Goal: Task Accomplishment & Management: Manage account settings

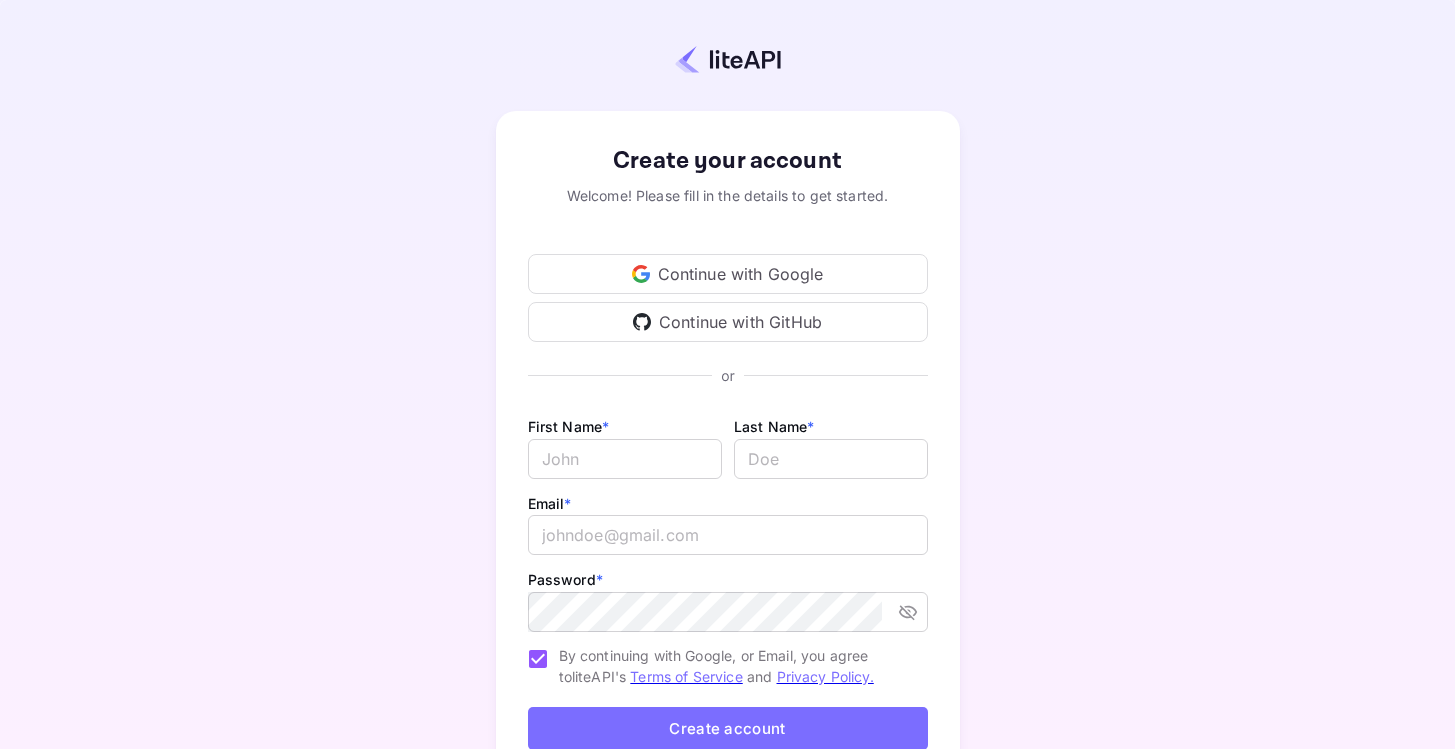
click at [742, 266] on div "Continue with Google" at bounding box center [728, 274] width 400 height 40
click at [690, 261] on div "Continue with Google" at bounding box center [728, 274] width 400 height 40
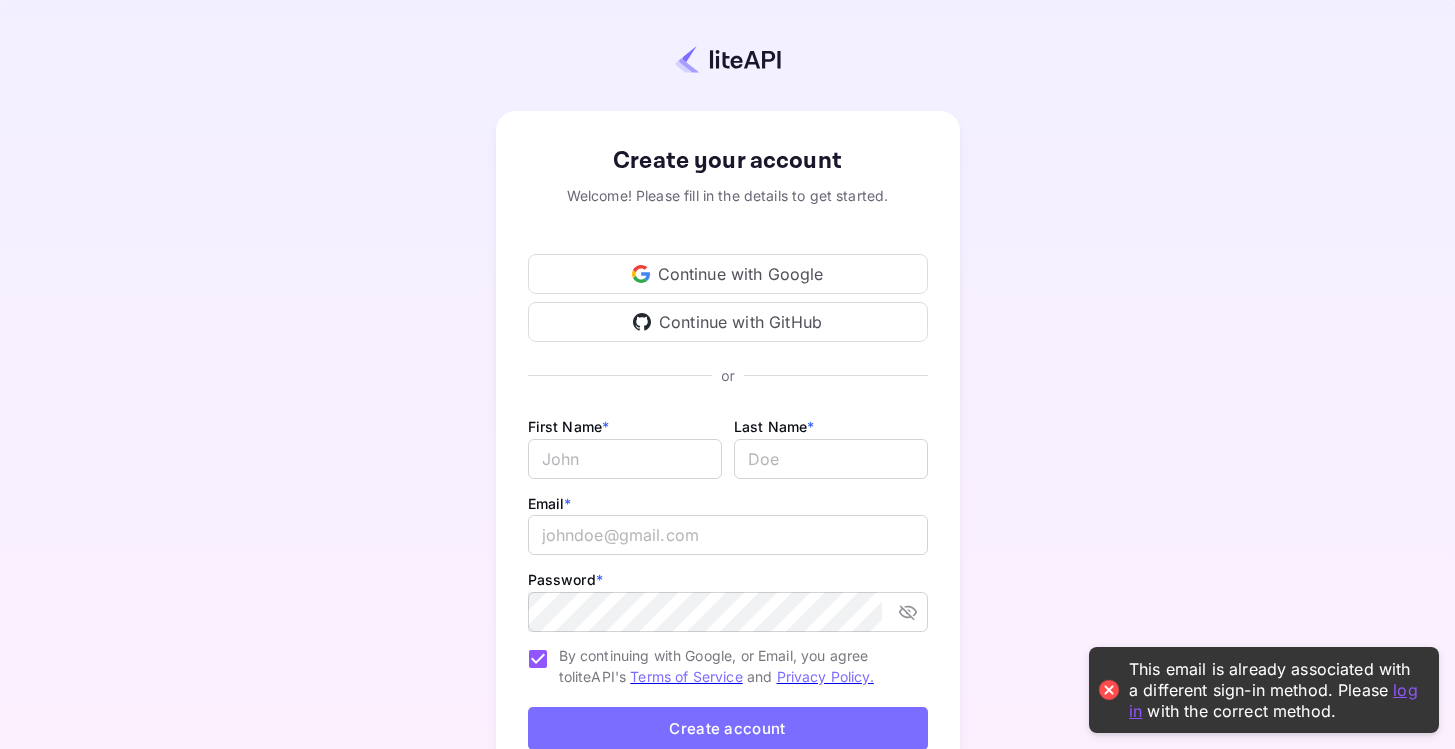
scroll to position [143, 0]
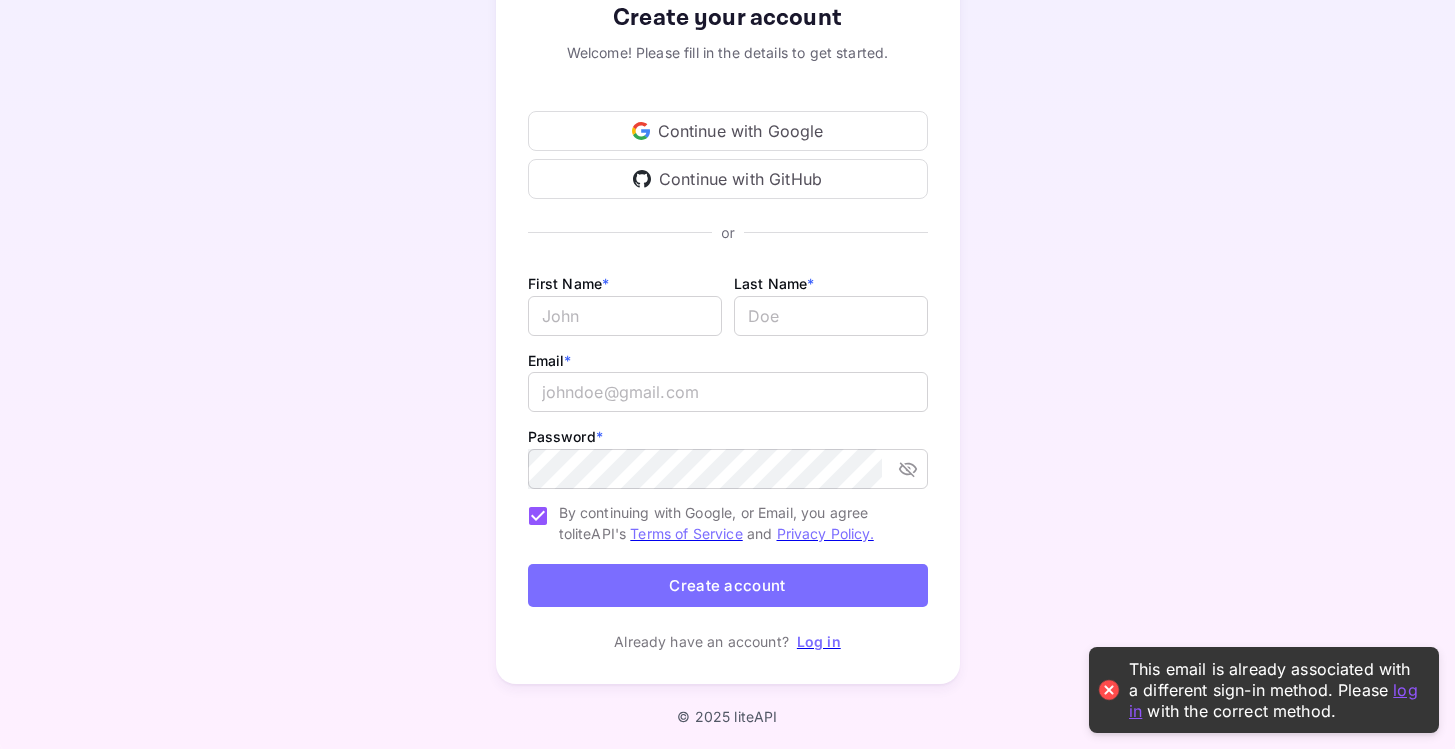
click at [818, 648] on link "Log in" at bounding box center [819, 641] width 44 height 17
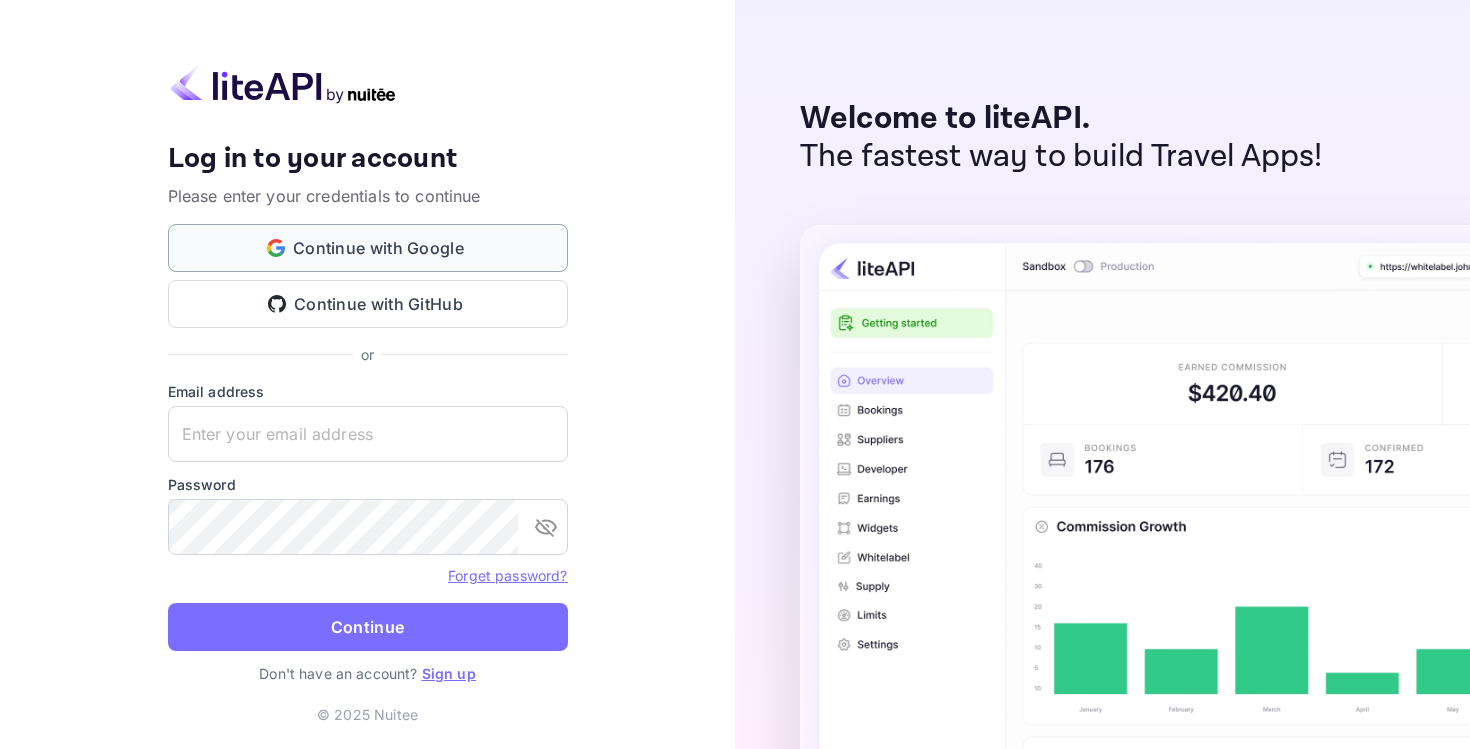
click at [367, 258] on button "Continue with Google" at bounding box center [368, 248] width 400 height 48
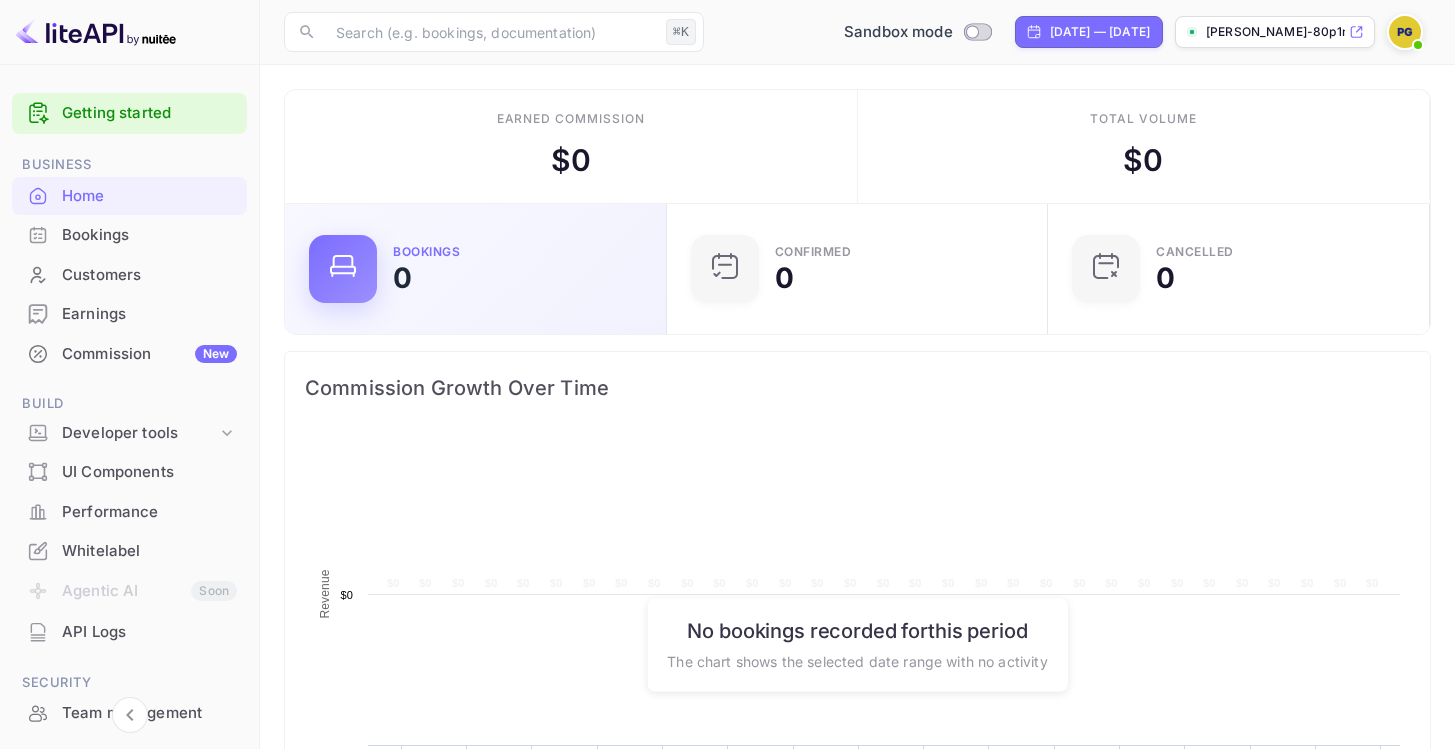
scroll to position [310, 355]
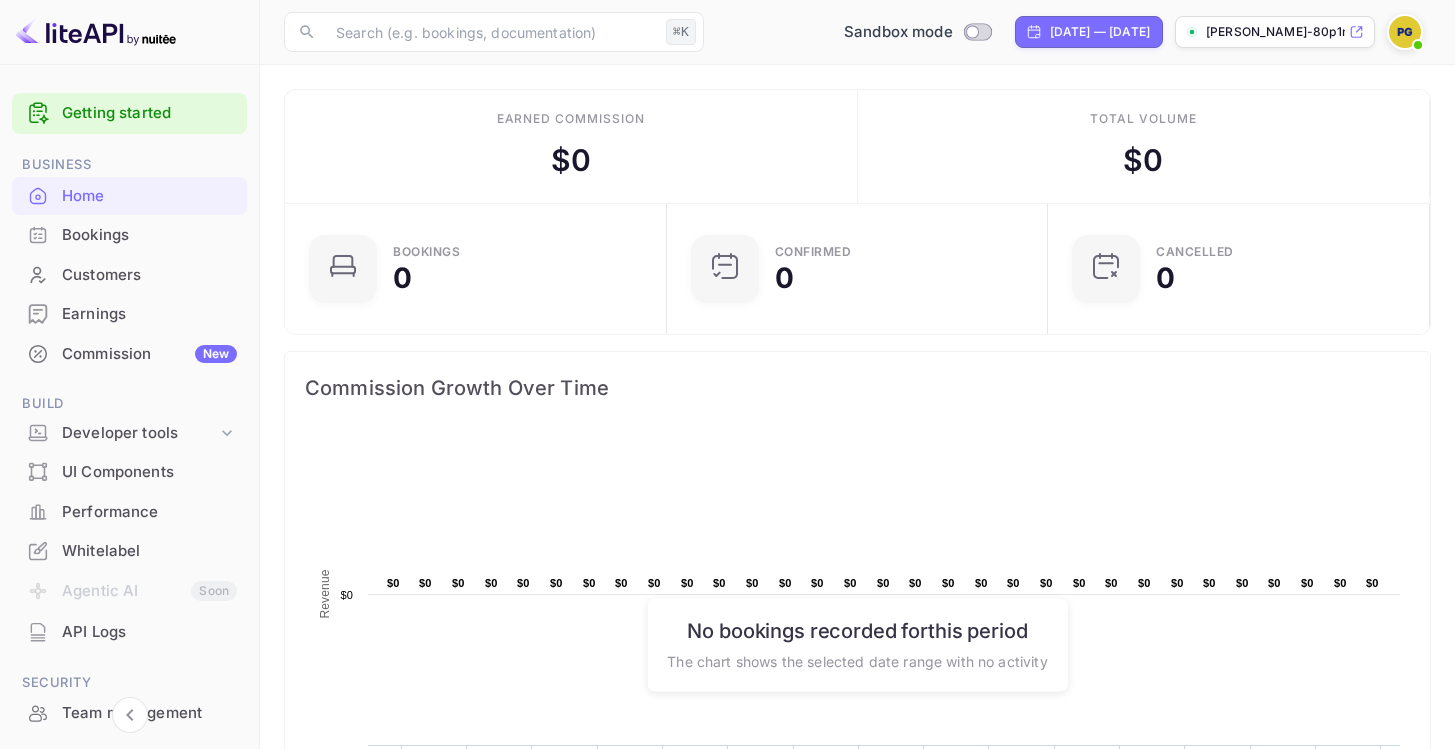
click at [578, 135] on div "Earned commission $ 0" at bounding box center [571, 146] width 573 height 113
drag, startPoint x: 578, startPoint y: 135, endPoint x: 594, endPoint y: 176, distance: 44.0
click at [594, 176] on div "Earned commission $ 0" at bounding box center [571, 146] width 573 height 113
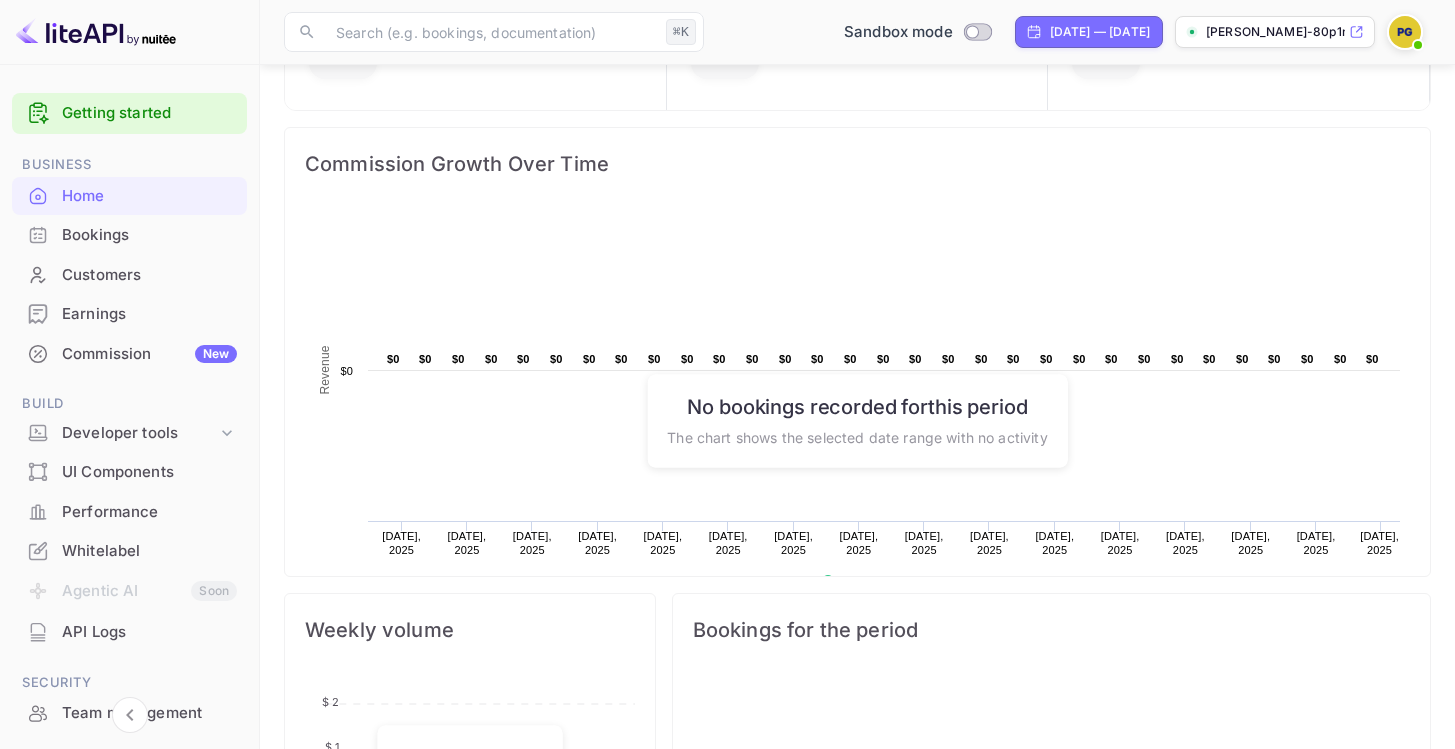
scroll to position [350, 0]
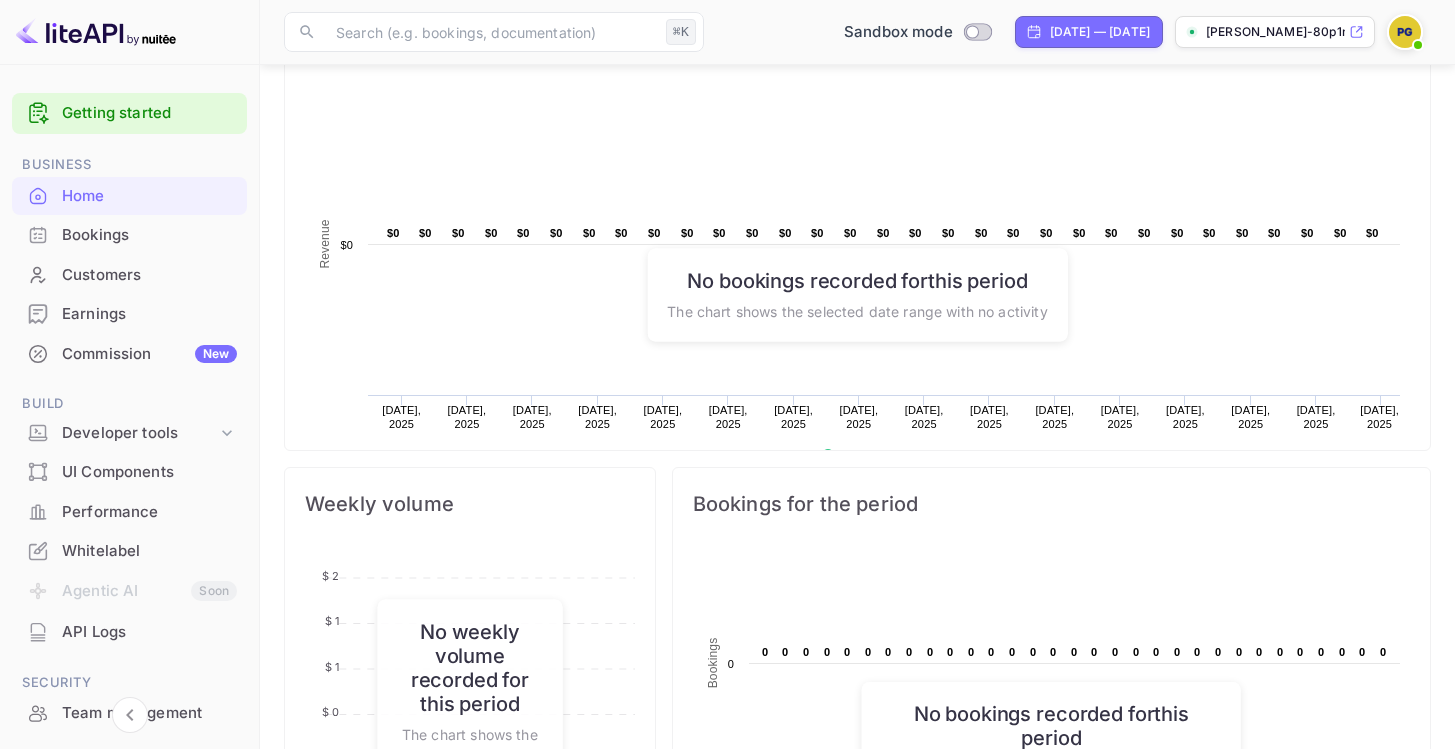
click at [766, 289] on h6 "No bookings recorded for this period" at bounding box center [857, 280] width 380 height 24
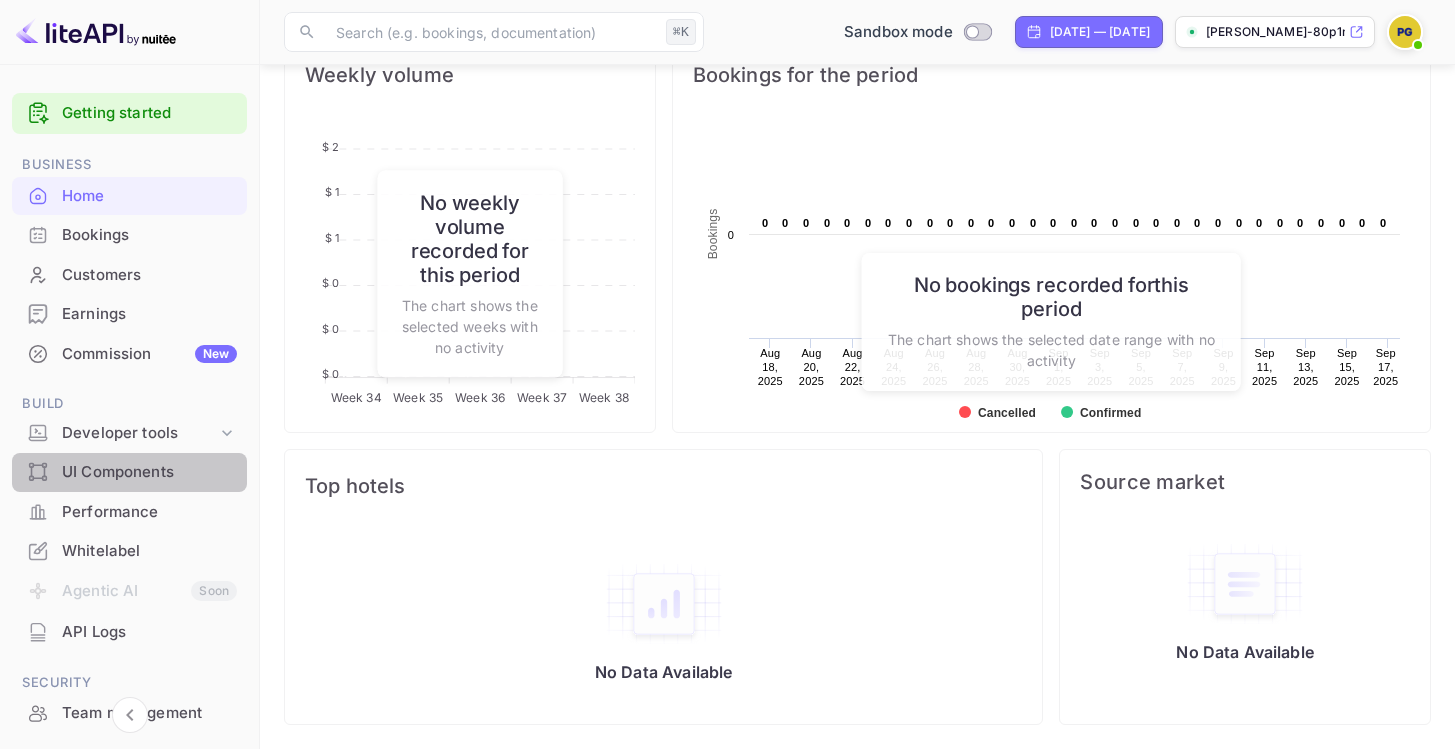
click at [154, 473] on div "UI Components" at bounding box center [149, 472] width 175 height 23
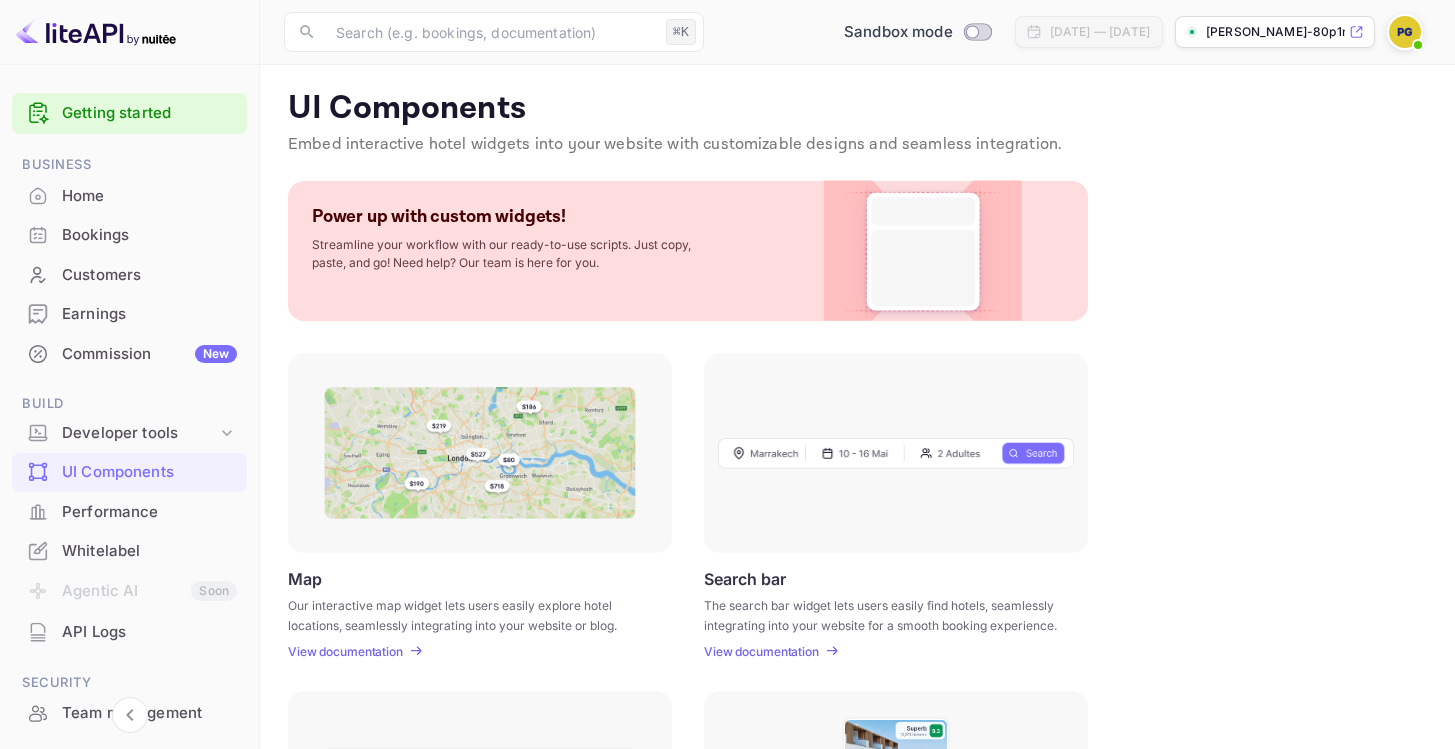
click at [437, 216] on p "Power up with custom widgets!" at bounding box center [439, 216] width 254 height 23
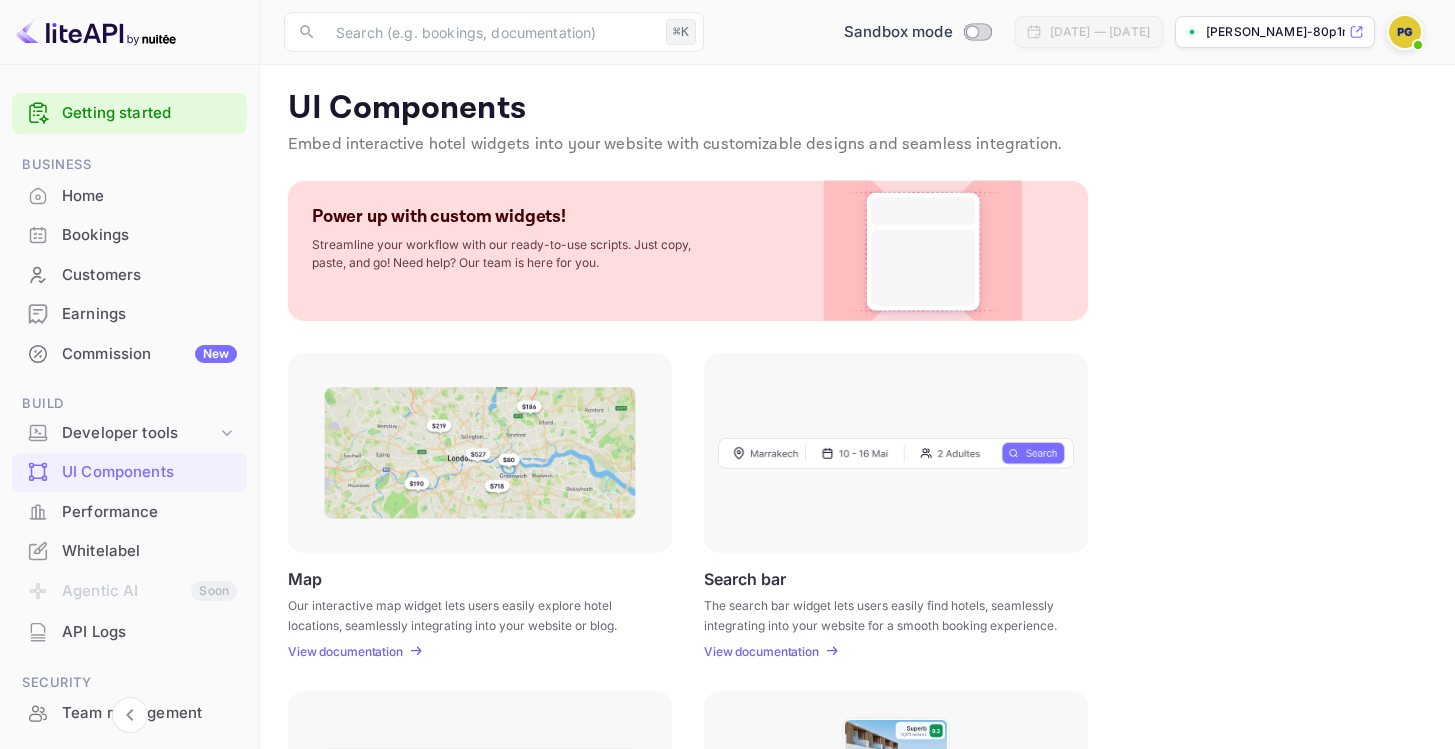
click at [472, 164] on div "UI Components Embed interactive hotel widgets into your website with customizab…" at bounding box center [857, 706] width 1147 height 1235
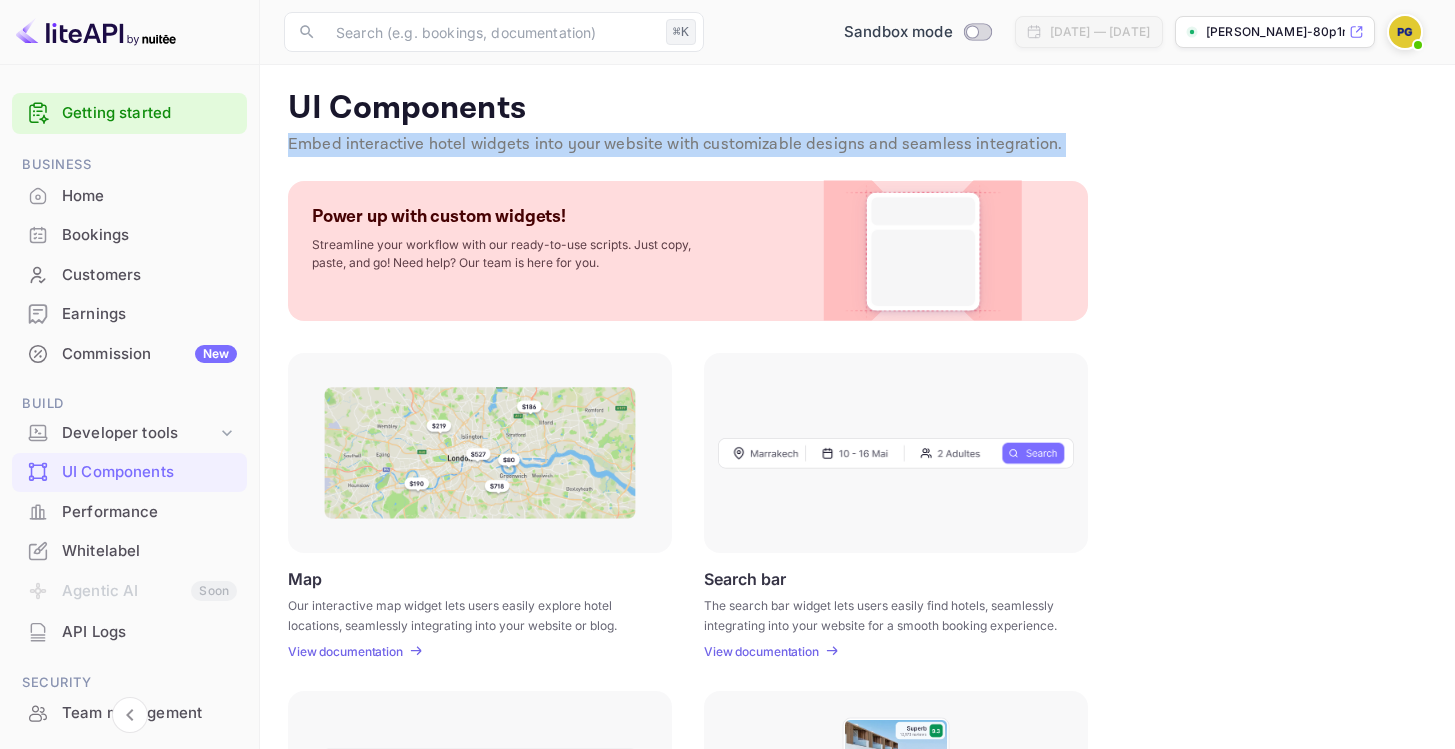
click at [472, 164] on div "UI Components Embed interactive hotel widgets into your website with customizab…" at bounding box center [857, 706] width 1147 height 1235
click at [495, 143] on p "Embed interactive hotel widgets into your website with customizable designs and…" at bounding box center [857, 145] width 1139 height 24
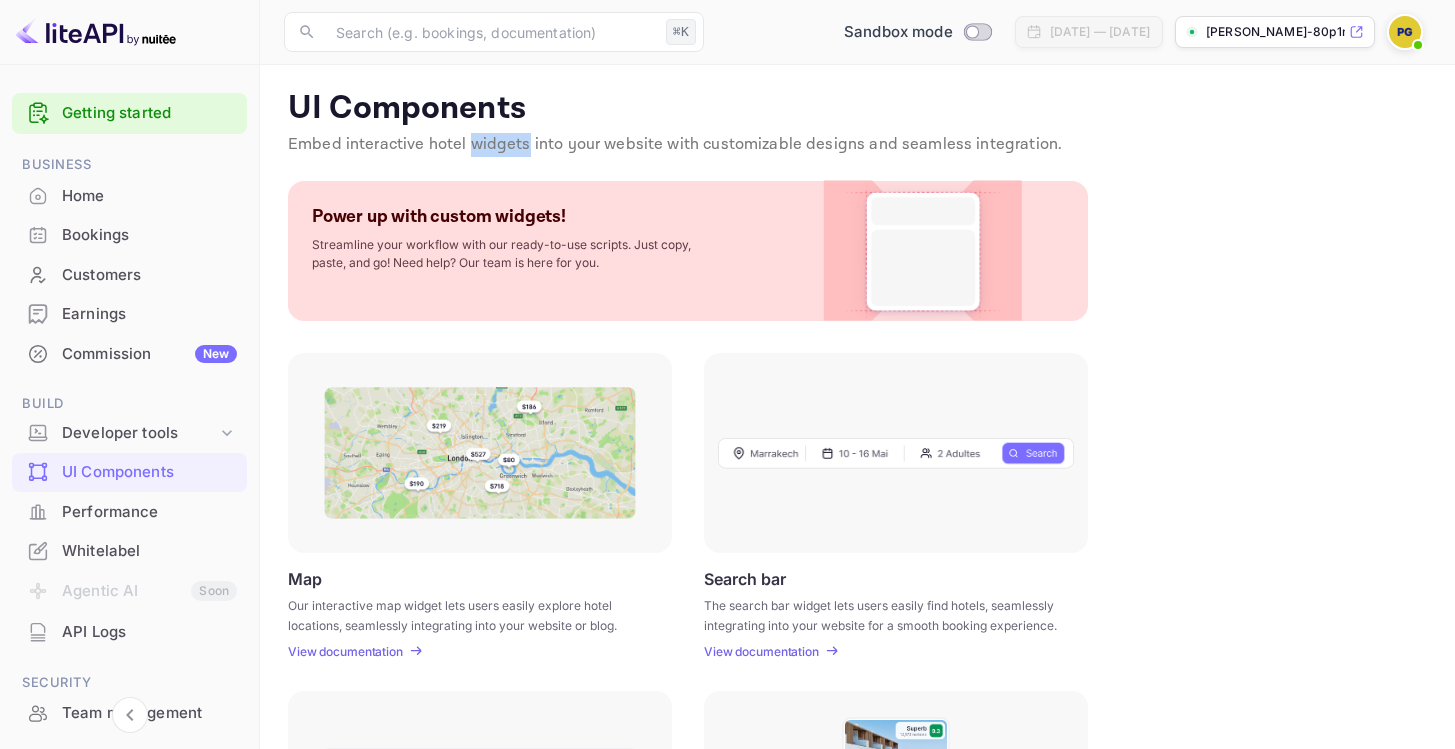
click at [495, 143] on p "Embed interactive hotel widgets into your website with customizable designs and…" at bounding box center [857, 145] width 1139 height 24
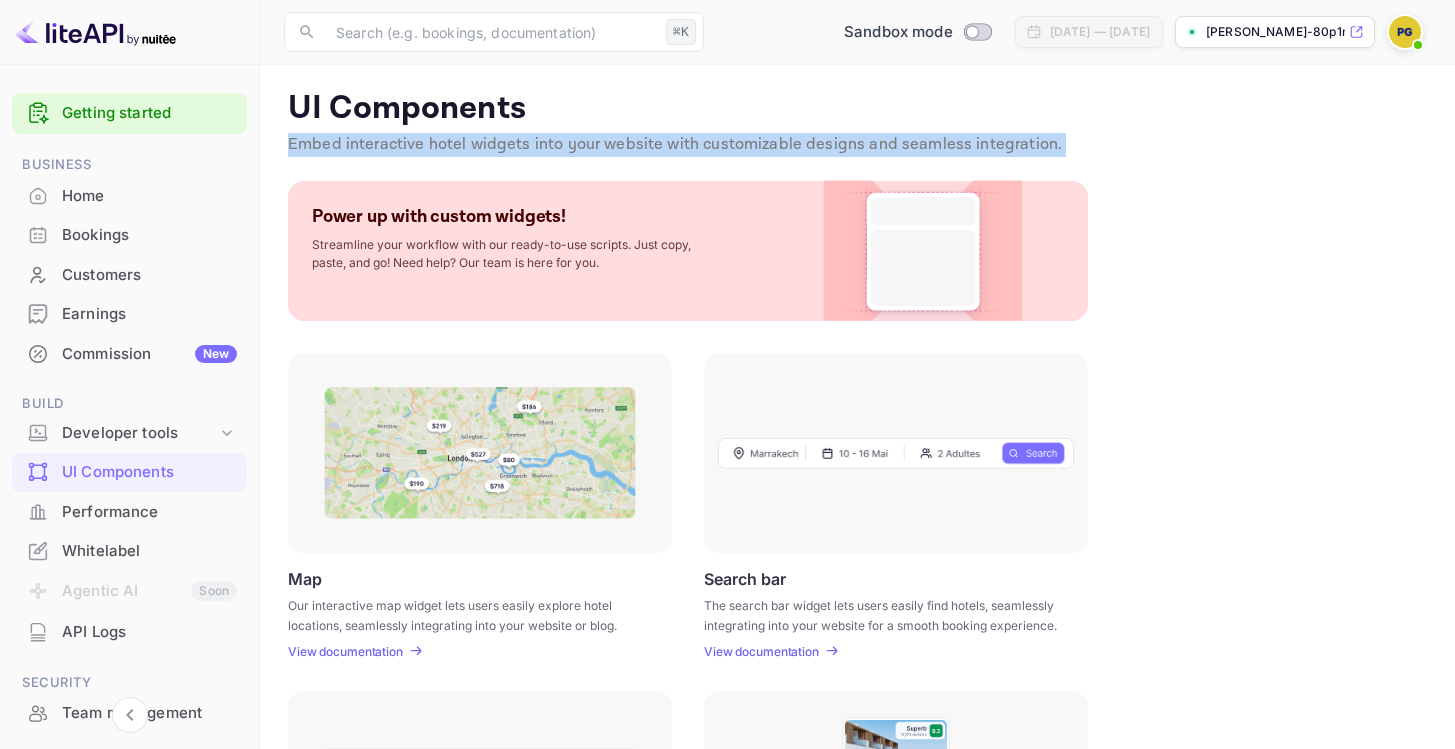
click at [495, 143] on p "Embed interactive hotel widgets into your website with customizable designs and…" at bounding box center [857, 145] width 1139 height 24
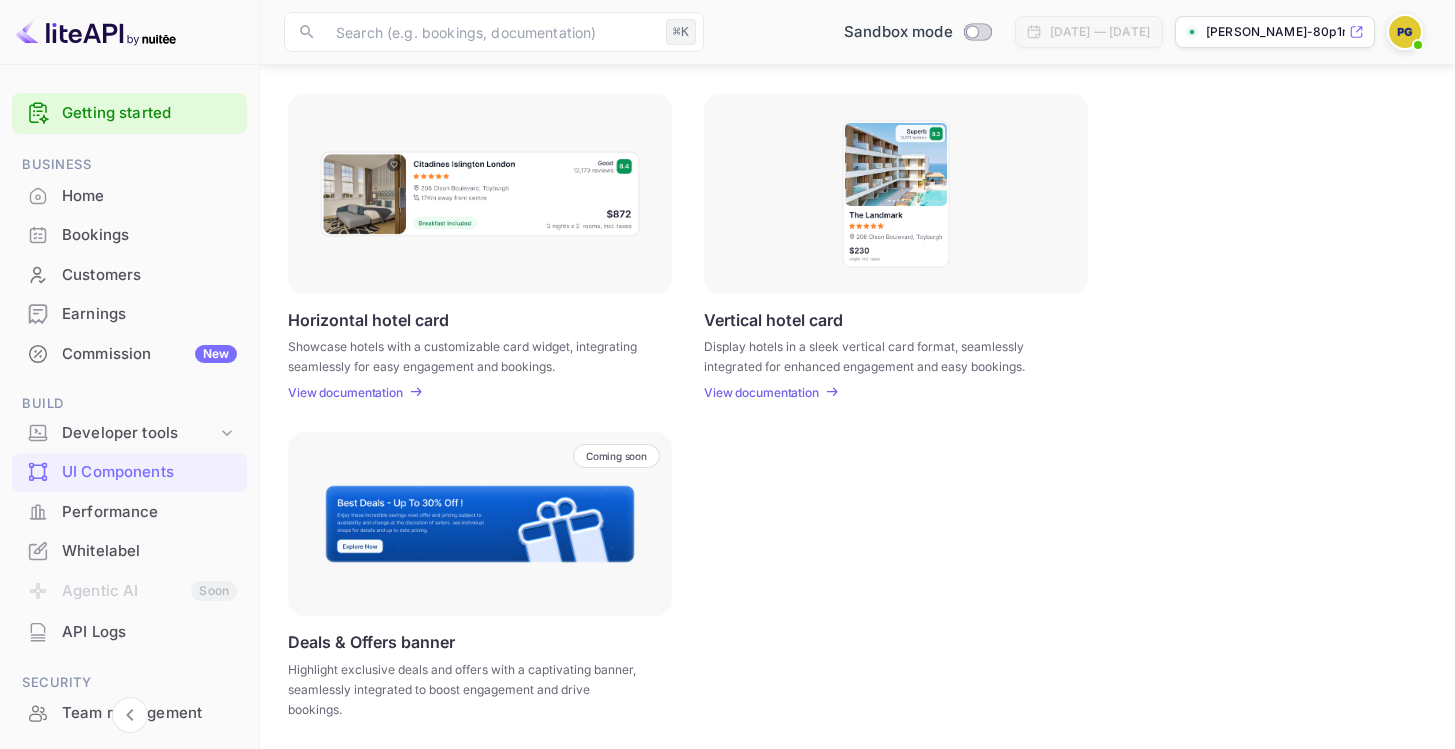
scroll to position [598, 0]
click at [769, 321] on p "Vertical hotel card" at bounding box center [773, 318] width 139 height 19
click at [769, 320] on p "Vertical hotel card" at bounding box center [773, 318] width 139 height 19
click at [387, 511] on img at bounding box center [480, 523] width 312 height 80
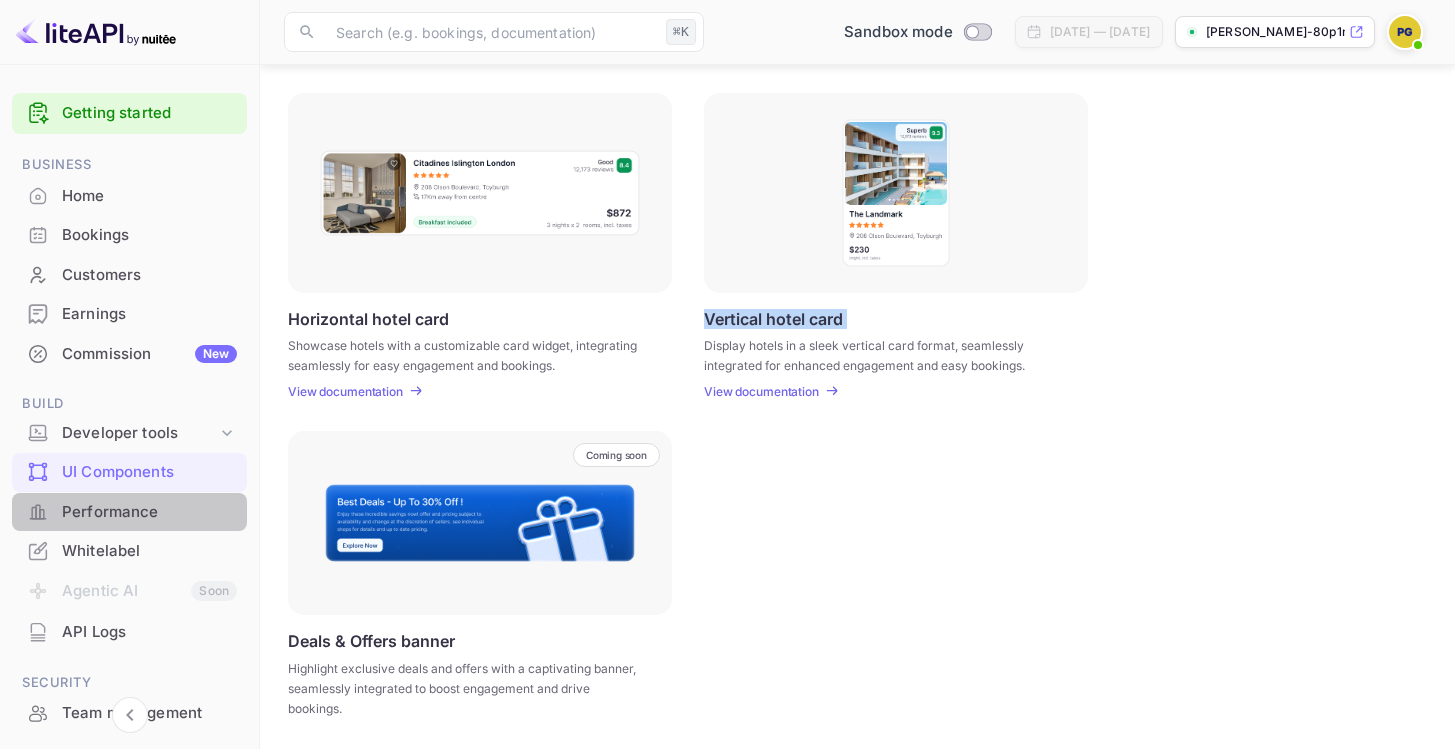
click at [149, 517] on div "Performance" at bounding box center [149, 512] width 175 height 23
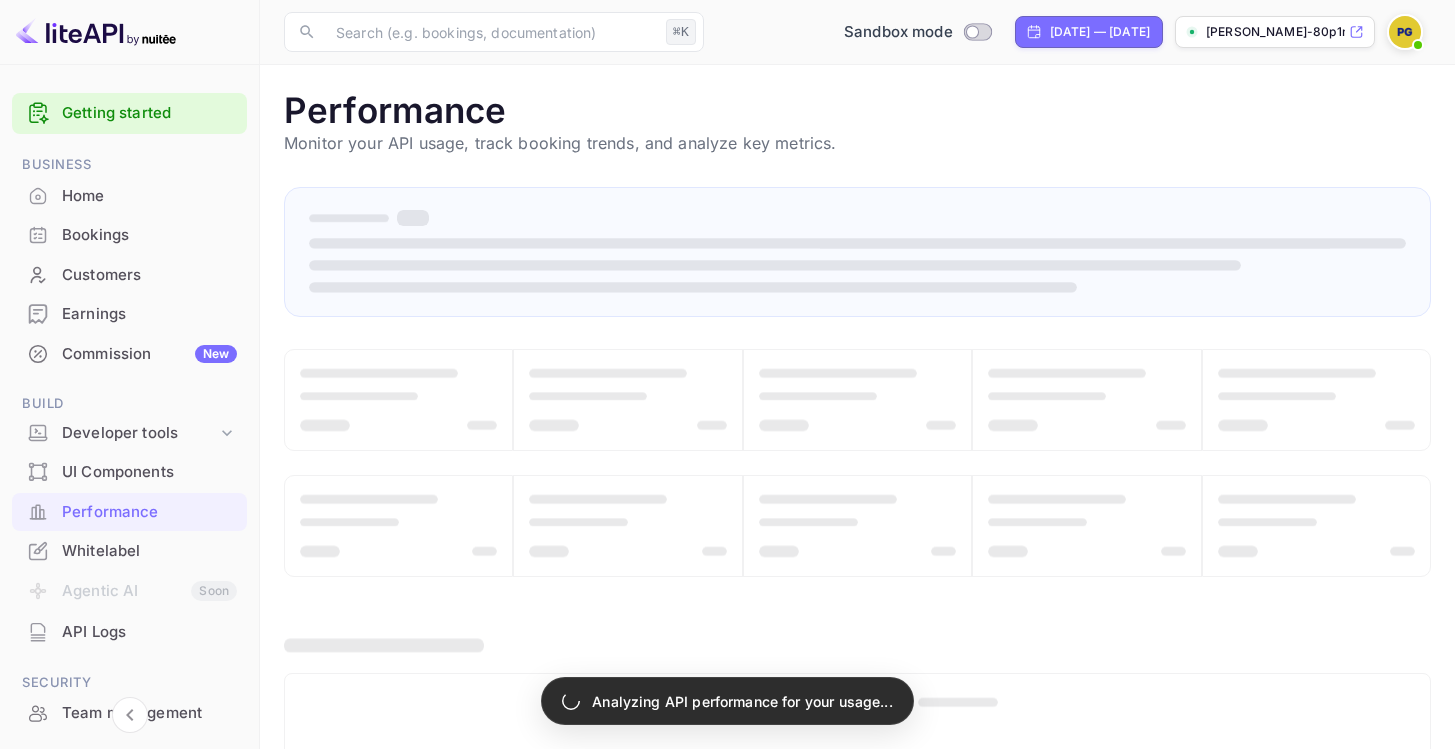
click at [543, 138] on p "Monitor your API usage, track booking trends, and analyze key metrics." at bounding box center [857, 143] width 1147 height 24
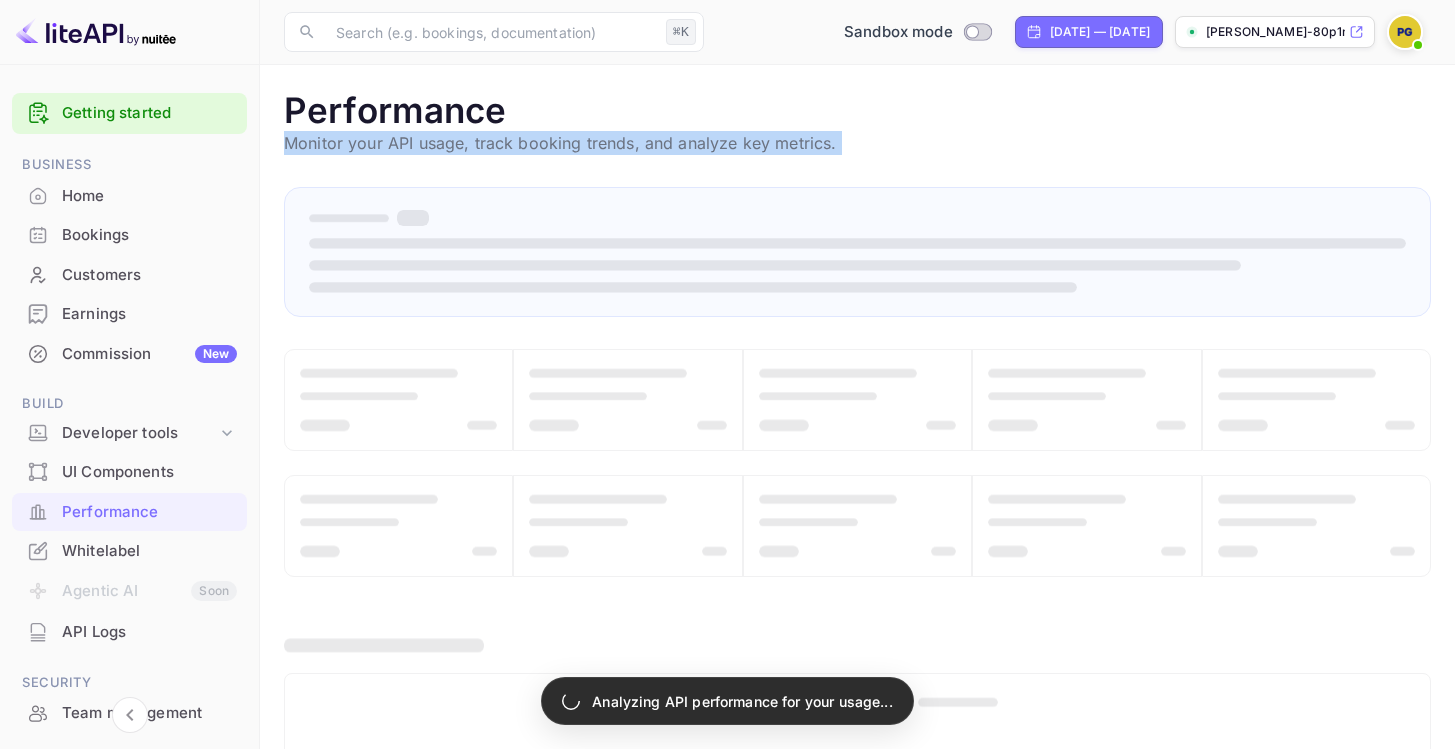
click at [543, 138] on p "Monitor your API usage, track booking trends, and analyze key metrics." at bounding box center [857, 143] width 1147 height 24
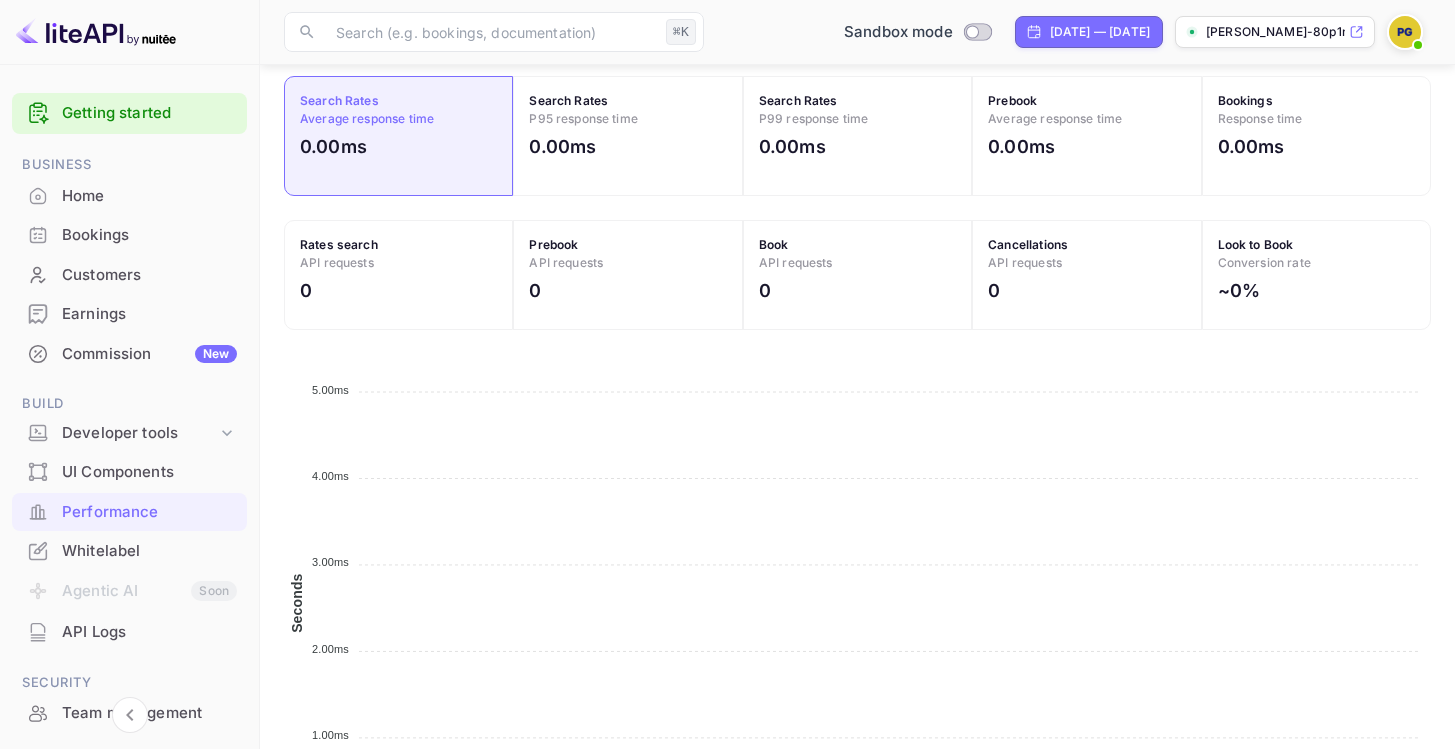
scroll to position [834, 0]
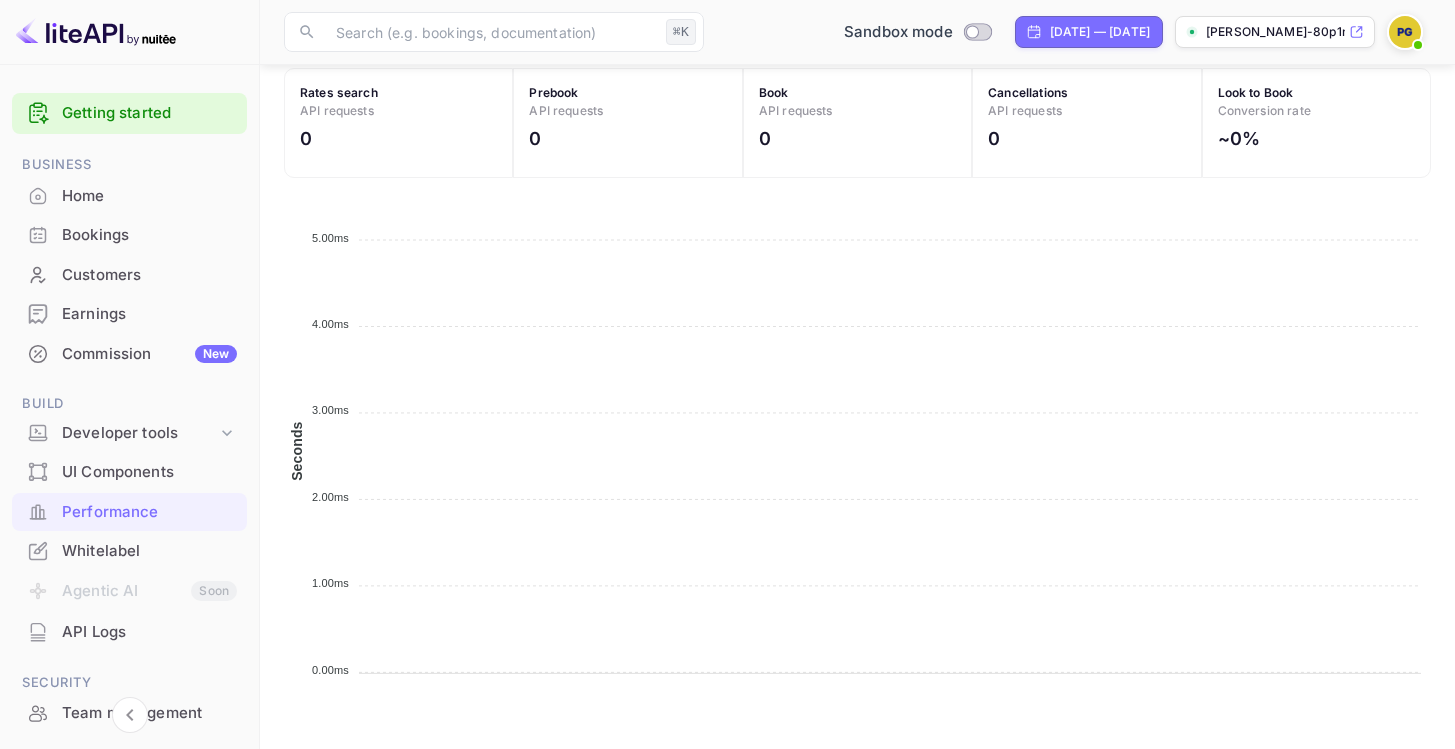
click at [117, 558] on div "Whitelabel" at bounding box center [149, 551] width 175 height 23
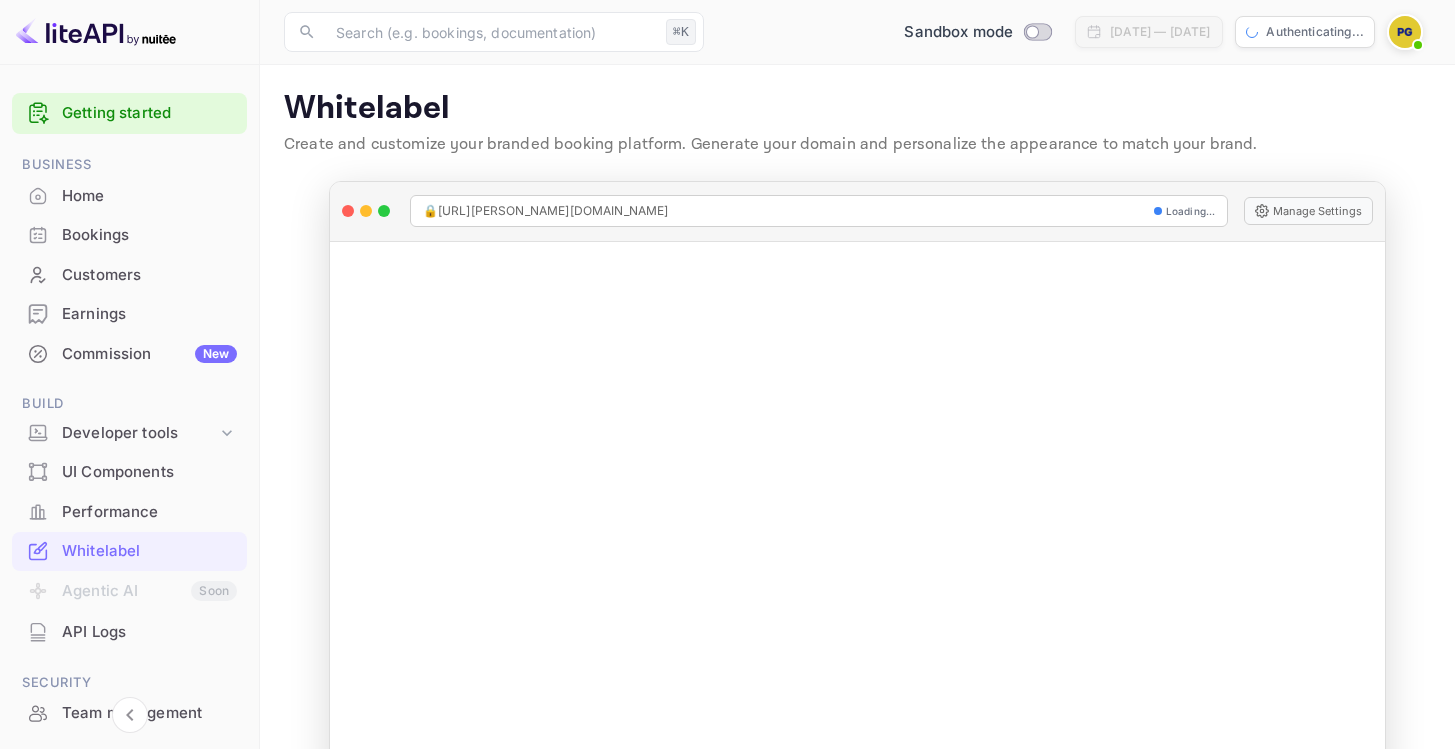
click at [381, 151] on p "Create and customize your branded booking platform. Generate your domain and pe…" at bounding box center [857, 145] width 1147 height 24
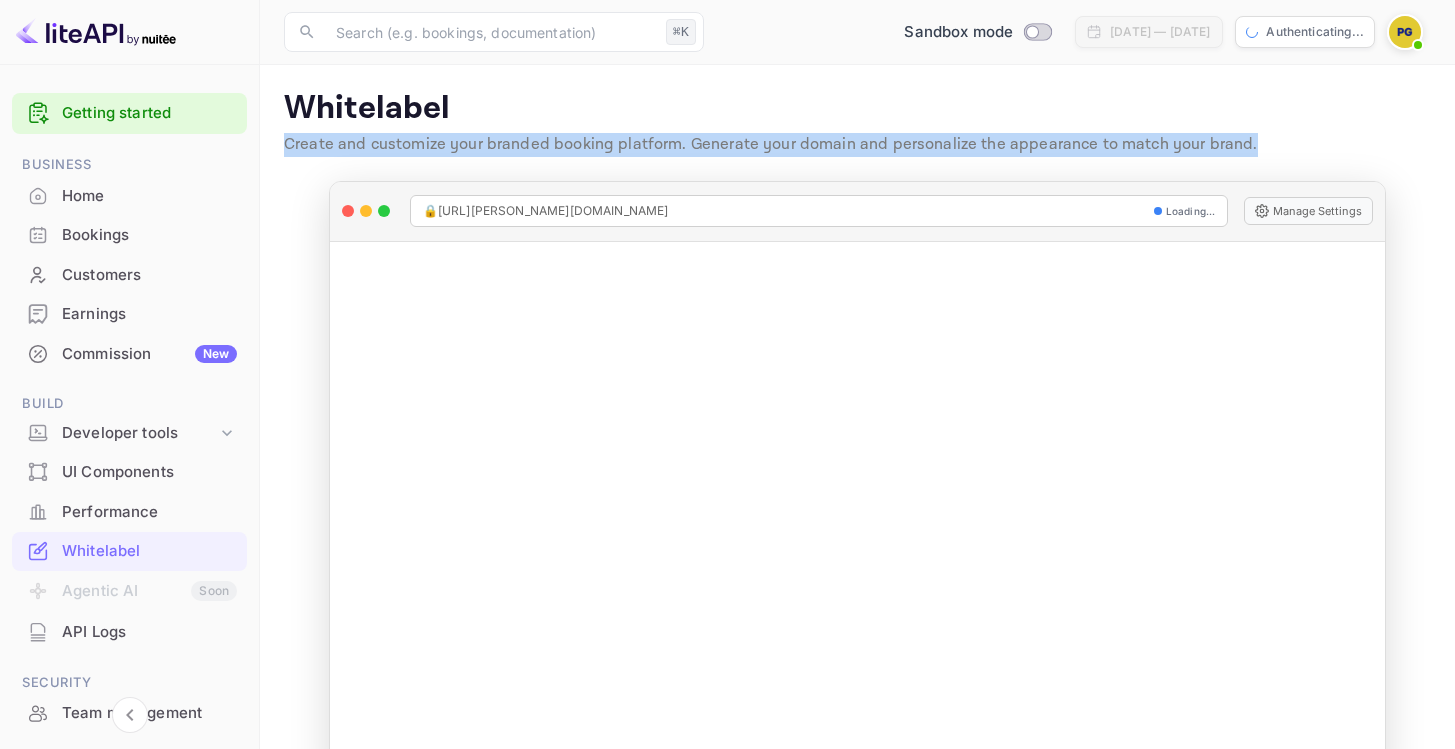
click at [381, 151] on p "Create and customize your branded booking platform. Generate your domain and pe…" at bounding box center [857, 145] width 1147 height 24
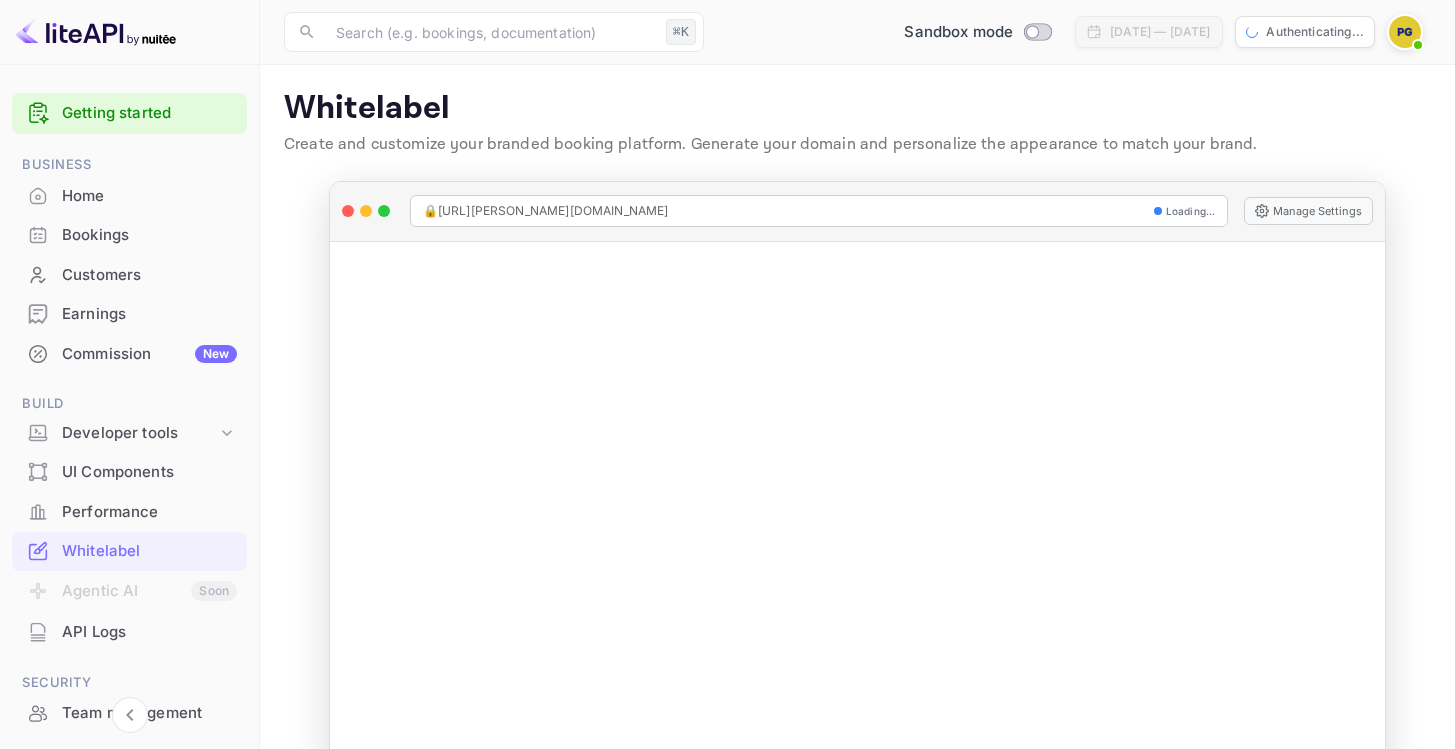
click at [496, 117] on p "Whitelabel" at bounding box center [857, 109] width 1147 height 40
click at [560, 123] on p "Whitelabel" at bounding box center [857, 109] width 1147 height 40
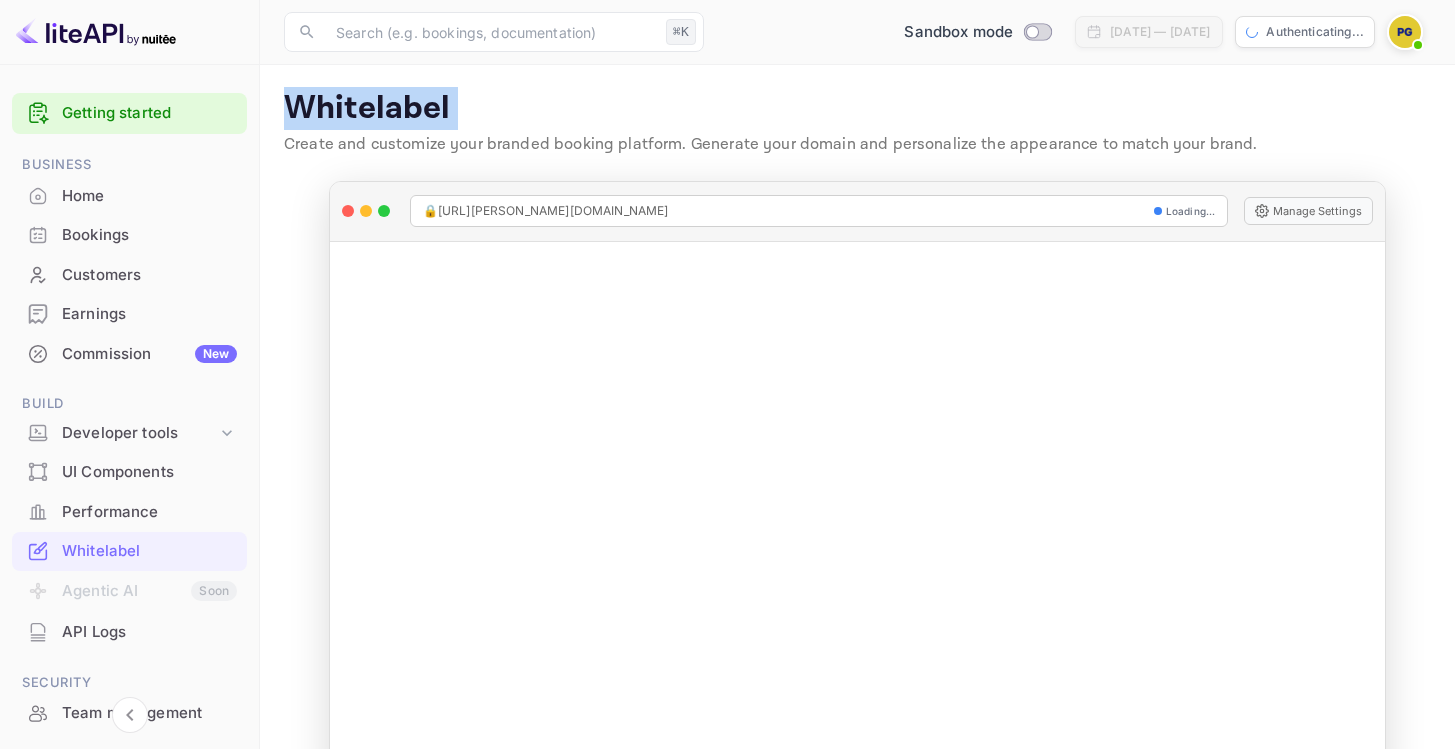
click at [560, 123] on p "Whitelabel" at bounding box center [857, 109] width 1147 height 40
click at [585, 140] on p "Create and customize your branded booking platform. Generate your domain and pe…" at bounding box center [857, 145] width 1147 height 24
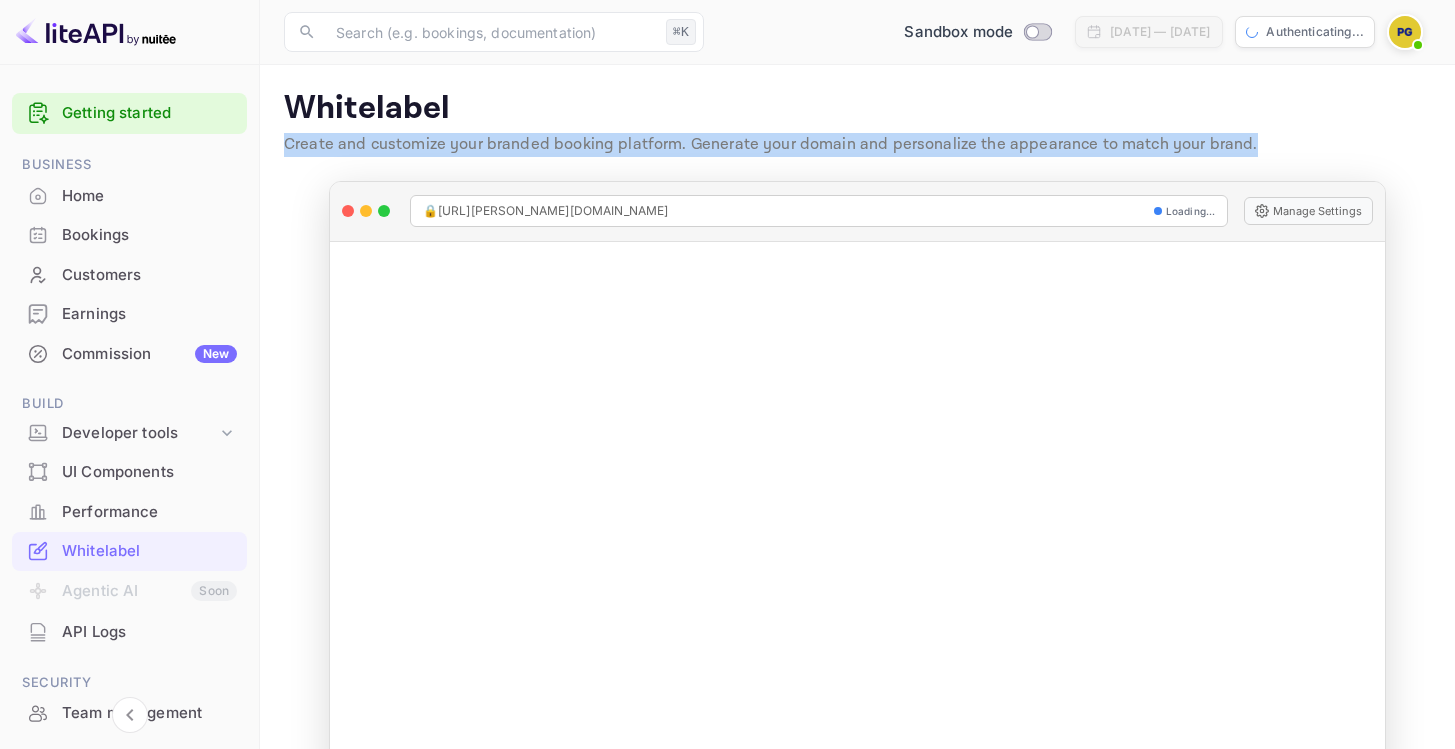
click at [585, 140] on p "Create and customize your branded booking platform. Generate your domain and pe…" at bounding box center [857, 145] width 1147 height 24
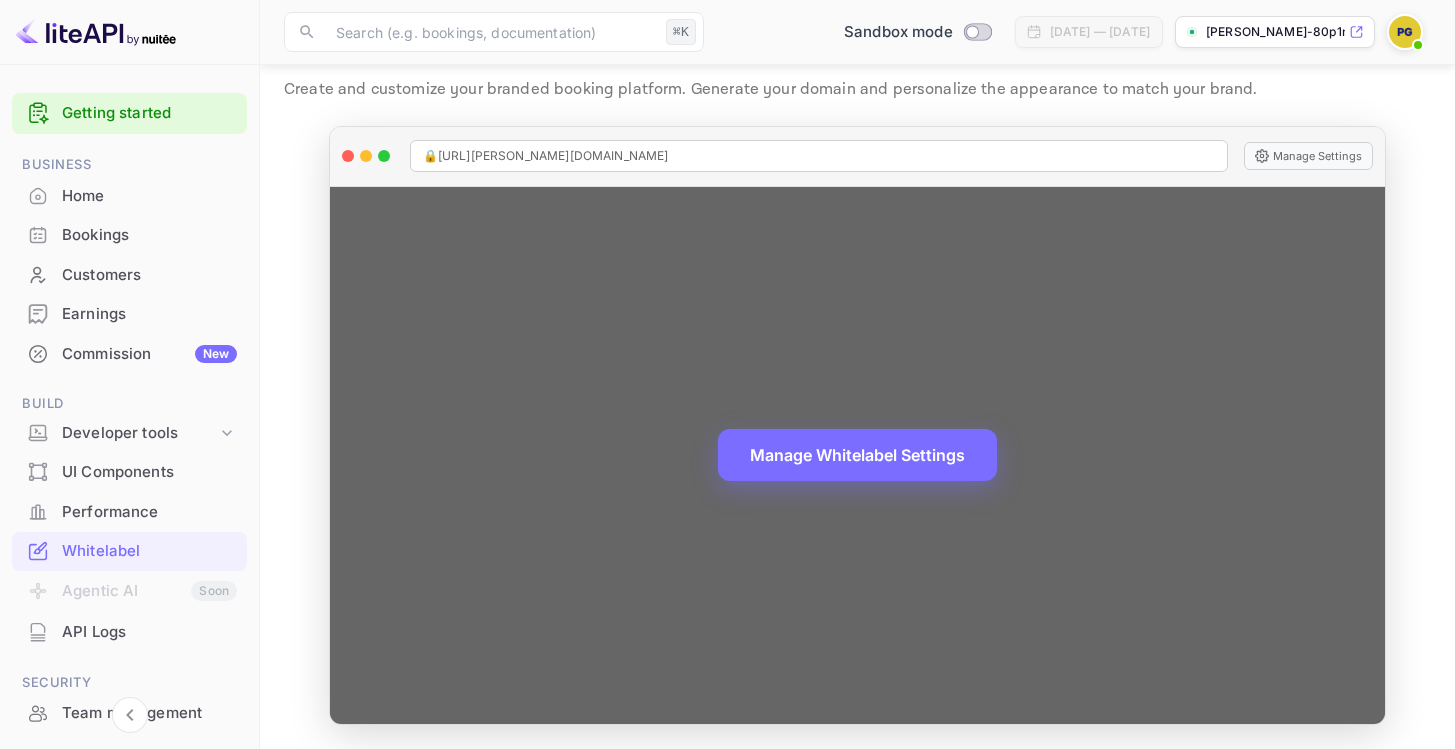
click at [586, 156] on span "🔒 [URL][PERSON_NAME][DOMAIN_NAME]" at bounding box center [546, 156] width 246 height 18
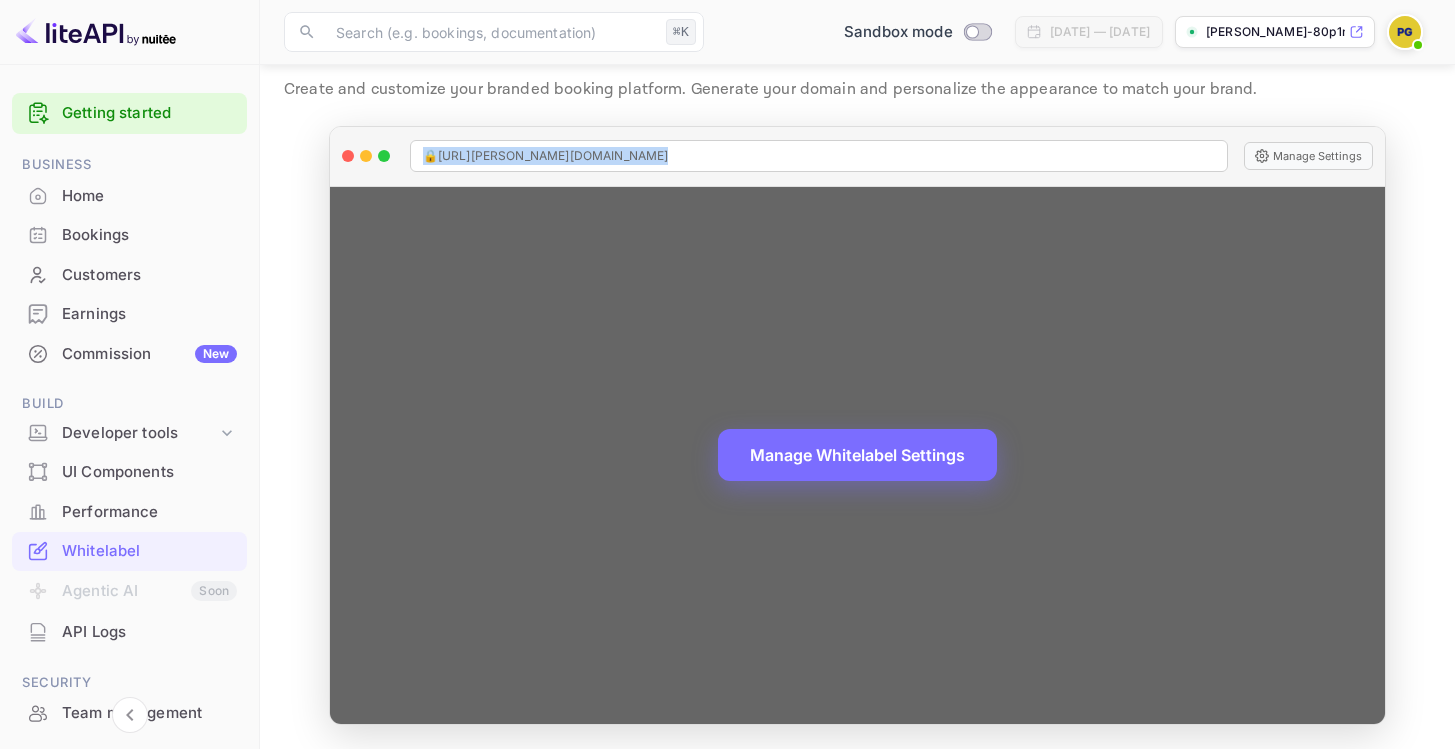
click at [494, 159] on span "🔒 [URL][PERSON_NAME][DOMAIN_NAME]" at bounding box center [546, 156] width 246 height 18
click at [448, 156] on span "🔒 [URL][PERSON_NAME][DOMAIN_NAME]" at bounding box center [546, 156] width 246 height 18
drag, startPoint x: 448, startPoint y: 156, endPoint x: 600, endPoint y: 172, distance: 152.8
click at [600, 172] on div "🔒 [URL][PERSON_NAME][DOMAIN_NAME] Manage Settings" at bounding box center [858, 157] width 1056 height 60
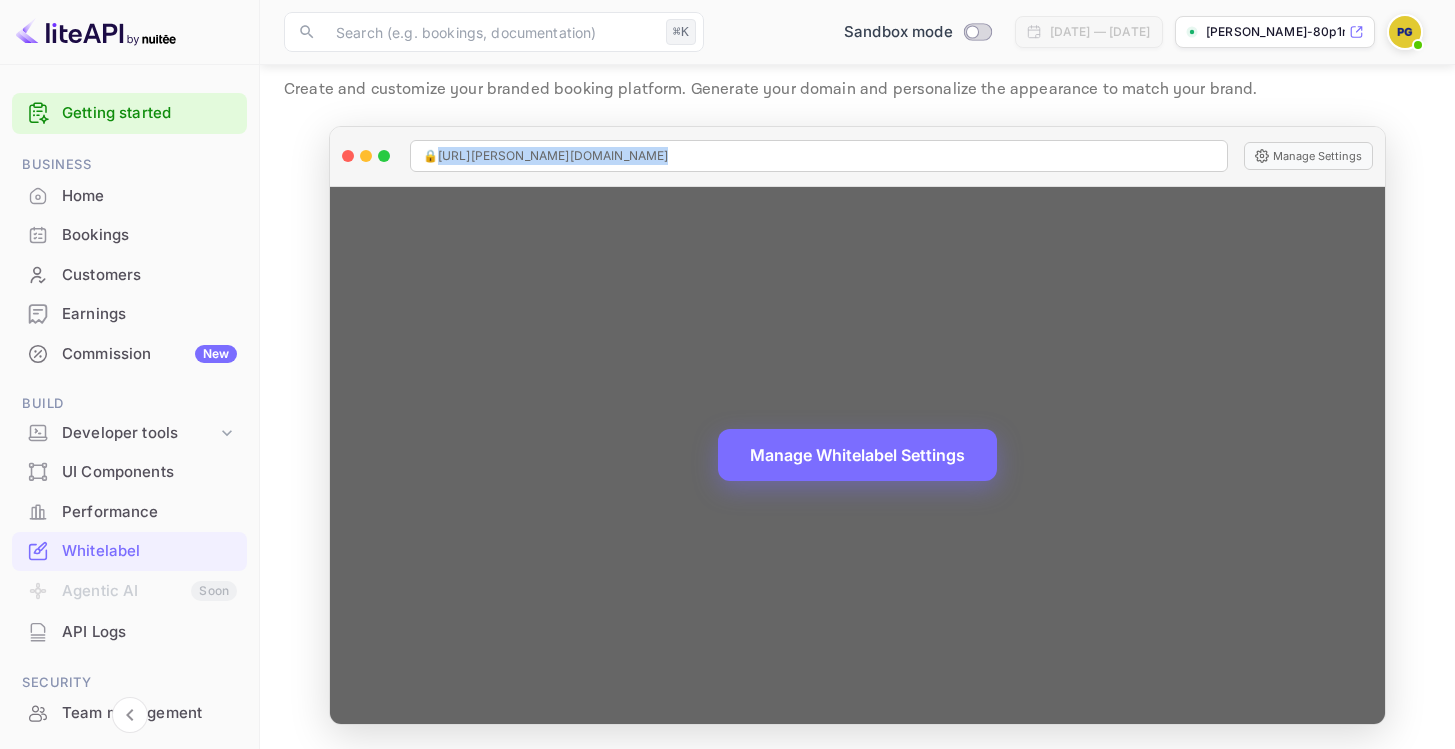
copy span "[URL][PERSON_NAME][DOMAIN_NAME]"
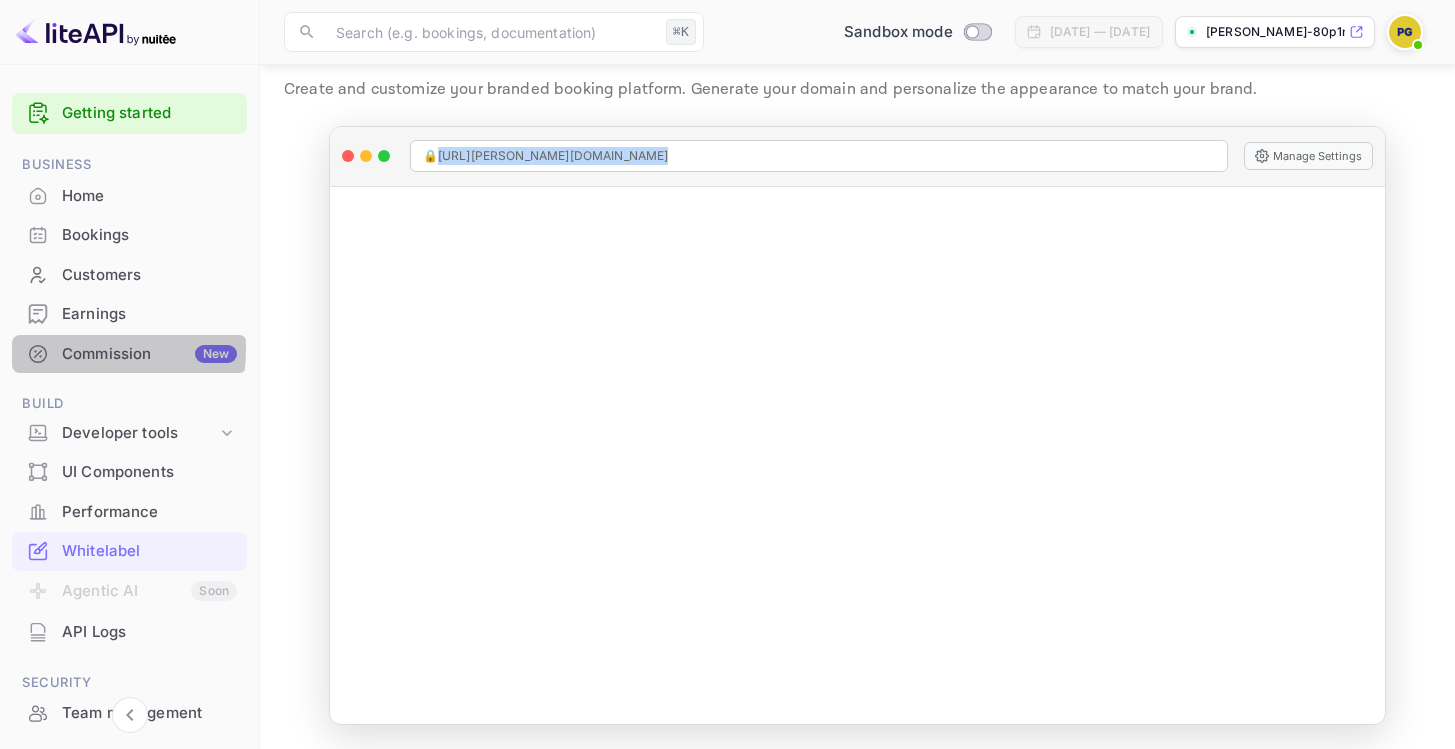
click at [95, 350] on div "Commission New" at bounding box center [149, 354] width 175 height 23
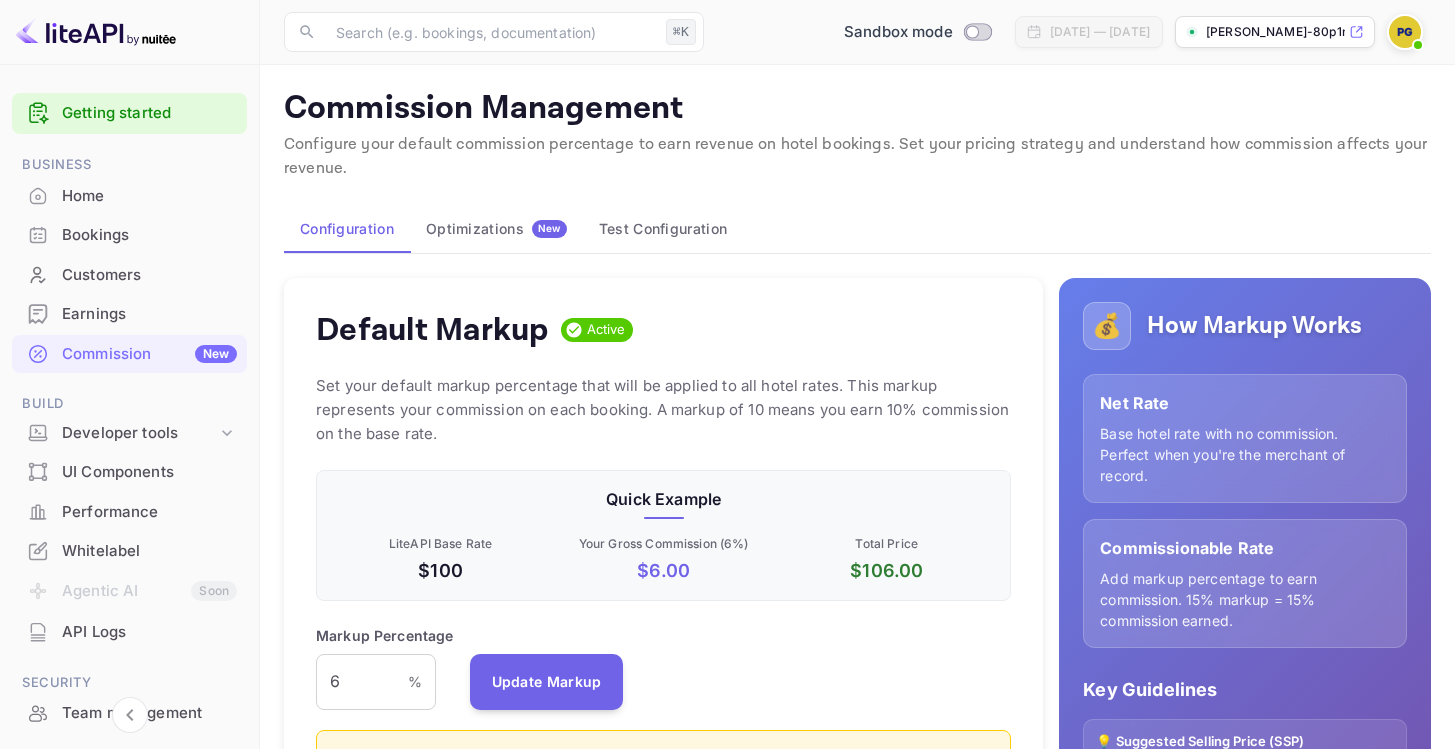
scroll to position [340, 680]
click at [654, 535] on p "Your Gross Commission ( 6 %)" at bounding box center [663, 544] width 215 height 18
click at [647, 557] on p "$ 6.00" at bounding box center [663, 570] width 215 height 27
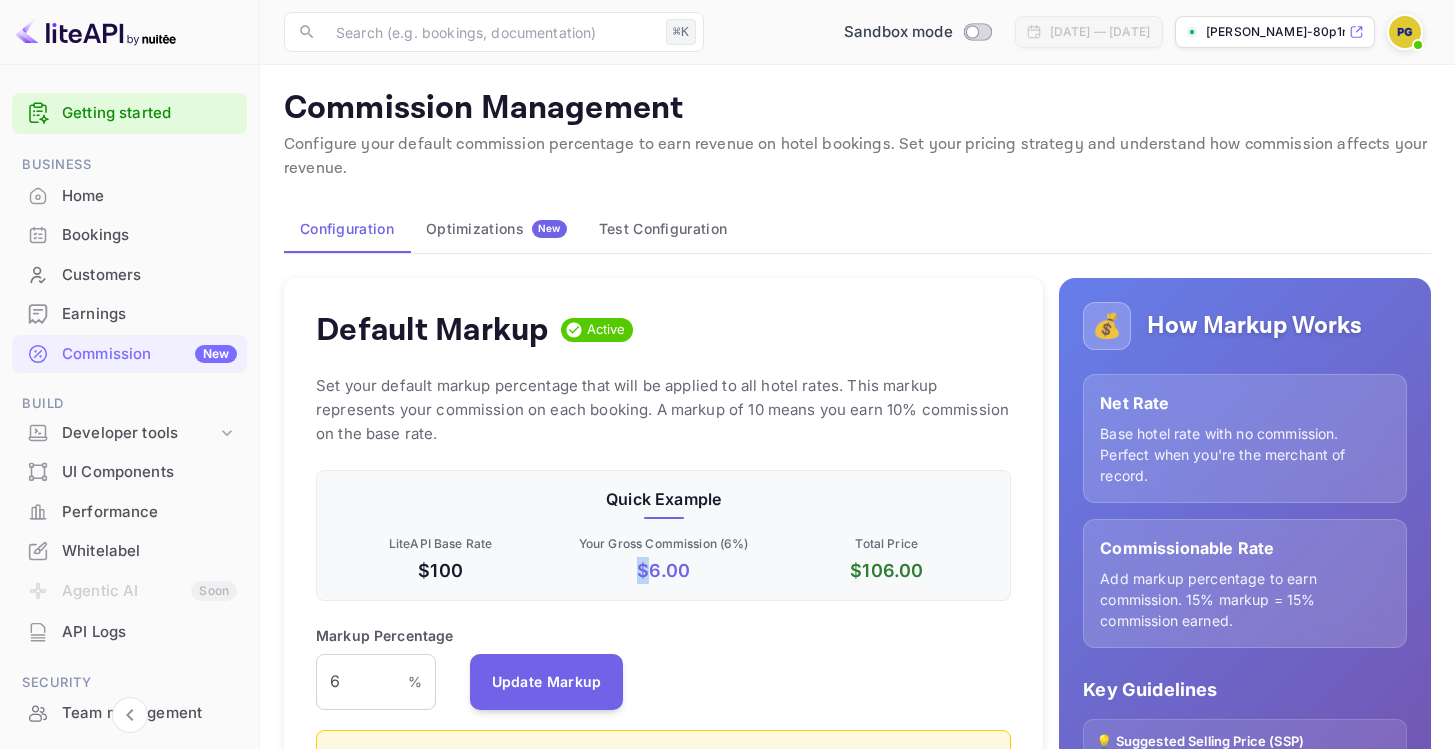
click at [647, 557] on p "$ 6.00" at bounding box center [663, 570] width 215 height 27
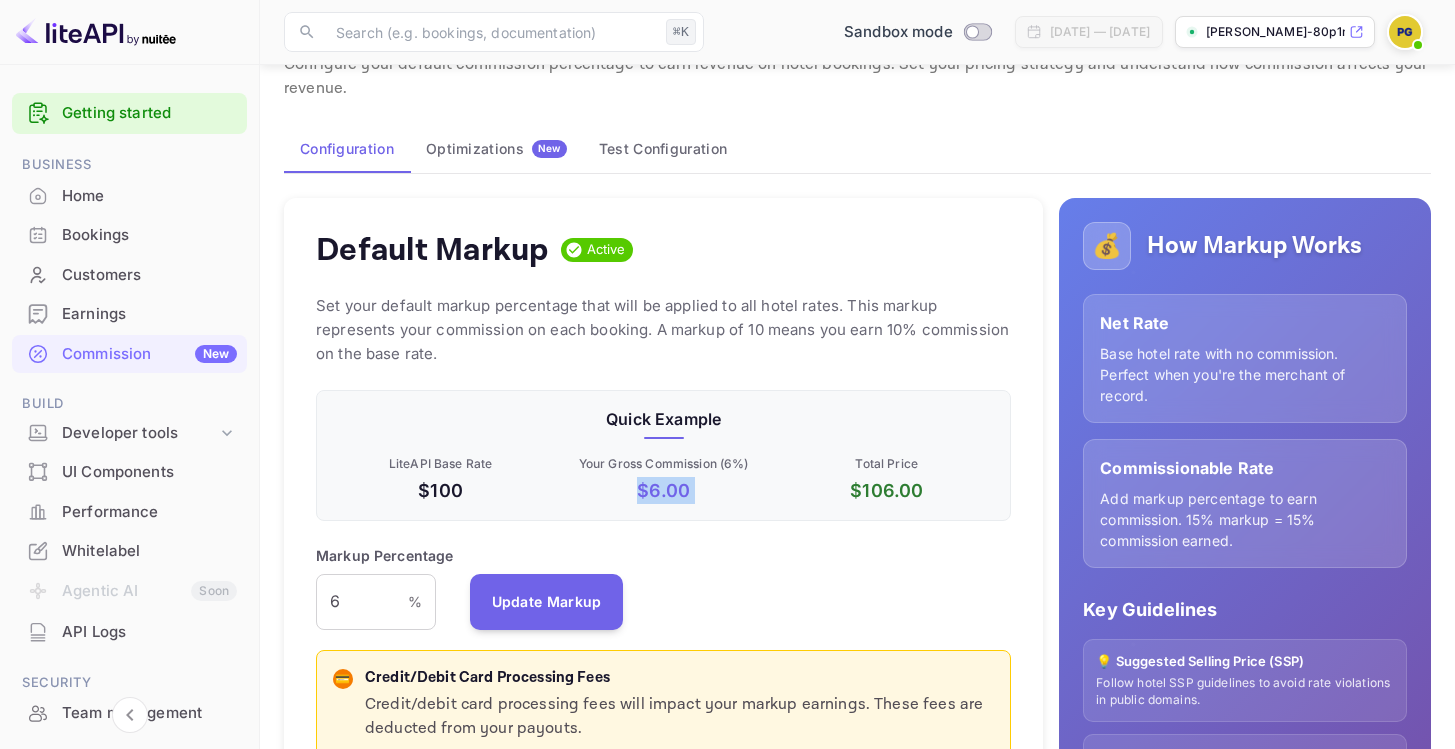
scroll to position [133, 0]
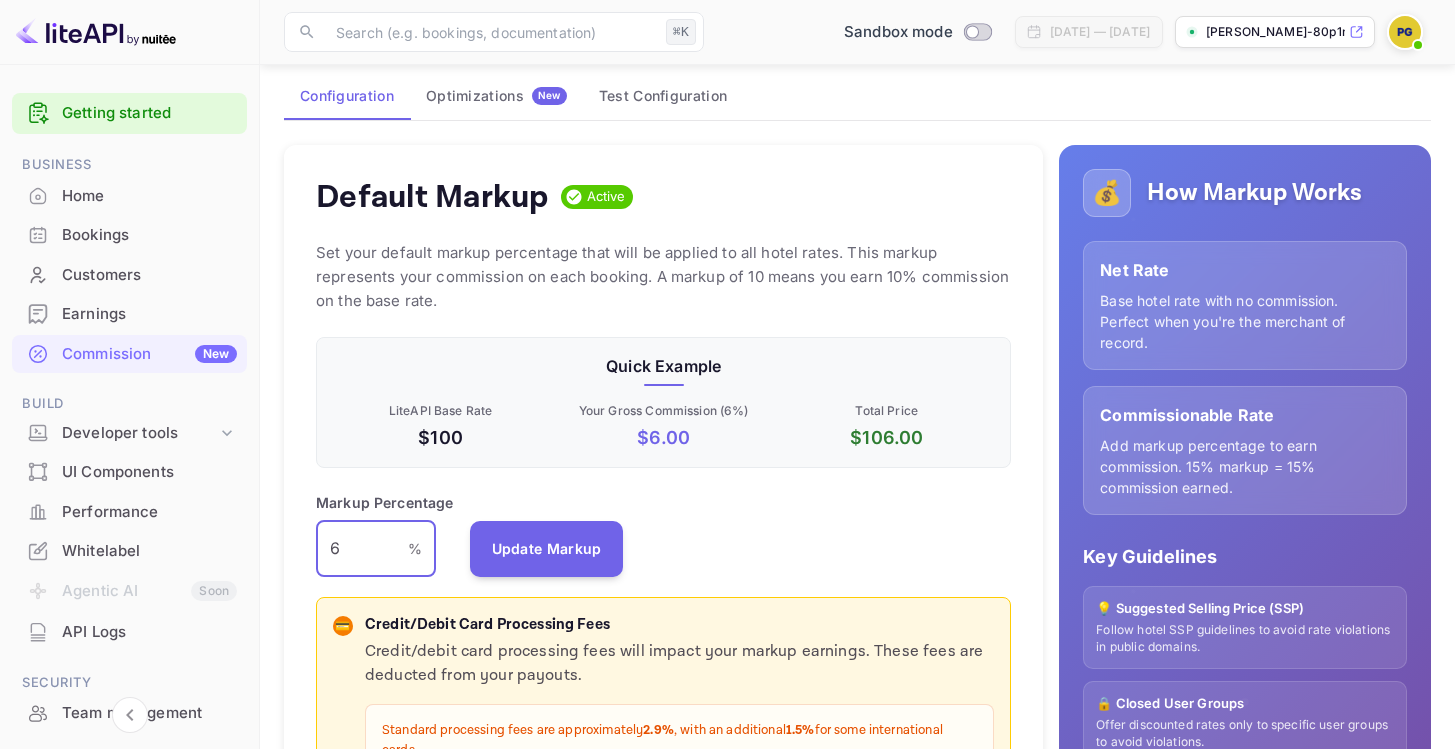
click at [351, 550] on input "6" at bounding box center [362, 549] width 92 height 56
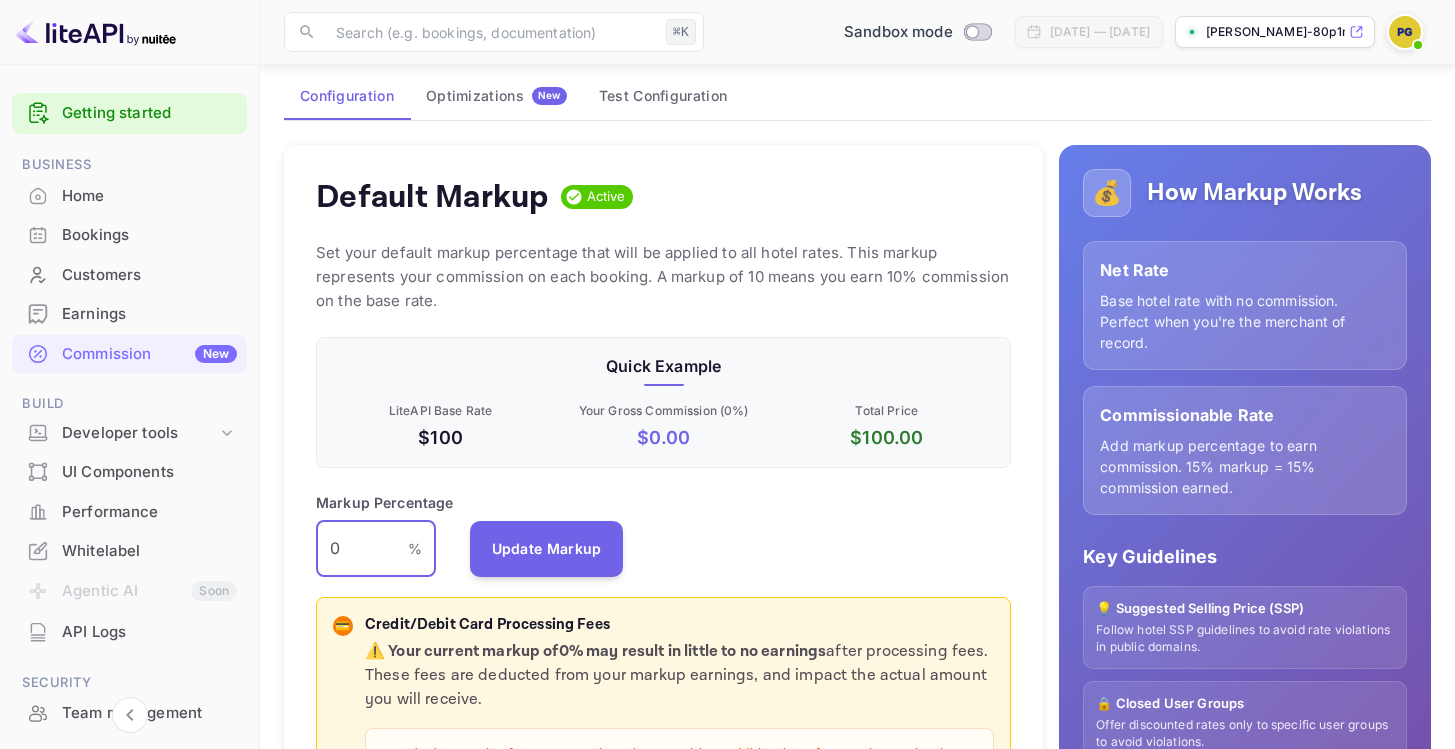
type input "0"
click at [809, 519] on div "Markup Percentage 0 % ​ Update Markup" at bounding box center [663, 534] width 695 height 85
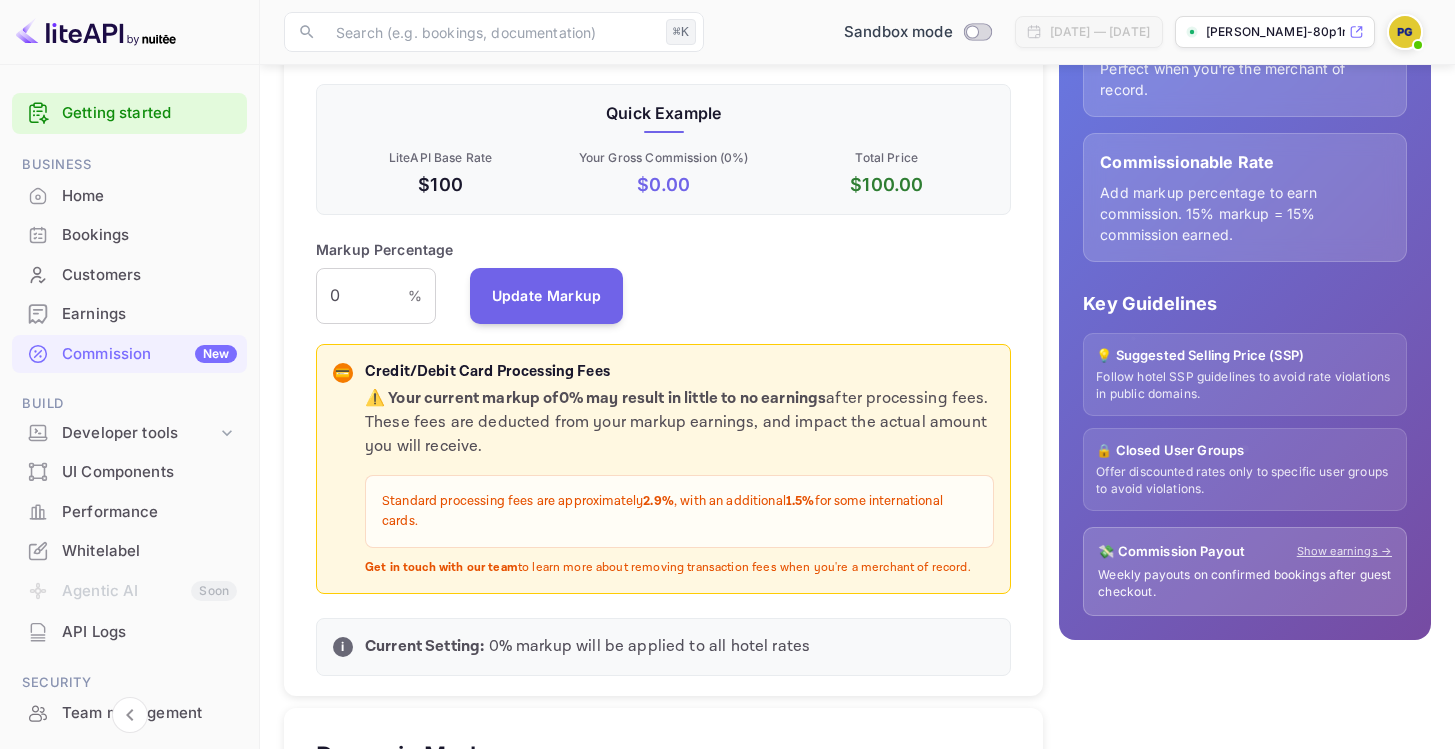
scroll to position [394, 0]
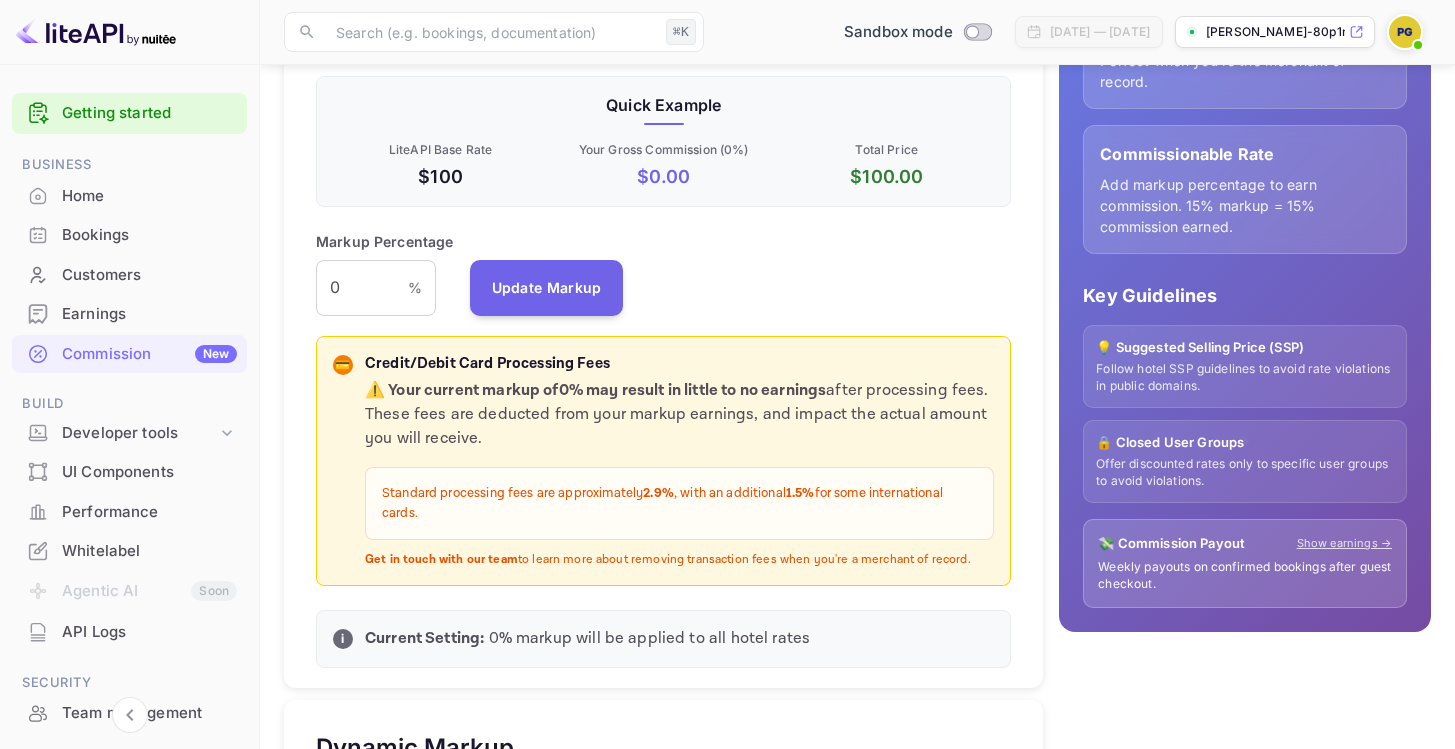
click at [465, 389] on strong "⚠️ Your current markup of 0 % may result in little to no earnings" at bounding box center [595, 390] width 461 height 21
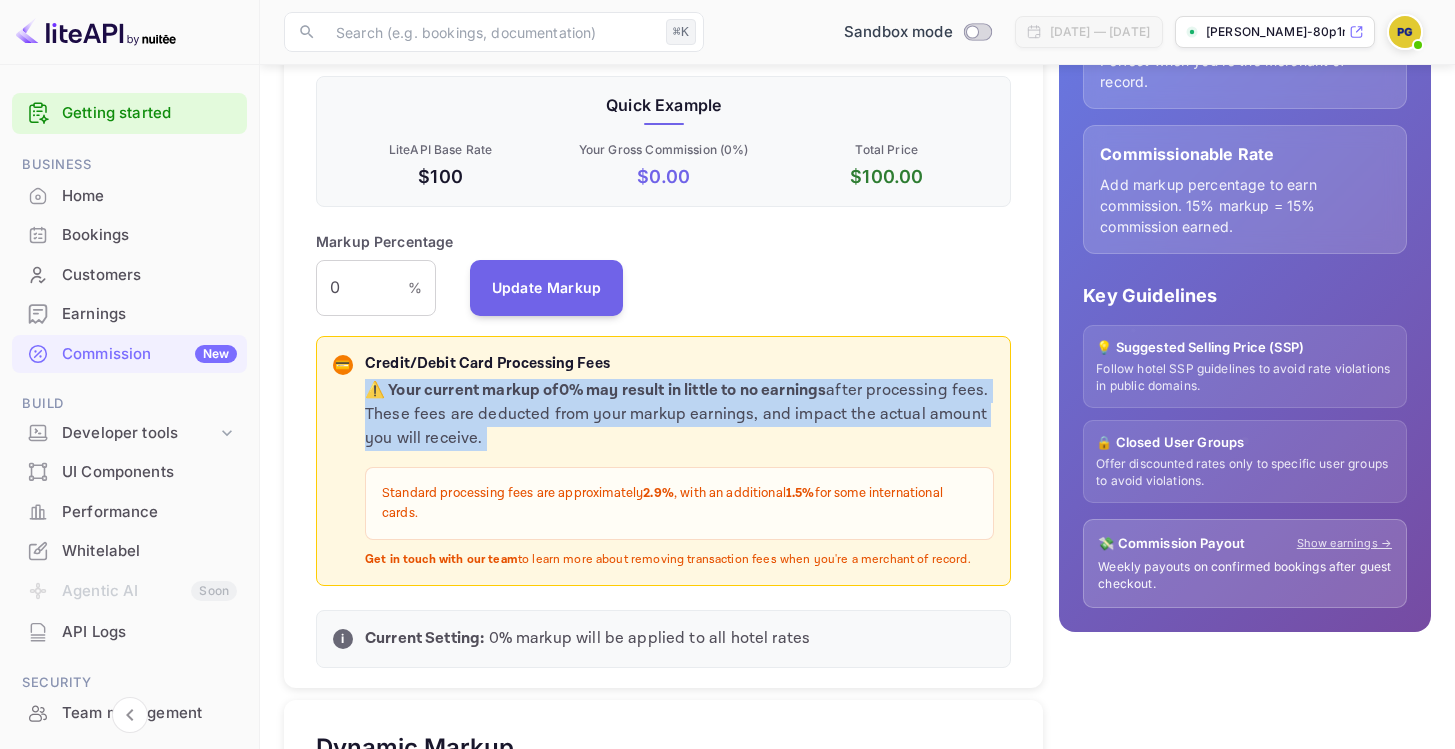
click at [465, 389] on strong "⚠️ Your current markup of 0 % may result in little to no earnings" at bounding box center [595, 390] width 461 height 21
click at [635, 422] on p "⚠️ Your current markup of 0 % may result in little to no earnings after process…" at bounding box center [679, 415] width 629 height 72
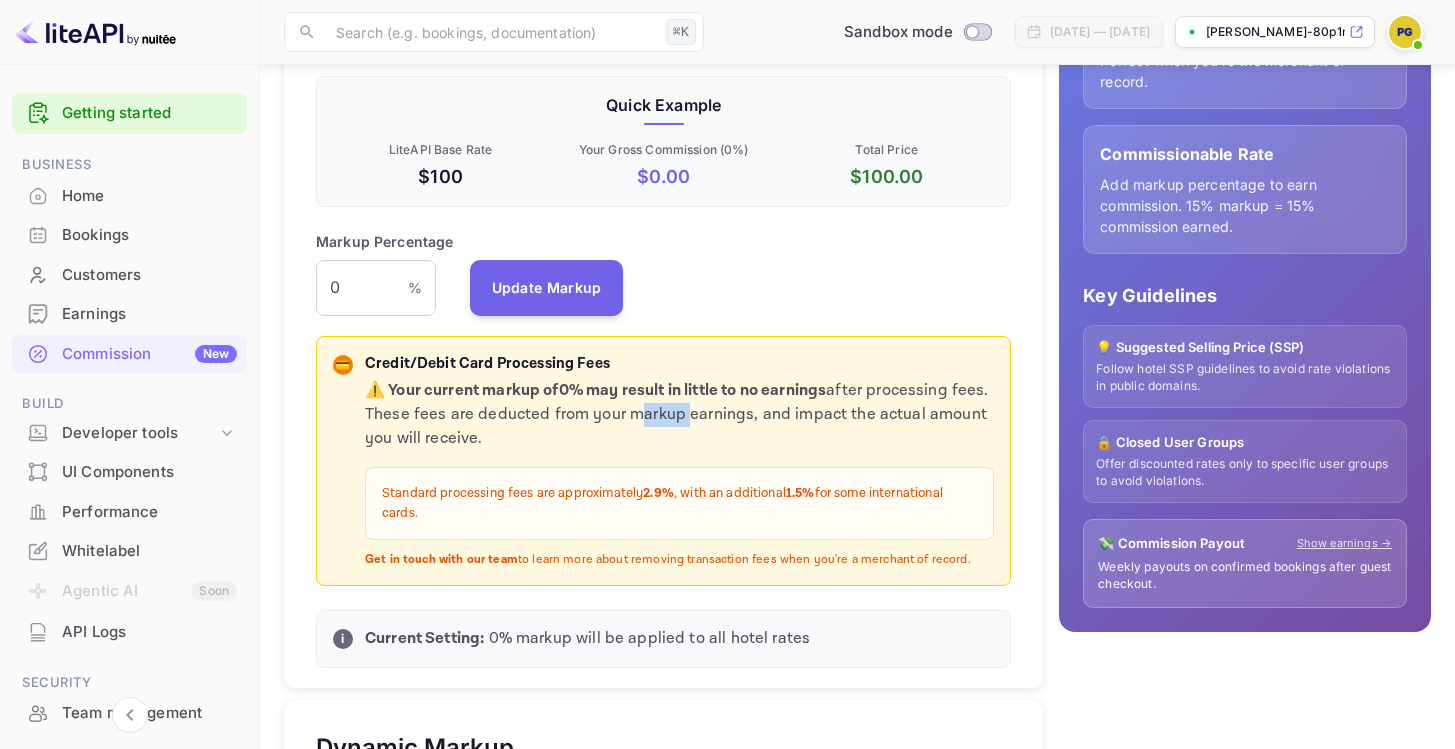
click at [635, 422] on p "⚠️ Your current markup of 0 % may result in little to no earnings after process…" at bounding box center [679, 415] width 629 height 72
click at [432, 393] on strong "⚠️ Your current markup of 0 % may result in little to no earnings" at bounding box center [595, 390] width 461 height 21
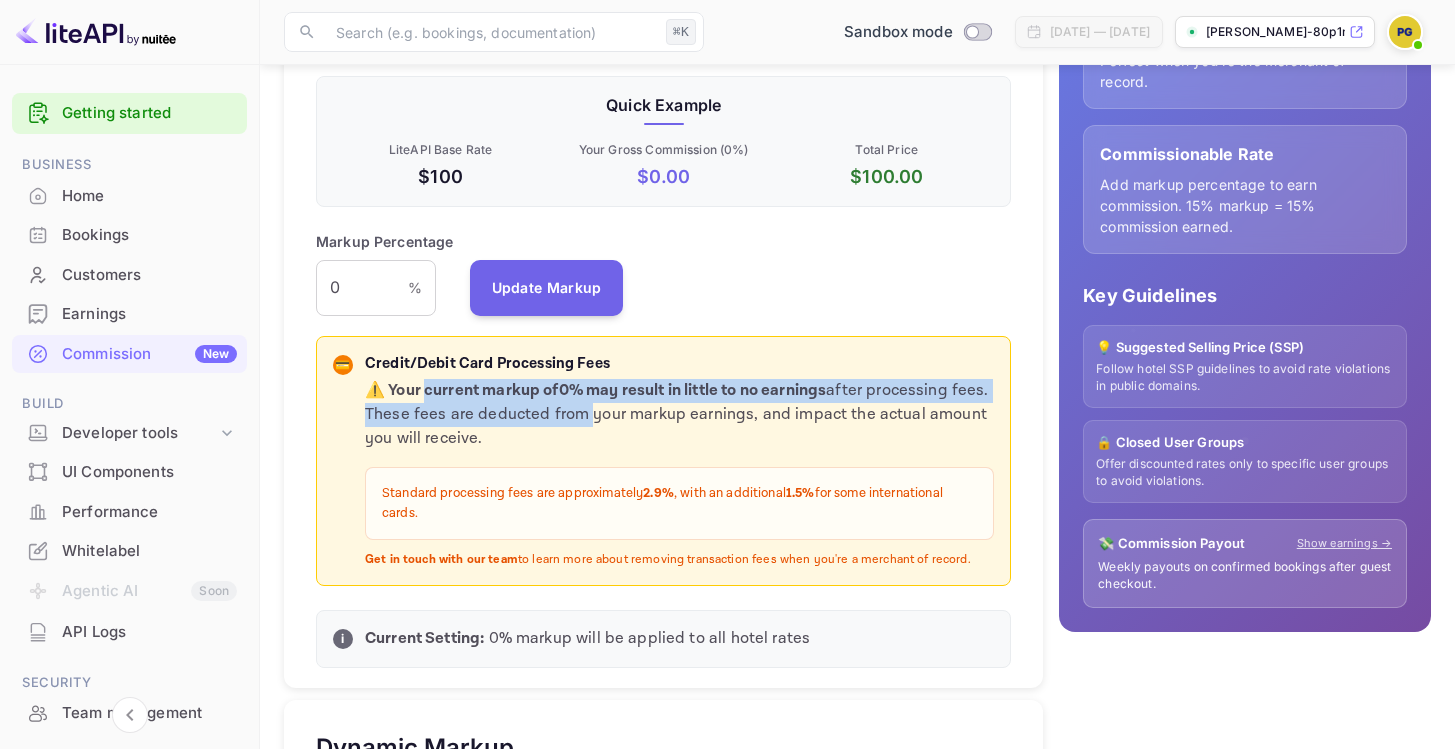
drag, startPoint x: 432, startPoint y: 393, endPoint x: 566, endPoint y: 412, distance: 135.3
click at [566, 412] on p "⚠️ Your current markup of 0 % may result in little to no earnings after process…" at bounding box center [679, 415] width 629 height 72
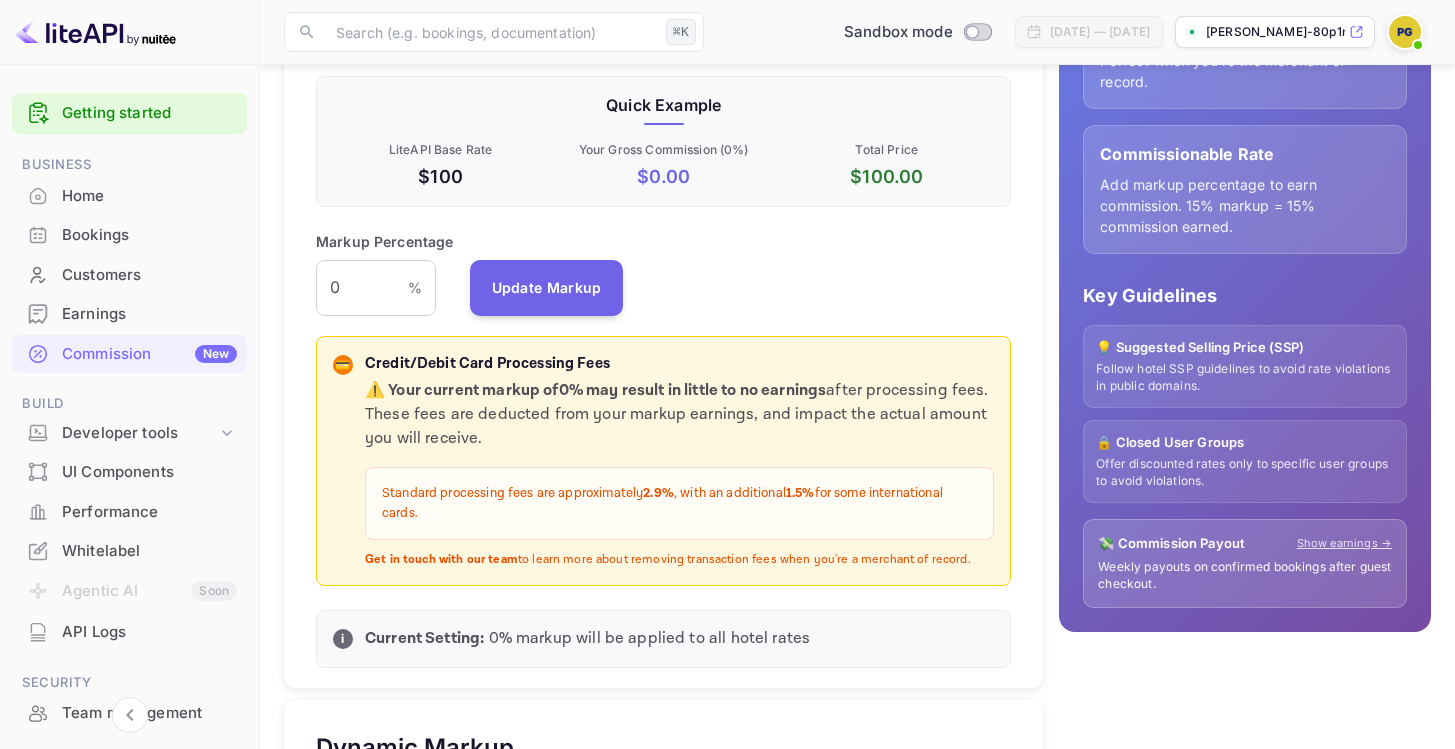
click at [602, 422] on p "⚠️ Your current markup of 0 % may result in little to no earnings after process…" at bounding box center [679, 415] width 629 height 72
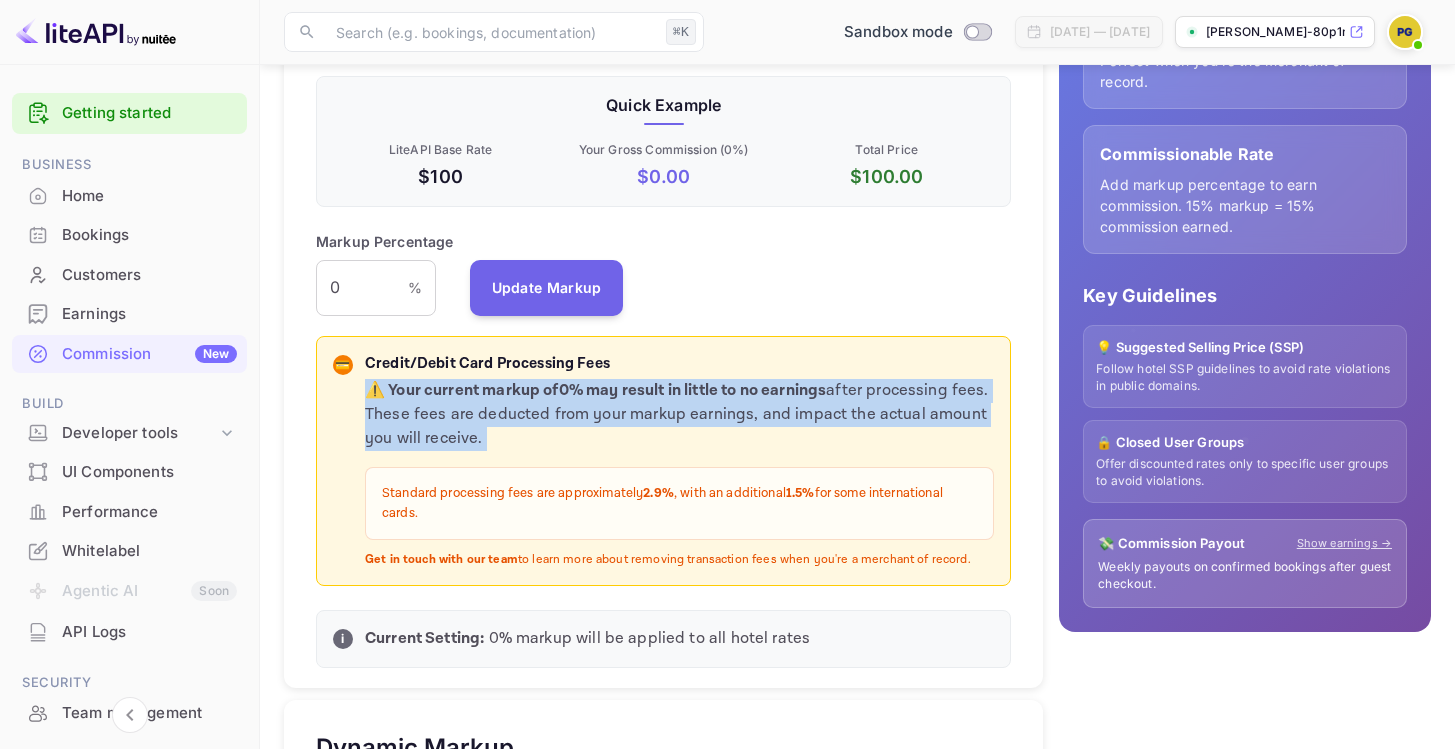
click at [602, 422] on p "⚠️ Your current markup of 0 % may result in little to no earnings after process…" at bounding box center [679, 415] width 629 height 72
click at [536, 392] on strong "⚠️ Your current markup of 0 % may result in little to no earnings" at bounding box center [595, 390] width 461 height 21
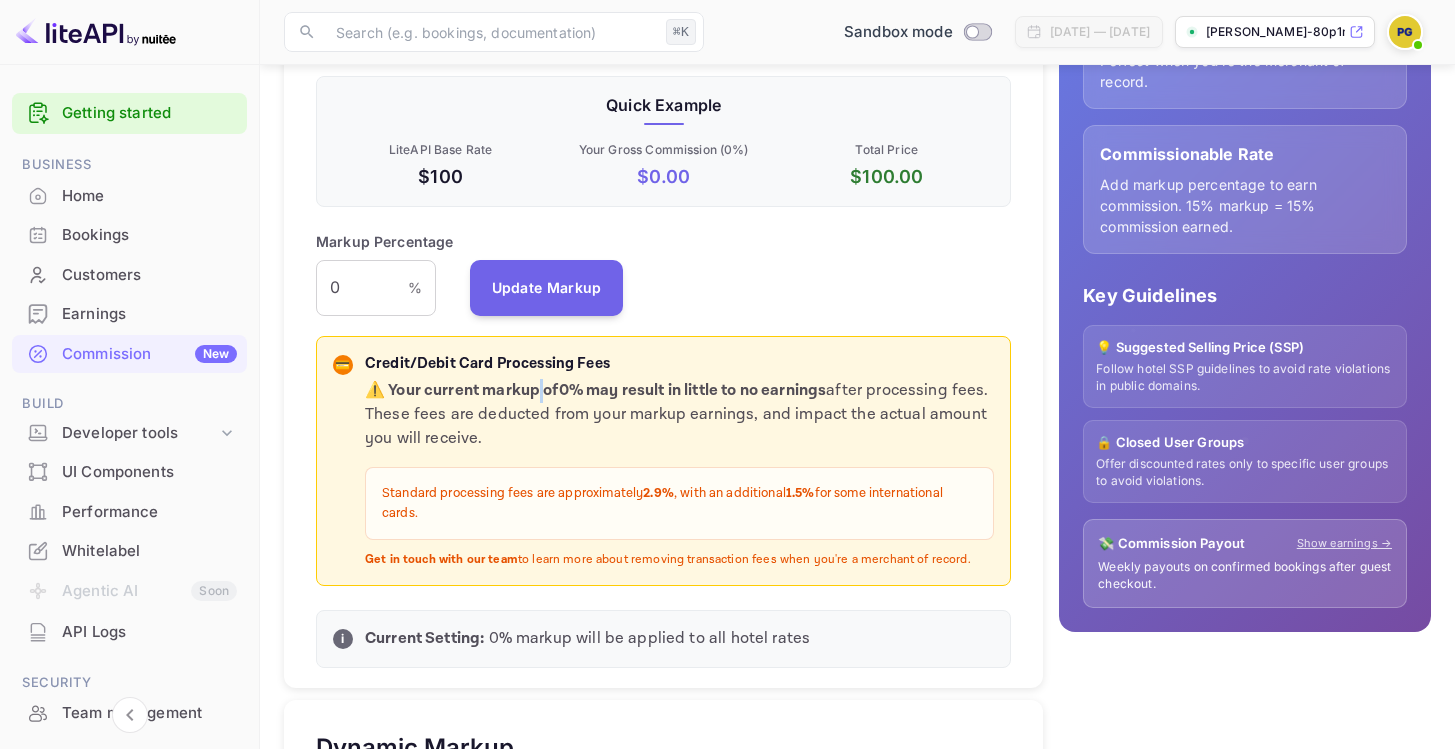
click at [536, 392] on strong "⚠️ Your current markup of 0 % may result in little to no earnings" at bounding box center [595, 390] width 461 height 21
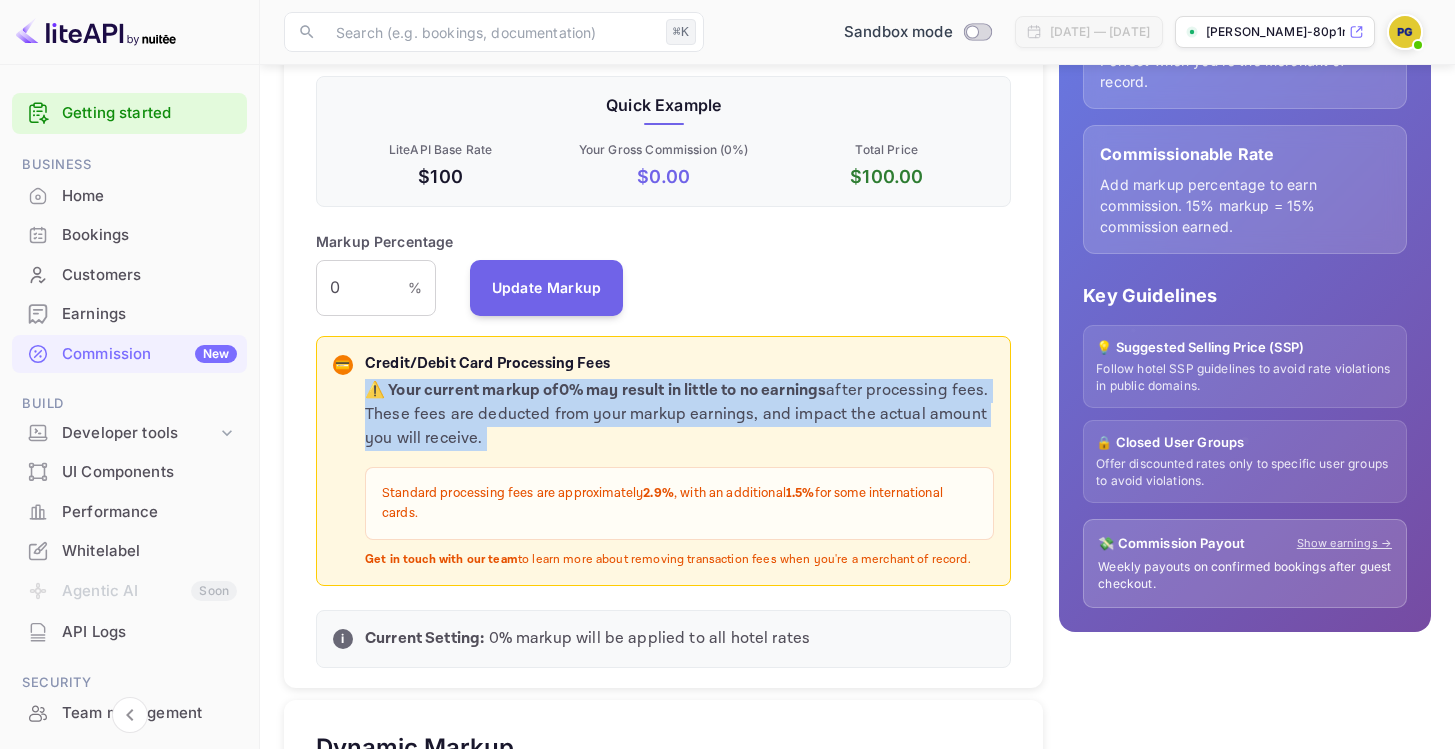
drag, startPoint x: 536, startPoint y: 392, endPoint x: 600, endPoint y: 439, distance: 79.4
click at [597, 437] on p "⚠️ Your current markup of 0 % may result in little to no earnings after process…" at bounding box center [679, 415] width 629 height 72
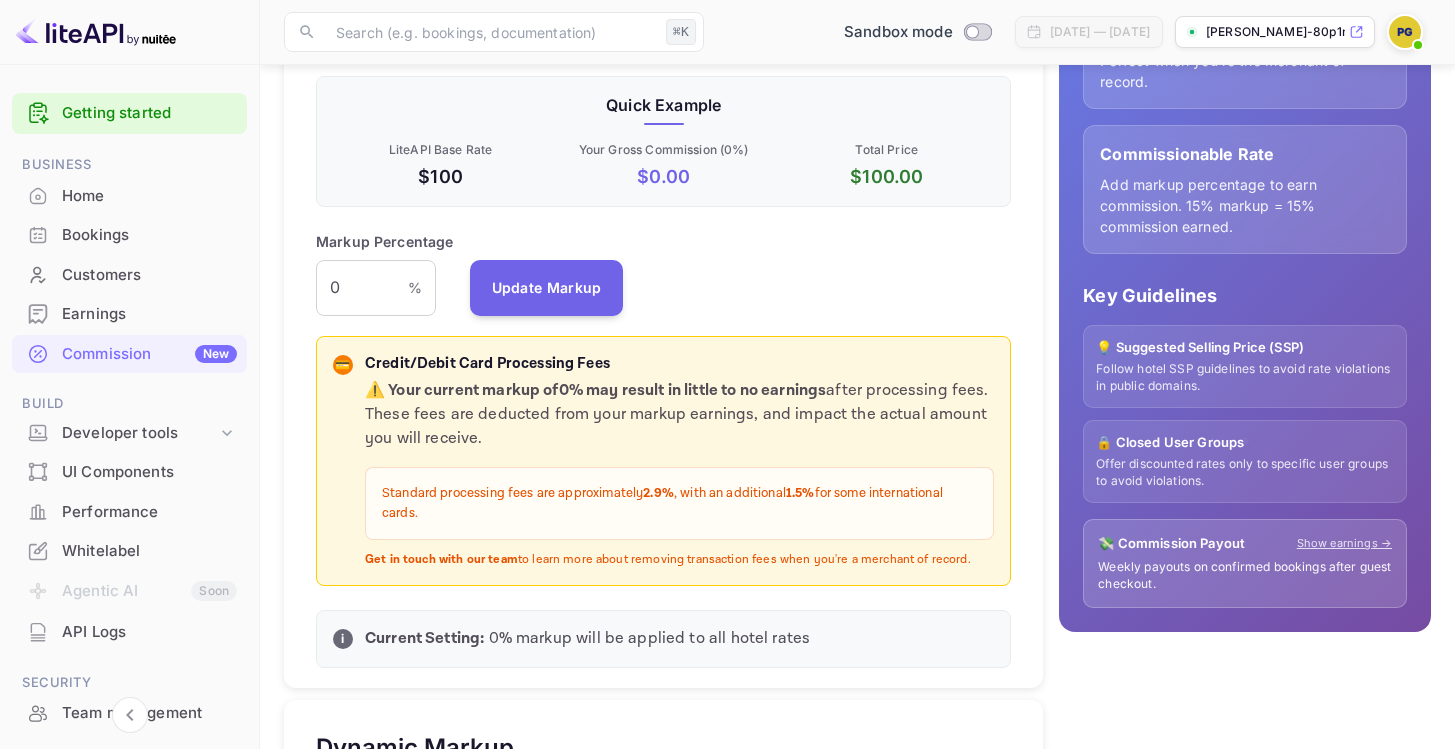
click at [677, 499] on p "Standard processing fees are approximately 2.9% , with an additional 1.5% for s…" at bounding box center [679, 503] width 595 height 39
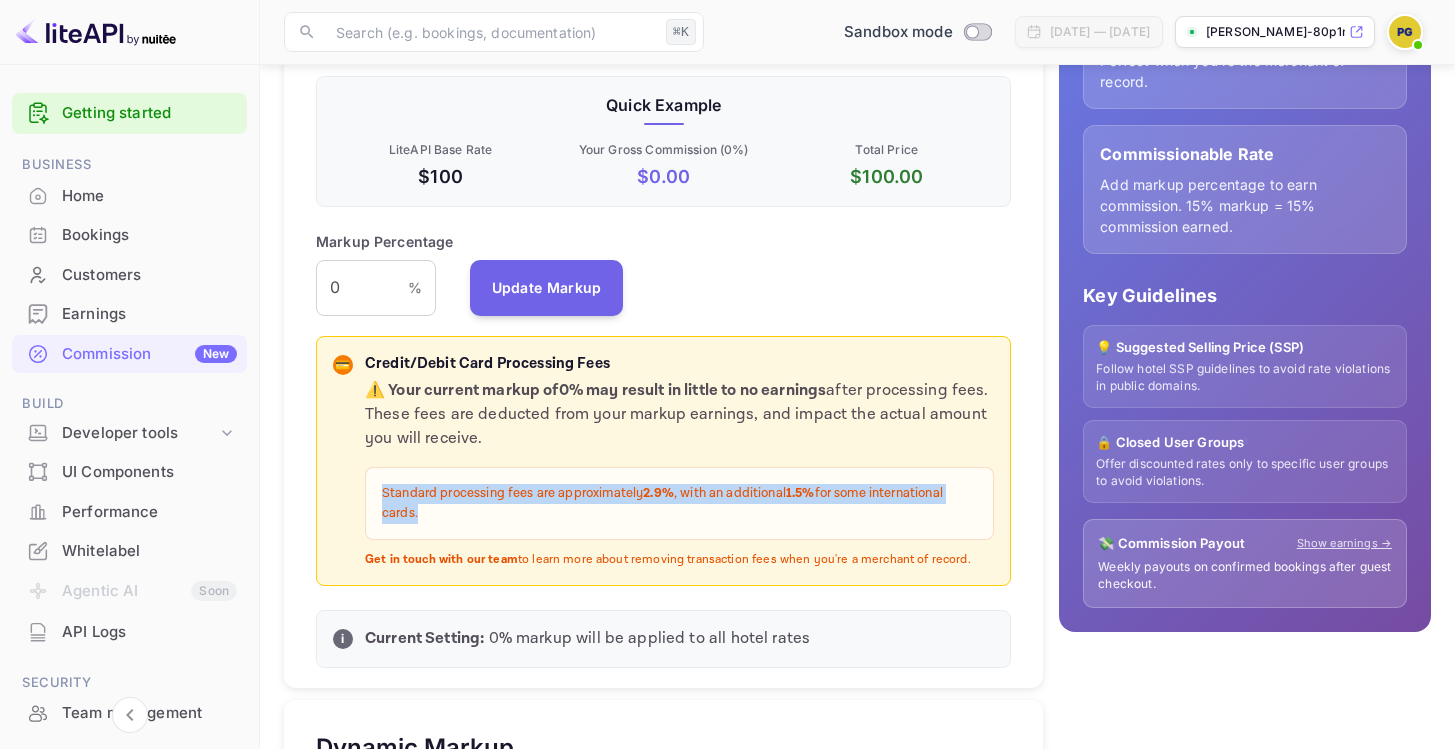
click at [677, 499] on p "Standard processing fees are approximately 2.9% , with an additional 1.5% for s…" at bounding box center [679, 503] width 595 height 39
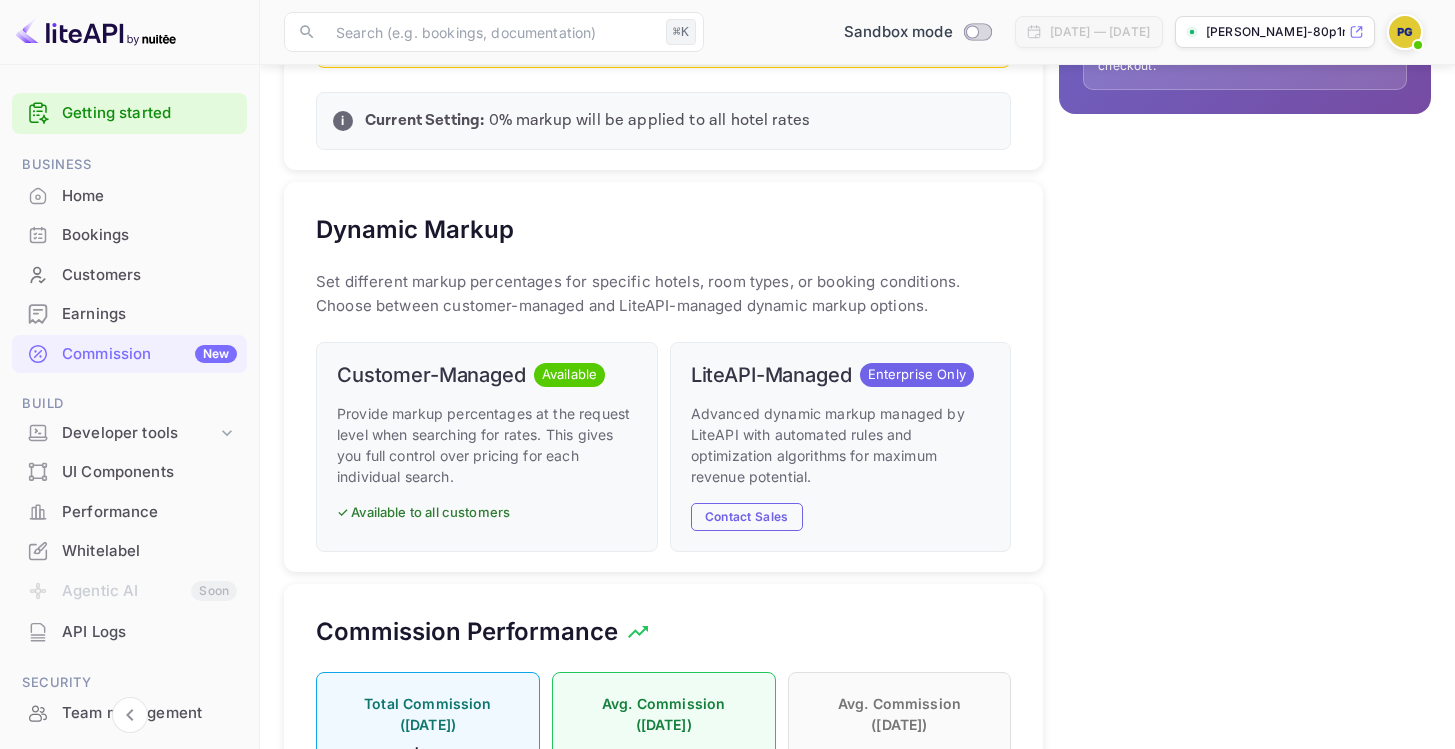
scroll to position [899, 0]
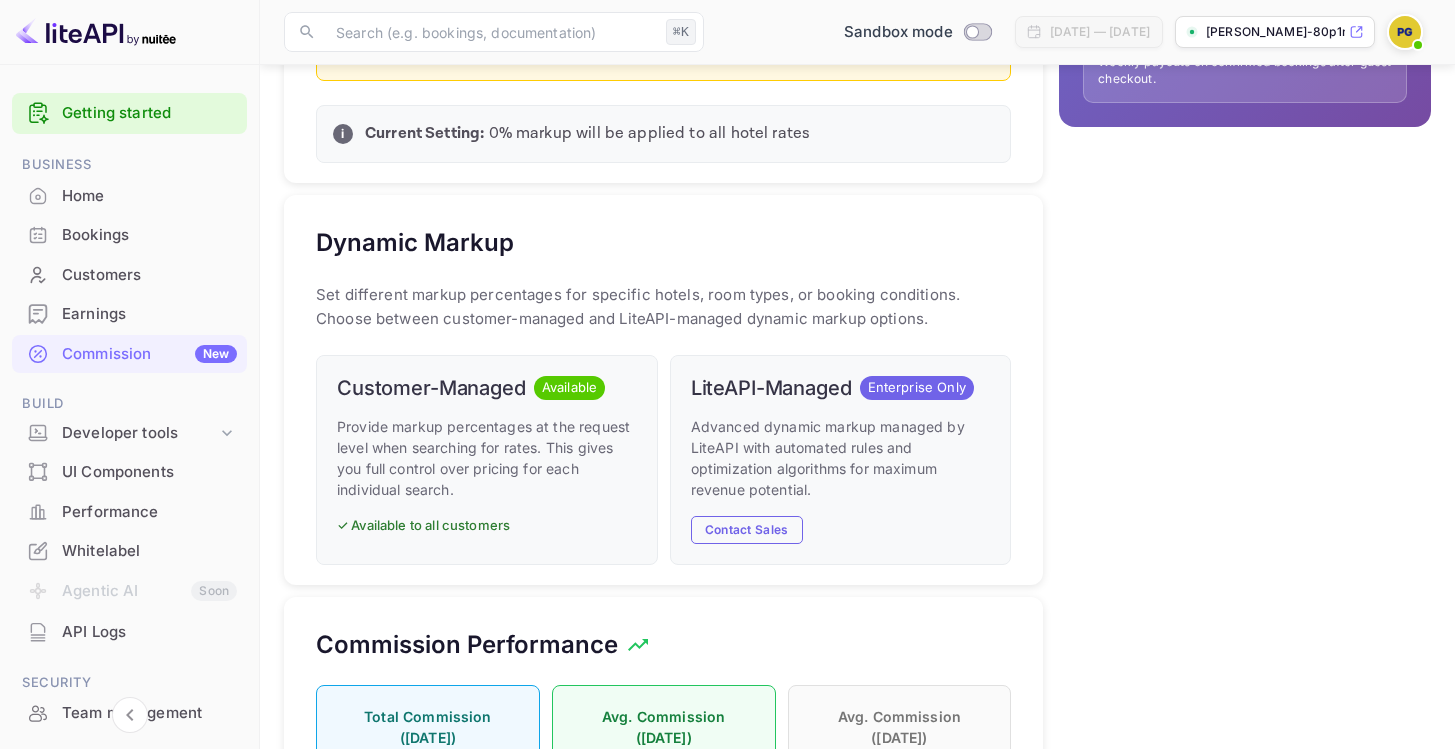
click at [474, 440] on p "Provide markup percentages at the request level when searching for rates. This …" at bounding box center [487, 458] width 300 height 84
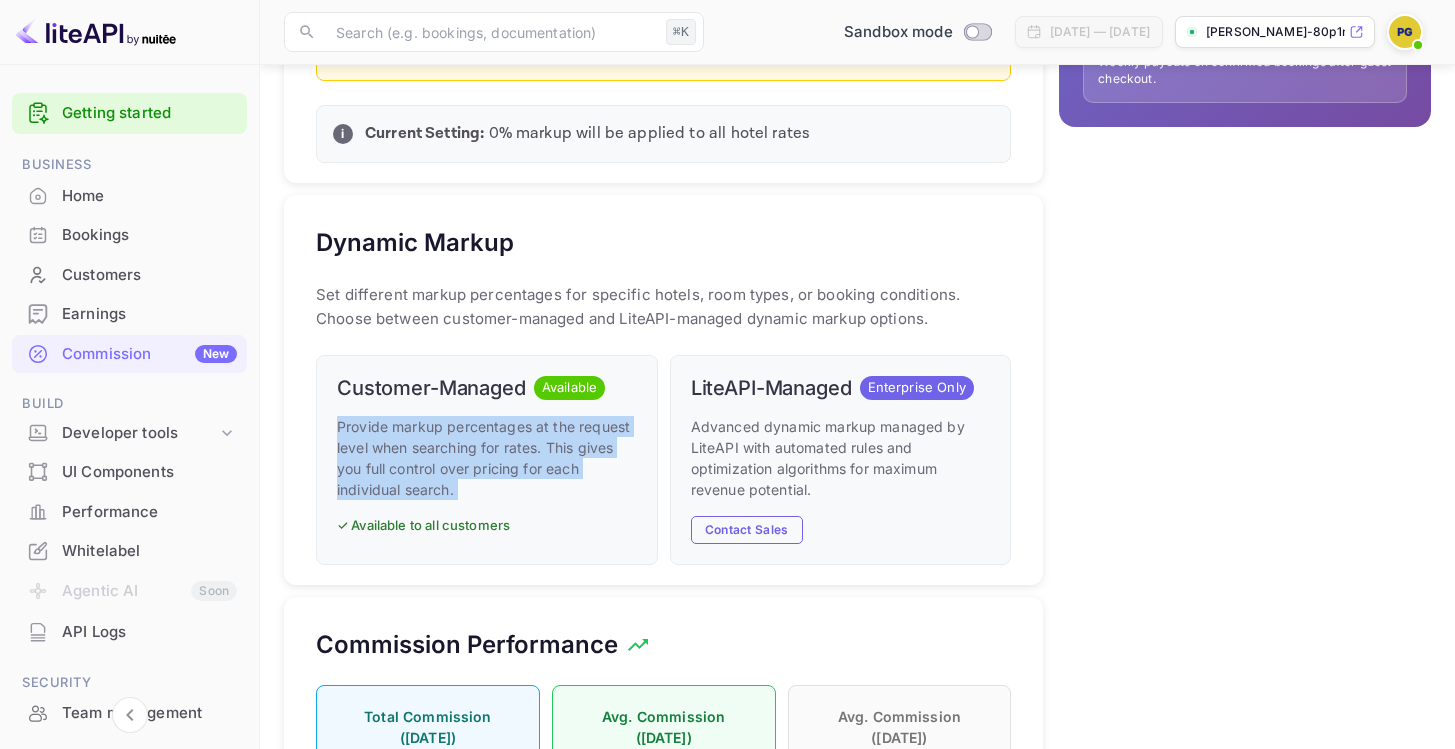
click at [474, 440] on p "Provide markup percentages at the request level when searching for rates. This …" at bounding box center [487, 458] width 300 height 84
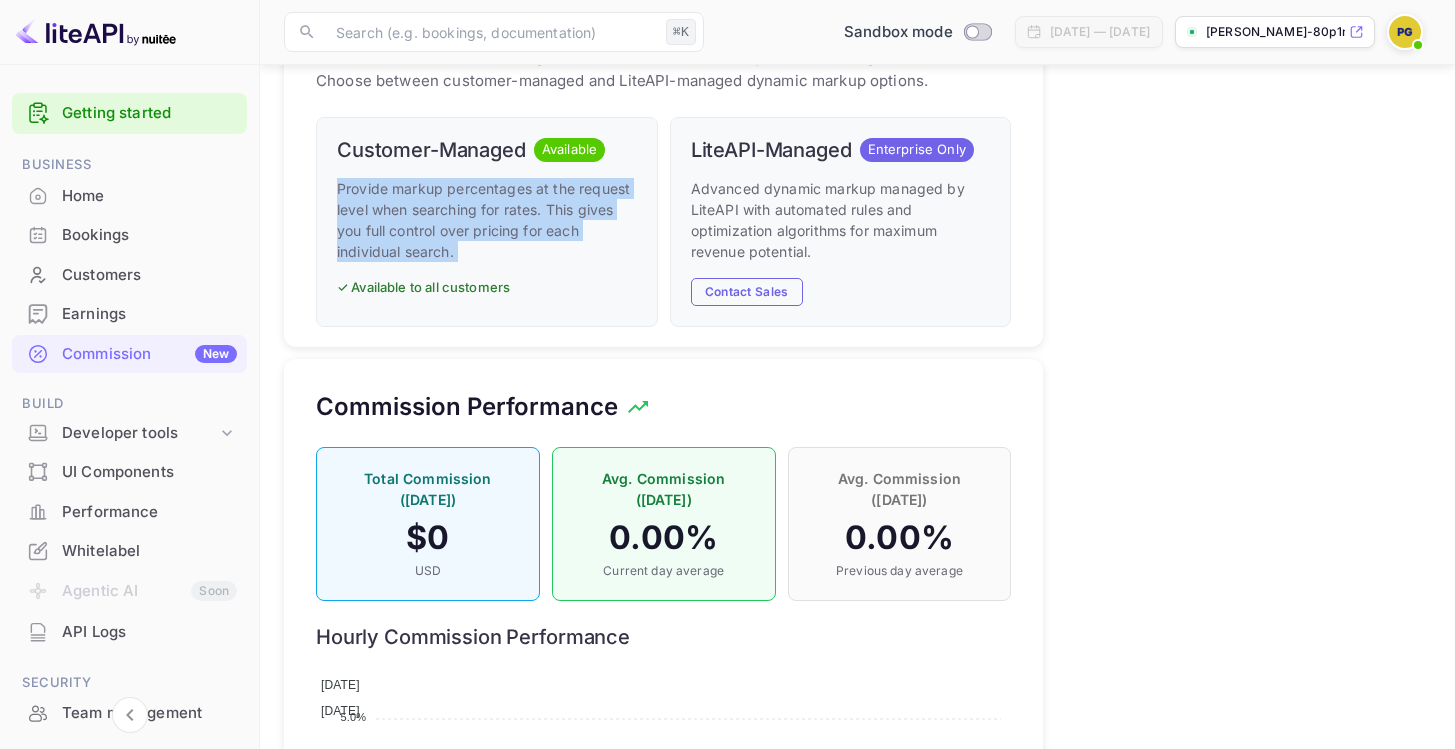
scroll to position [1130, 0]
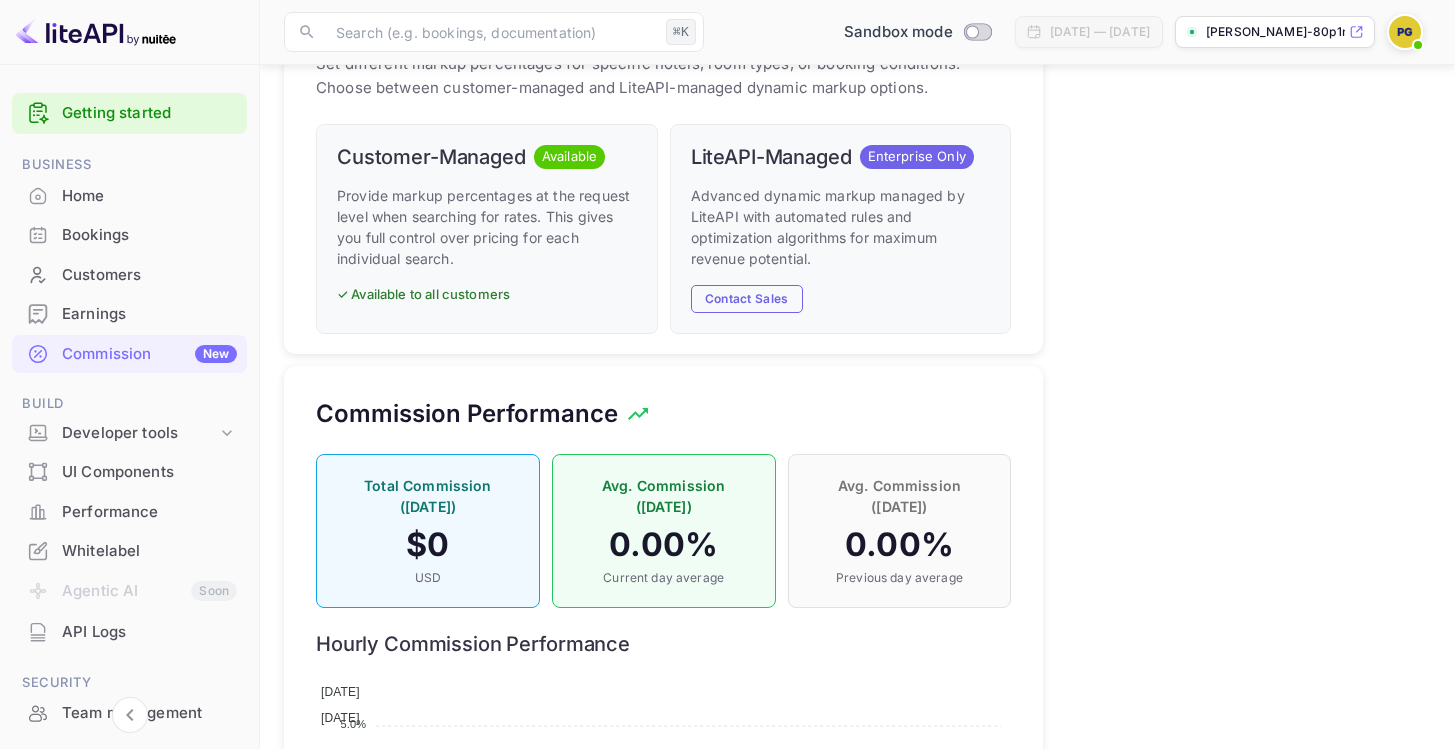
click at [890, 192] on p "Advanced dynamic markup managed by LiteAPI with automated rules and optimizatio…" at bounding box center [841, 227] width 300 height 84
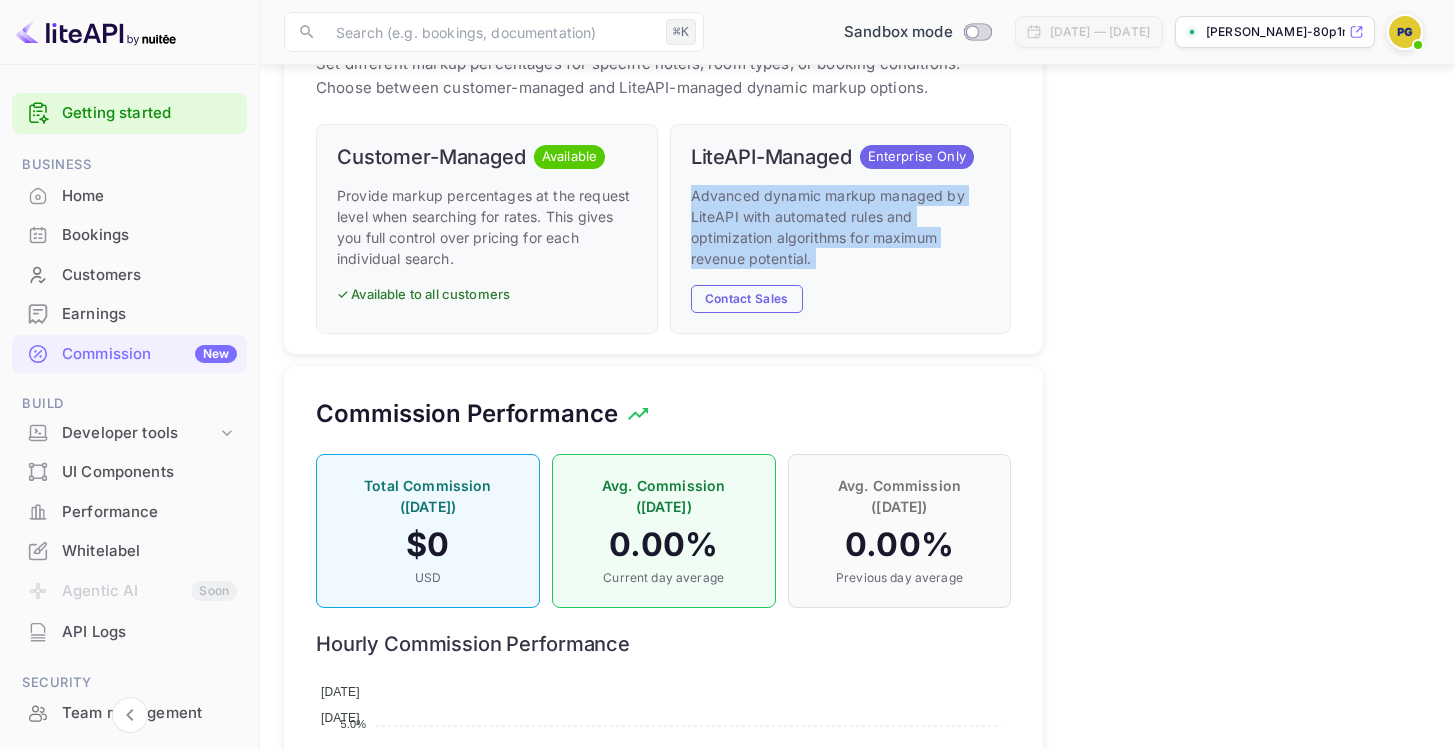
click at [890, 192] on p "Advanced dynamic markup managed by LiteAPI with automated rules and optimizatio…" at bounding box center [841, 227] width 300 height 84
click at [818, 217] on p "Advanced dynamic markup managed by LiteAPI with automated rules and optimizatio…" at bounding box center [841, 227] width 300 height 84
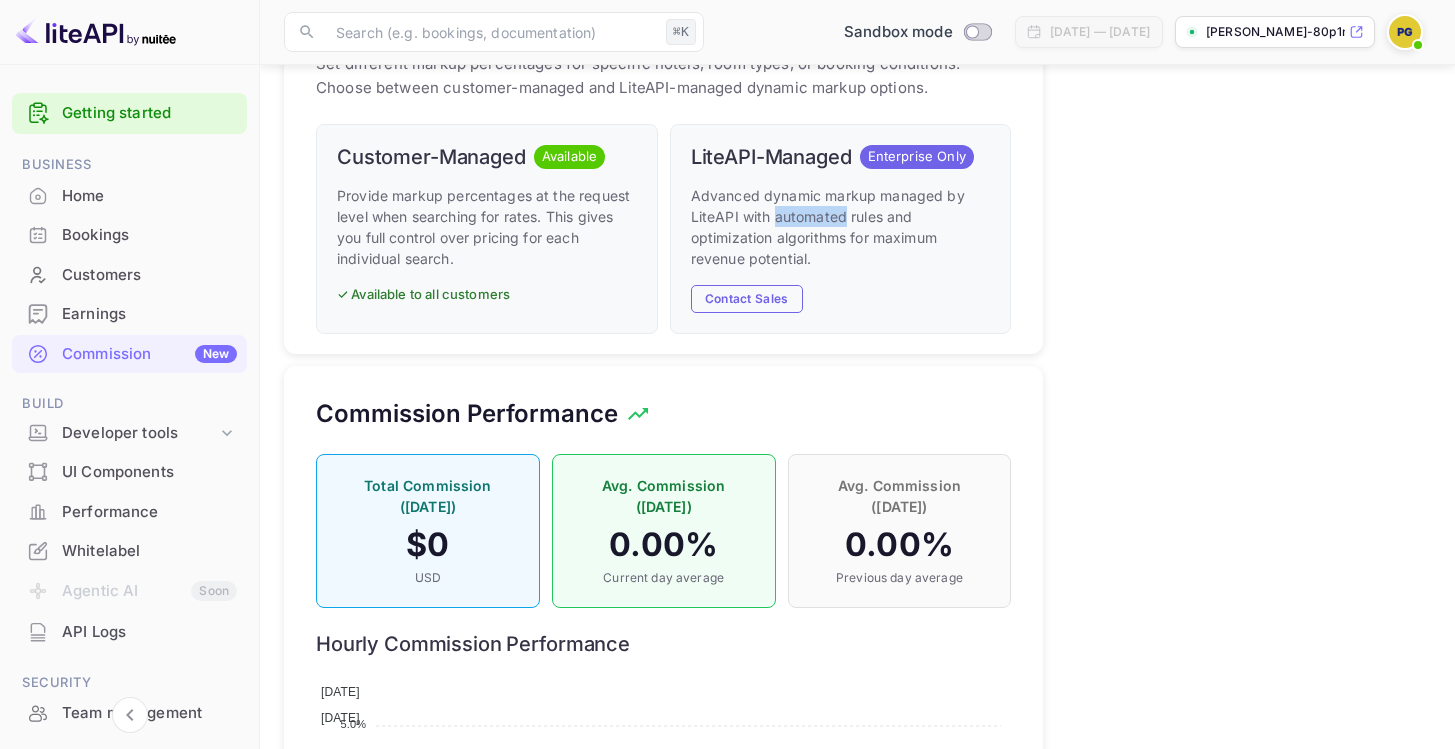
click at [818, 217] on p "Advanced dynamic markup managed by LiteAPI with automated rules and optimizatio…" at bounding box center [841, 227] width 300 height 84
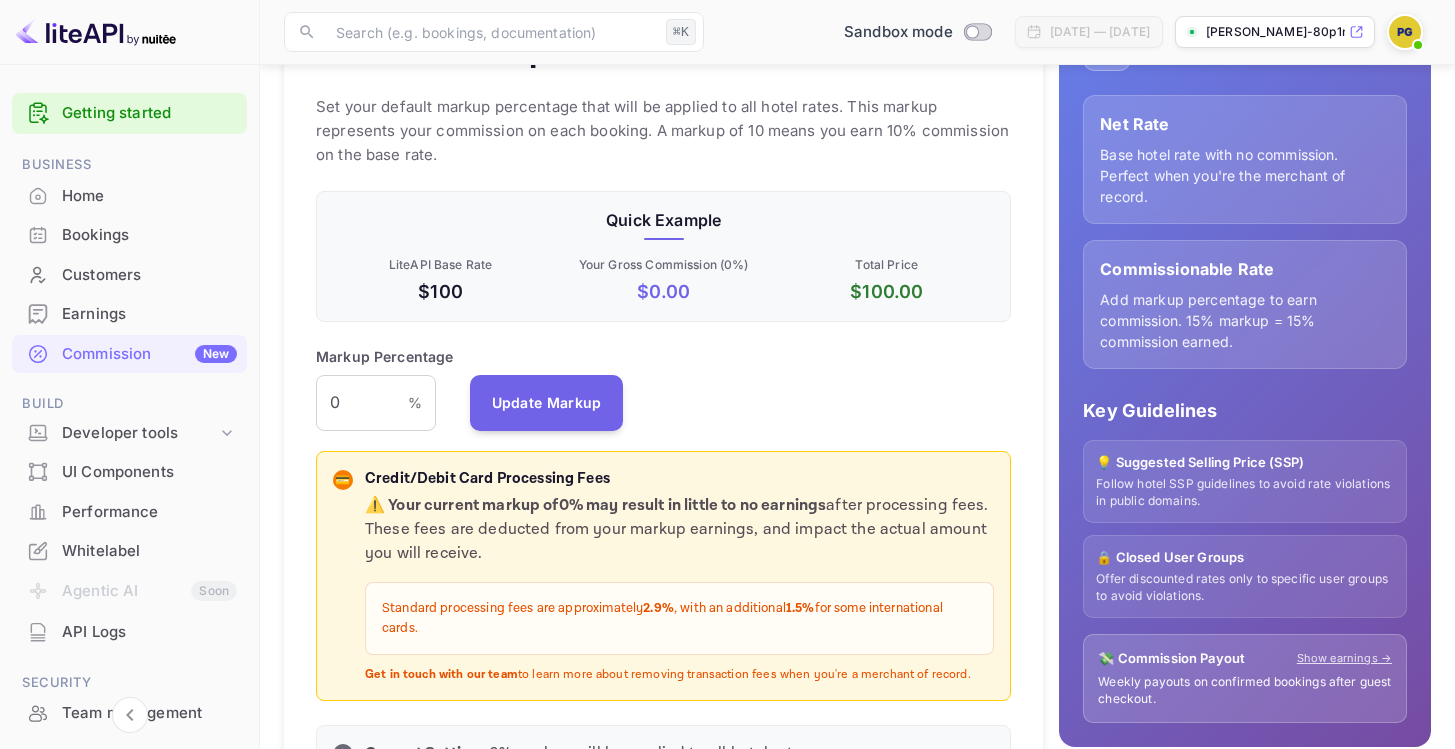
scroll to position [277, 0]
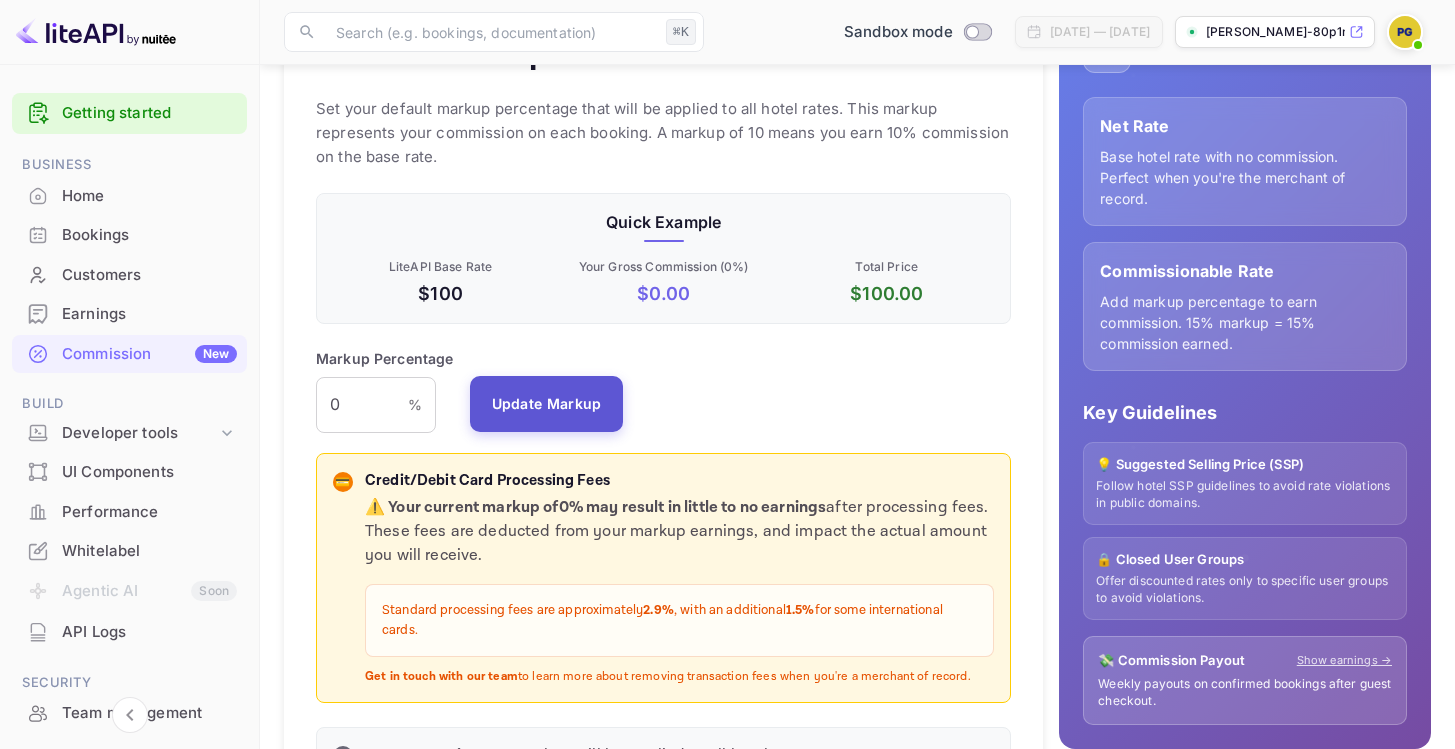
click at [574, 415] on button "Update Markup" at bounding box center [547, 404] width 154 height 56
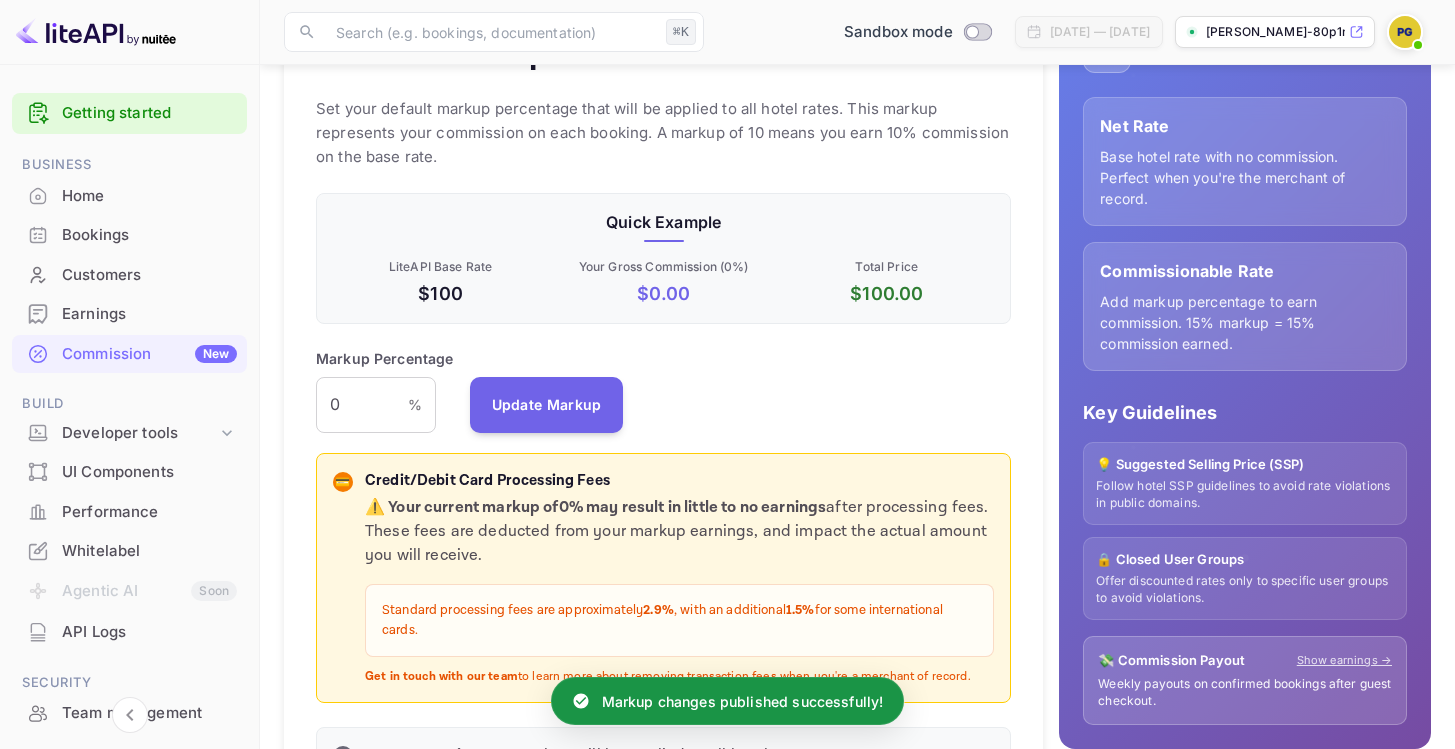
click at [1119, 159] on p "Base hotel rate with no commission. Perfect when you're the merchant of record." at bounding box center [1245, 177] width 290 height 63
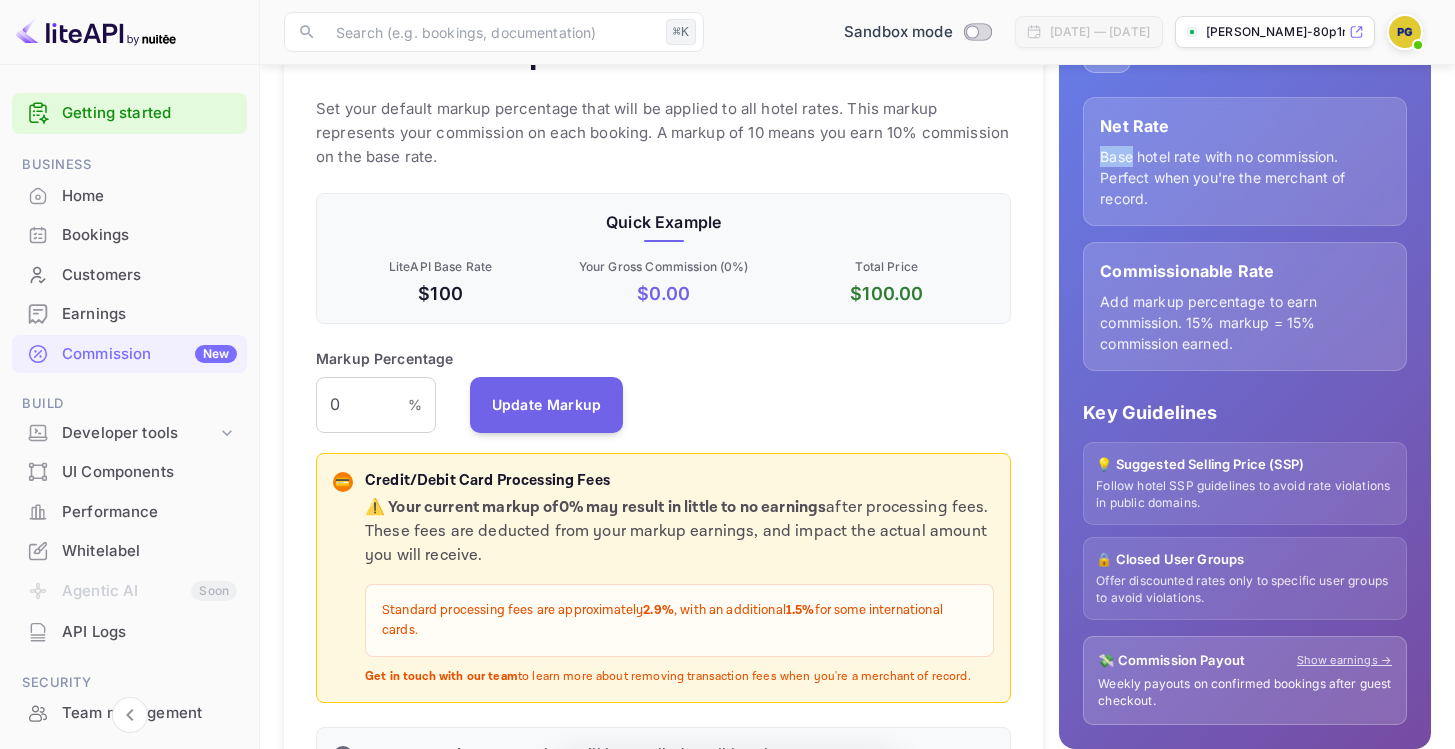
click at [1119, 159] on p "Base hotel rate with no commission. Perfect when you're the merchant of record." at bounding box center [1245, 177] width 290 height 63
click at [1114, 179] on p "Base hotel rate with no commission. Perfect when you're the merchant of record." at bounding box center [1245, 177] width 290 height 63
drag, startPoint x: 1114, startPoint y: 179, endPoint x: 1157, endPoint y: 204, distance: 49.7
click at [1157, 204] on p "Base hotel rate with no commission. Perfect when you're the merchant of record." at bounding box center [1245, 177] width 290 height 63
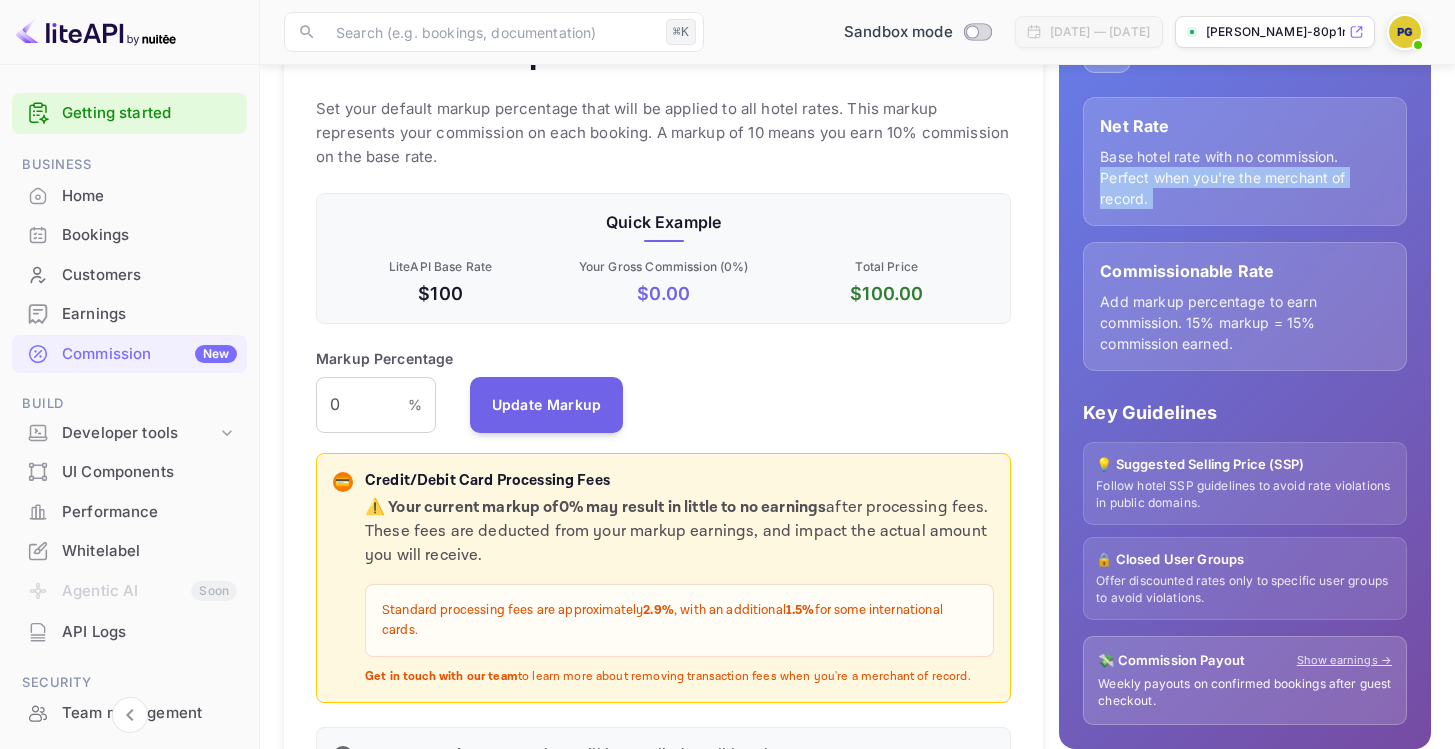
click at [1157, 204] on p "Base hotel rate with no commission. Perfect when you're the merchant of record." at bounding box center [1245, 177] width 290 height 63
drag, startPoint x: 1157, startPoint y: 204, endPoint x: 1099, endPoint y: 183, distance: 61.7
click at [1099, 183] on div "Net Rate Base hotel rate with no commission. Perfect when you're the merchant o…" at bounding box center [1245, 161] width 324 height 129
drag, startPoint x: 1099, startPoint y: 183, endPoint x: 1139, endPoint y: 209, distance: 47.7
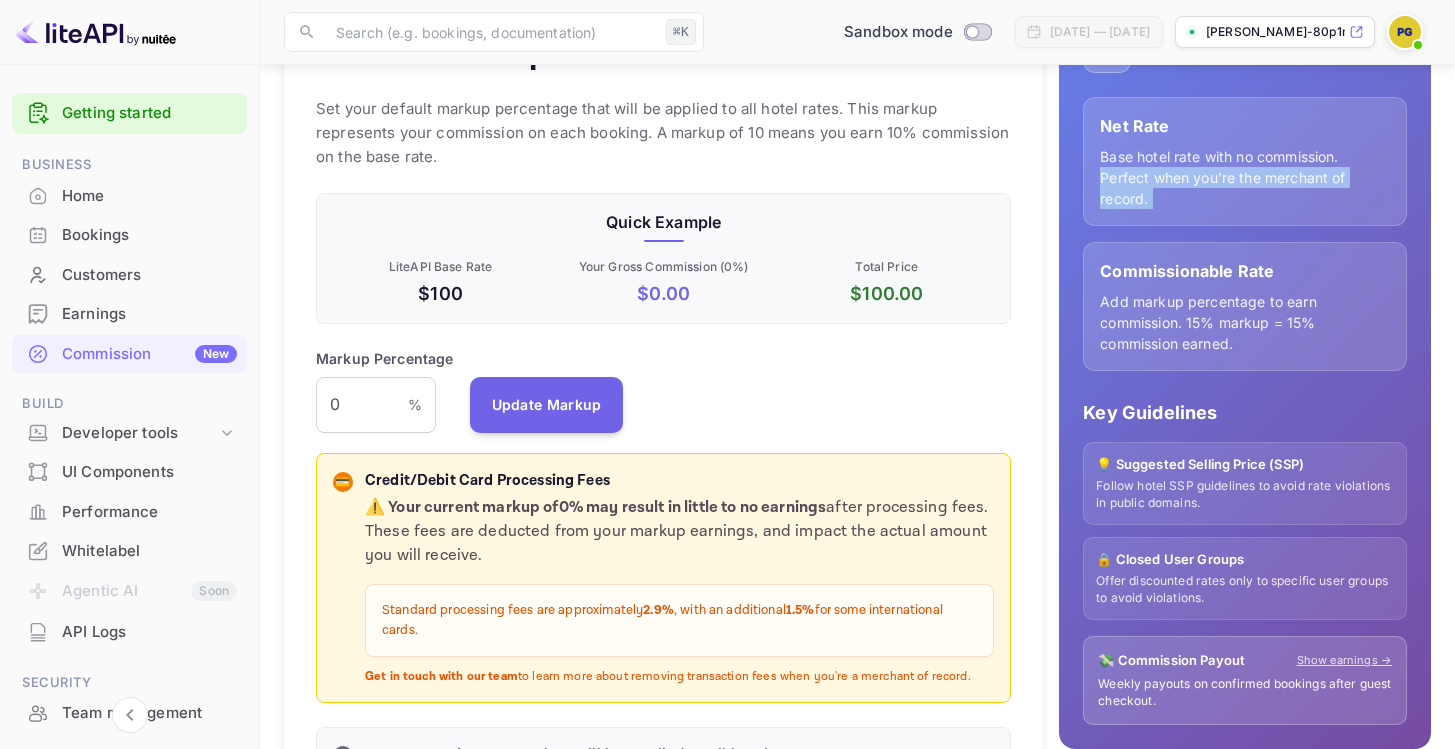
click at [1139, 209] on div "Net Rate Base hotel rate with no commission. Perfect when you're the merchant o…" at bounding box center [1245, 161] width 324 height 129
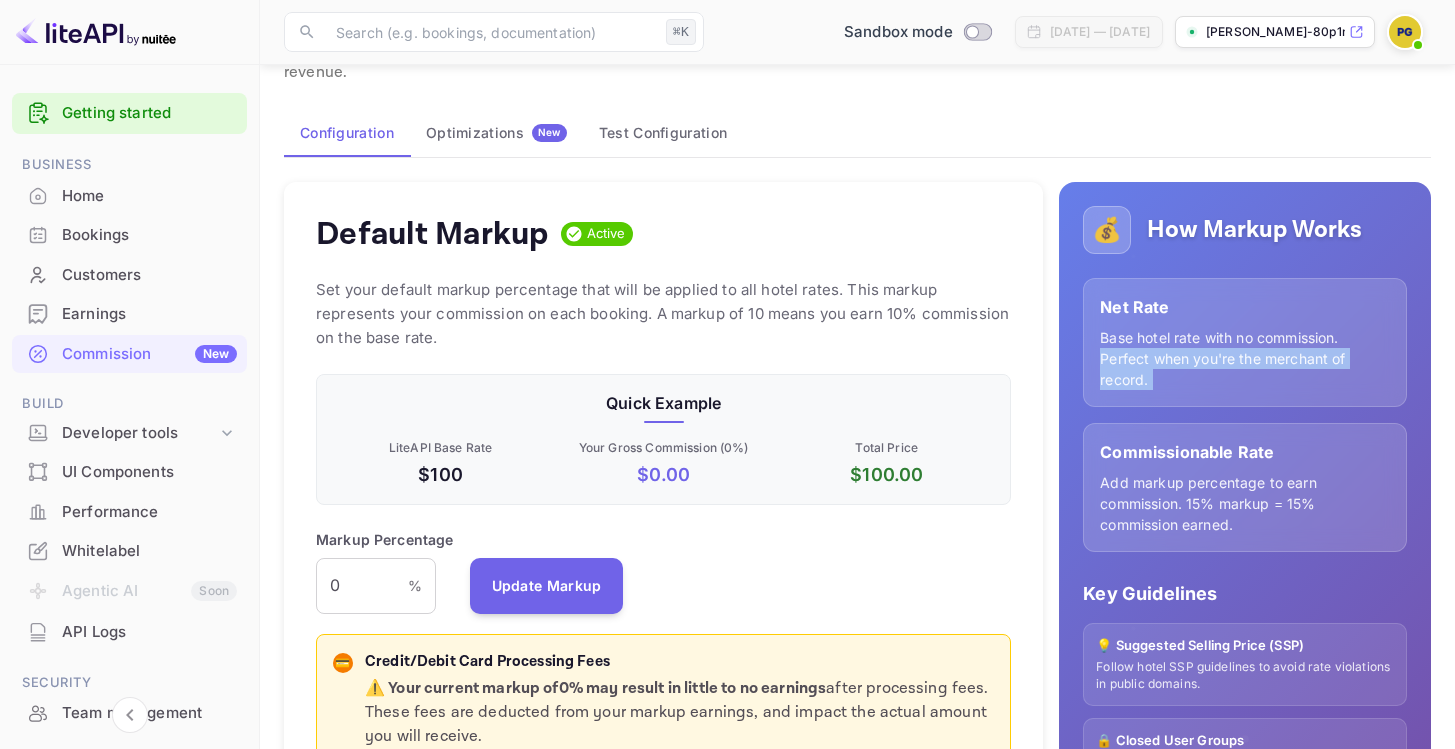
scroll to position [0, 0]
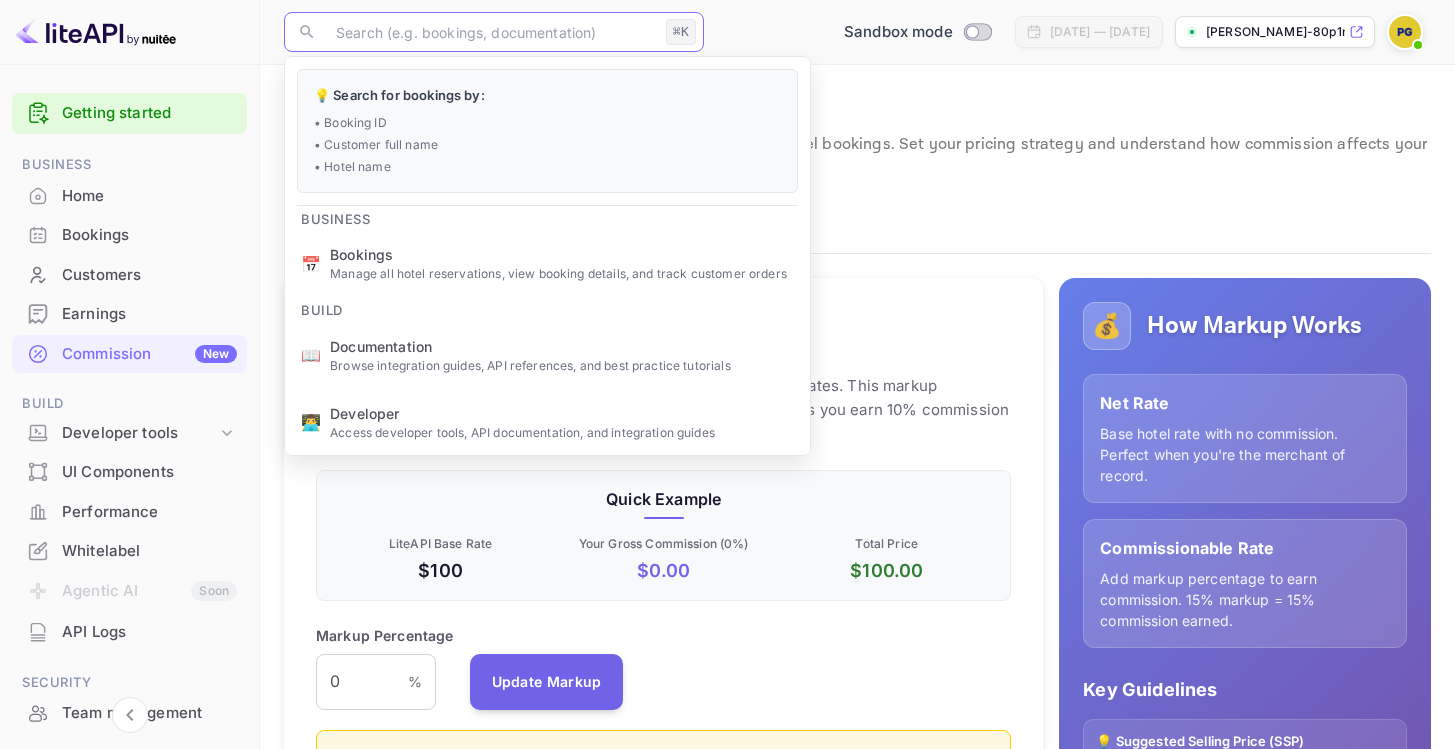
click at [398, 24] on input "text" at bounding box center [491, 32] width 334 height 40
click at [428, 485] on div "Quick Example LiteAPI Base Rate $100 Your Gross Commission ( 0 %) $ 0.00 Total …" at bounding box center [663, 535] width 695 height 131
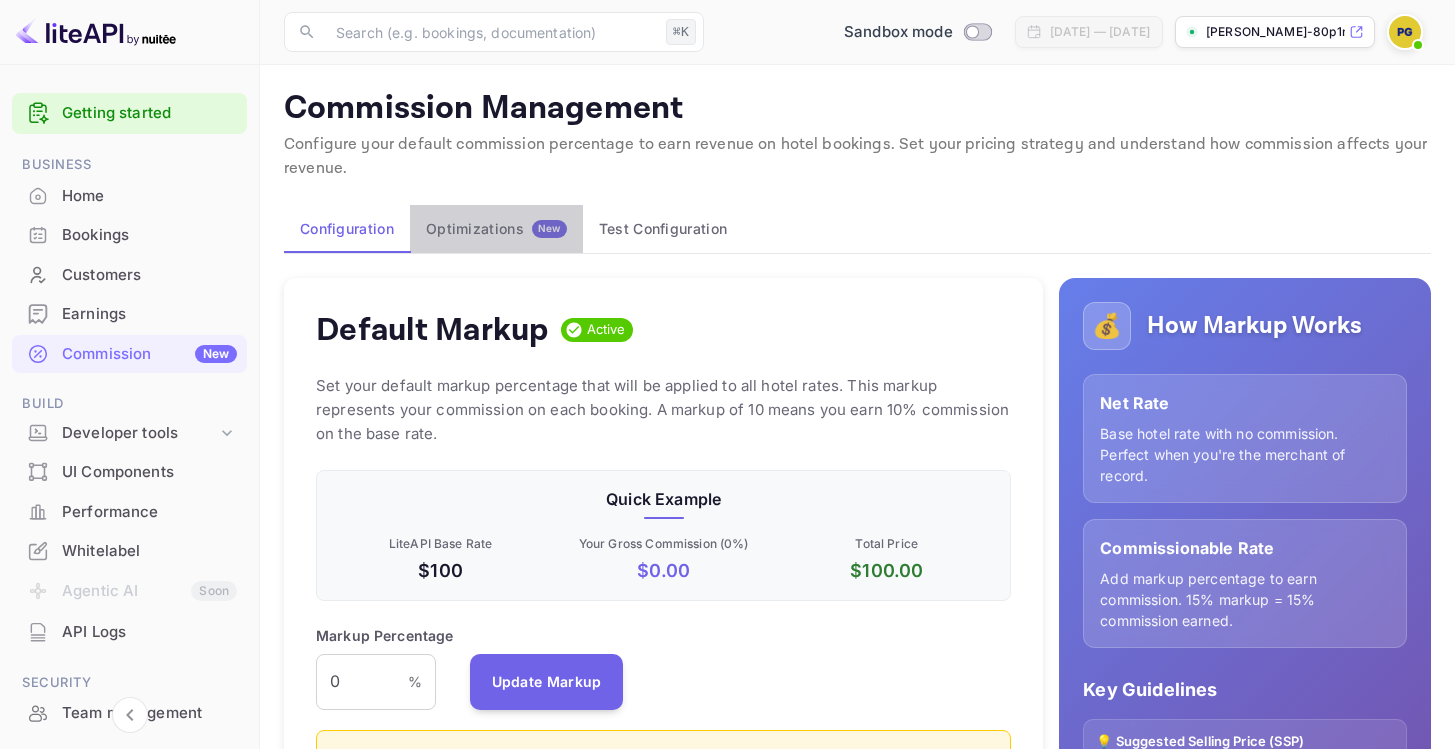
click at [503, 235] on div "Optimizations New" at bounding box center [496, 229] width 141 height 18
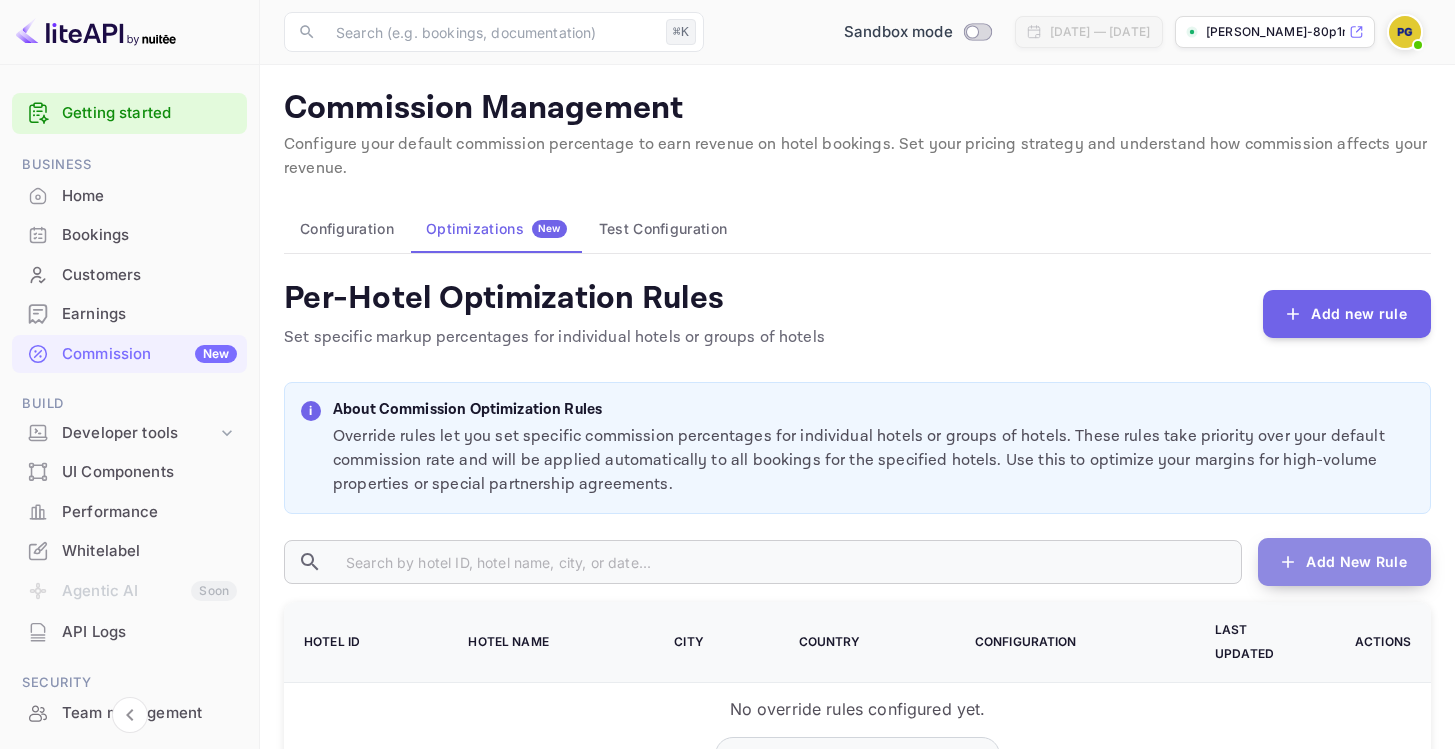
click at [1308, 561] on button "Add New Rule" at bounding box center [1344, 562] width 173 height 48
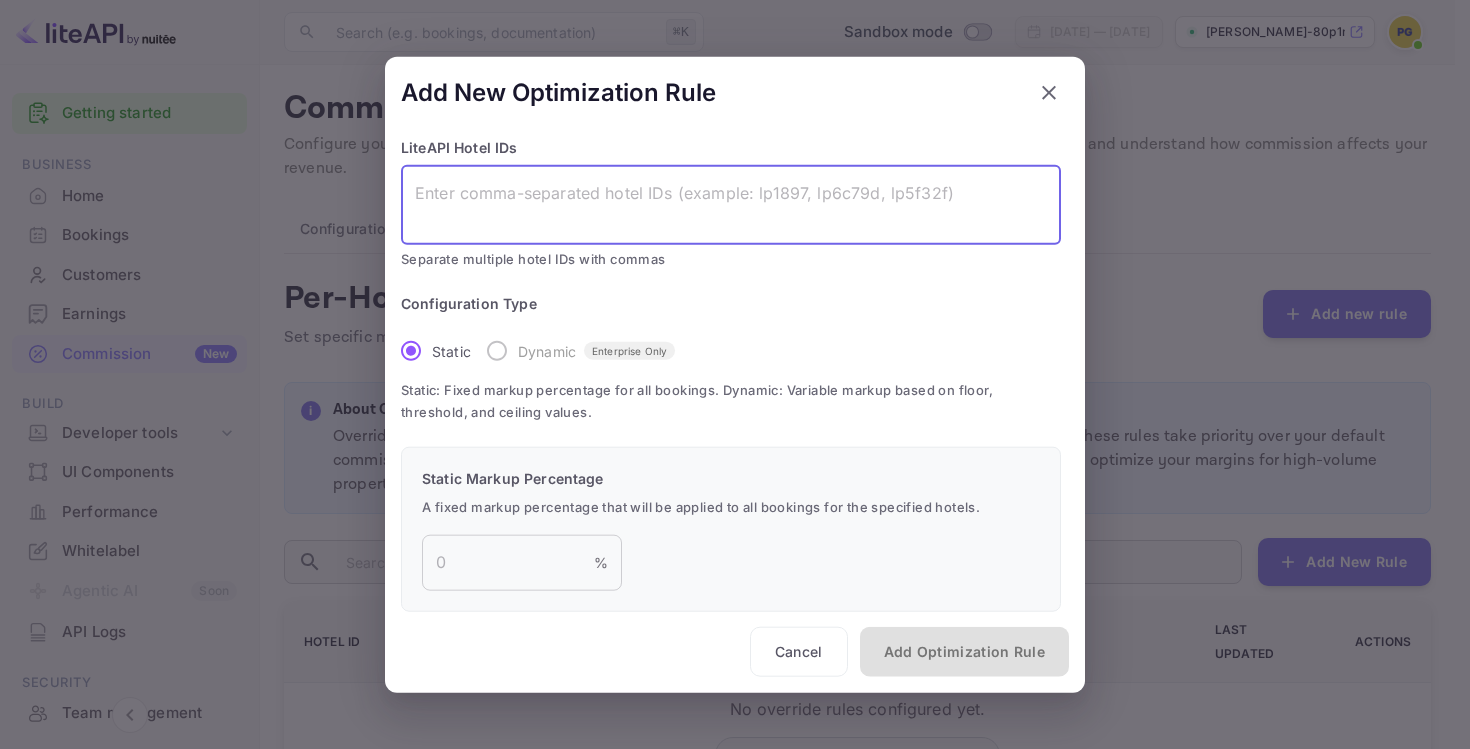
click at [640, 203] on textarea at bounding box center [731, 205] width 632 height 46
click at [656, 186] on textarea at bounding box center [731, 205] width 632 height 46
click at [570, 262] on span "Separate multiple hotel IDs with commas" at bounding box center [731, 259] width 660 height 22
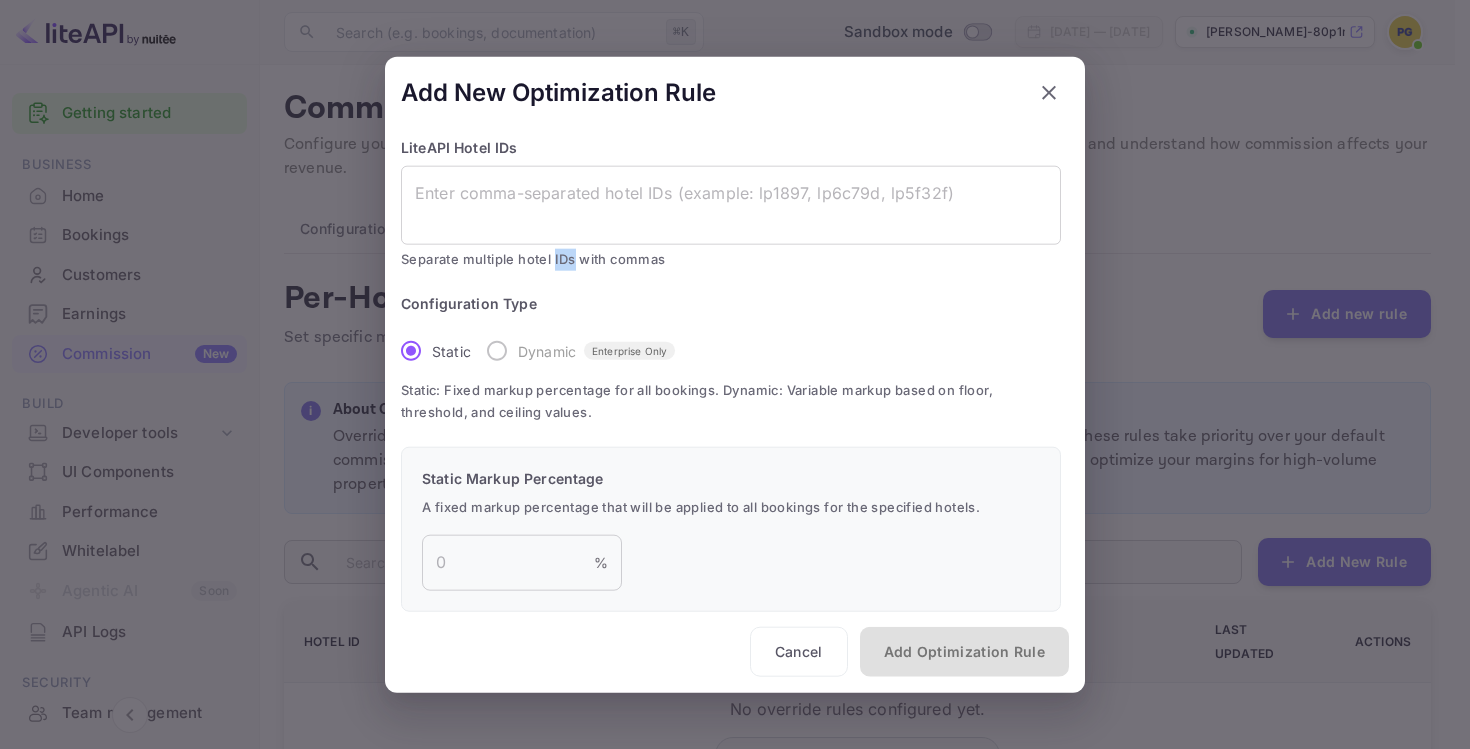
click at [570, 262] on span "Separate multiple hotel IDs with commas" at bounding box center [731, 259] width 660 height 22
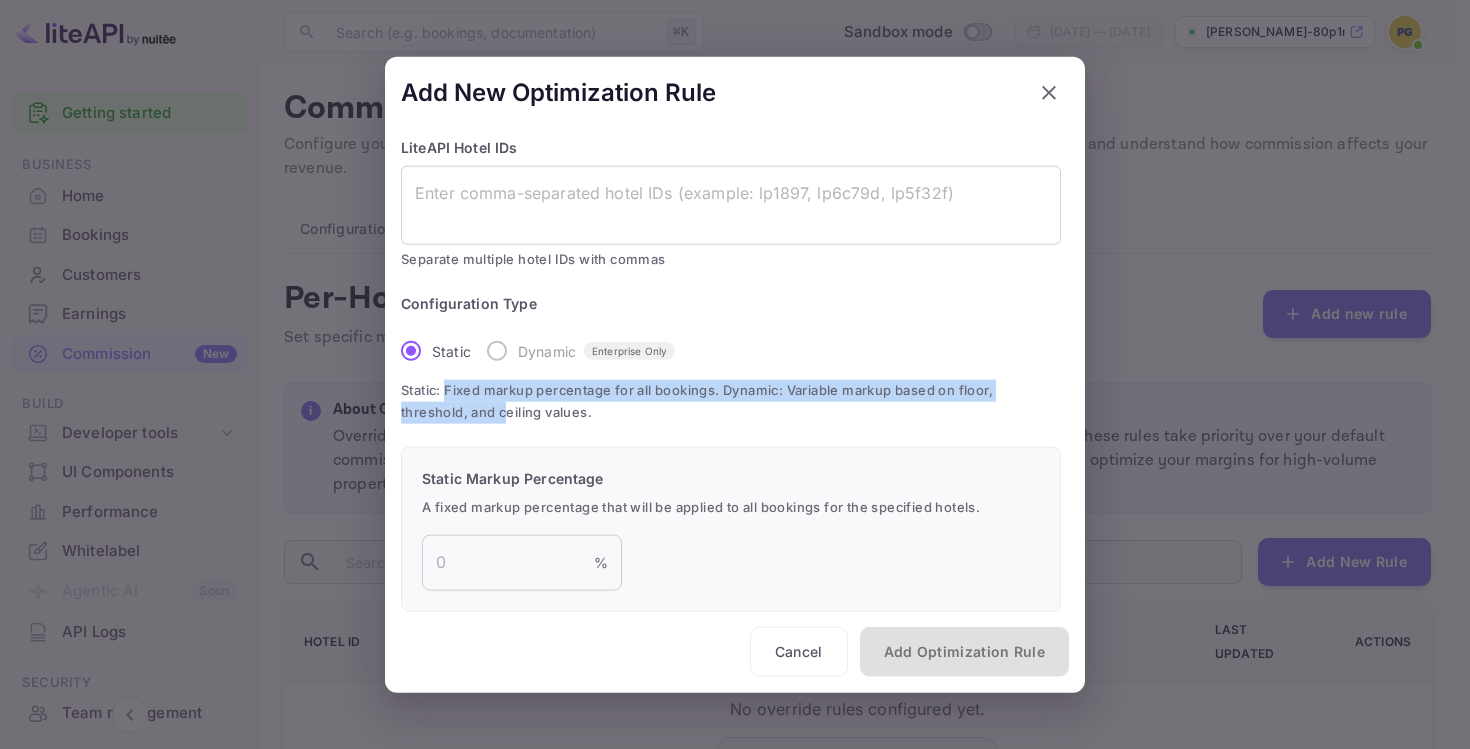
drag, startPoint x: 446, startPoint y: 391, endPoint x: 505, endPoint y: 418, distance: 64.9
click at [505, 418] on span "Static: Fixed markup percentage for all bookings. Dynamic: Variable markup base…" at bounding box center [731, 401] width 660 height 43
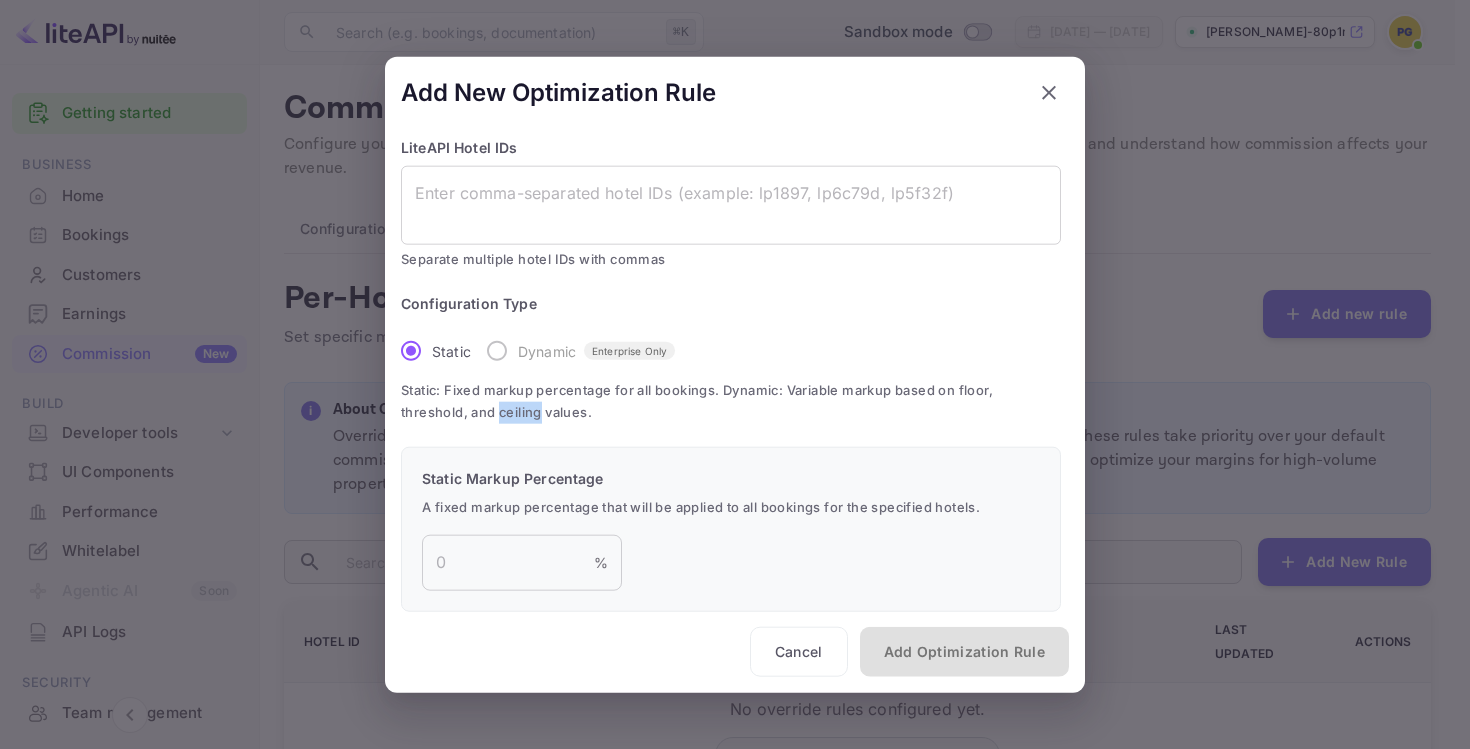
click at [505, 418] on span "Static: Fixed markup percentage for all bookings. Dynamic: Variable markup base…" at bounding box center [731, 401] width 660 height 43
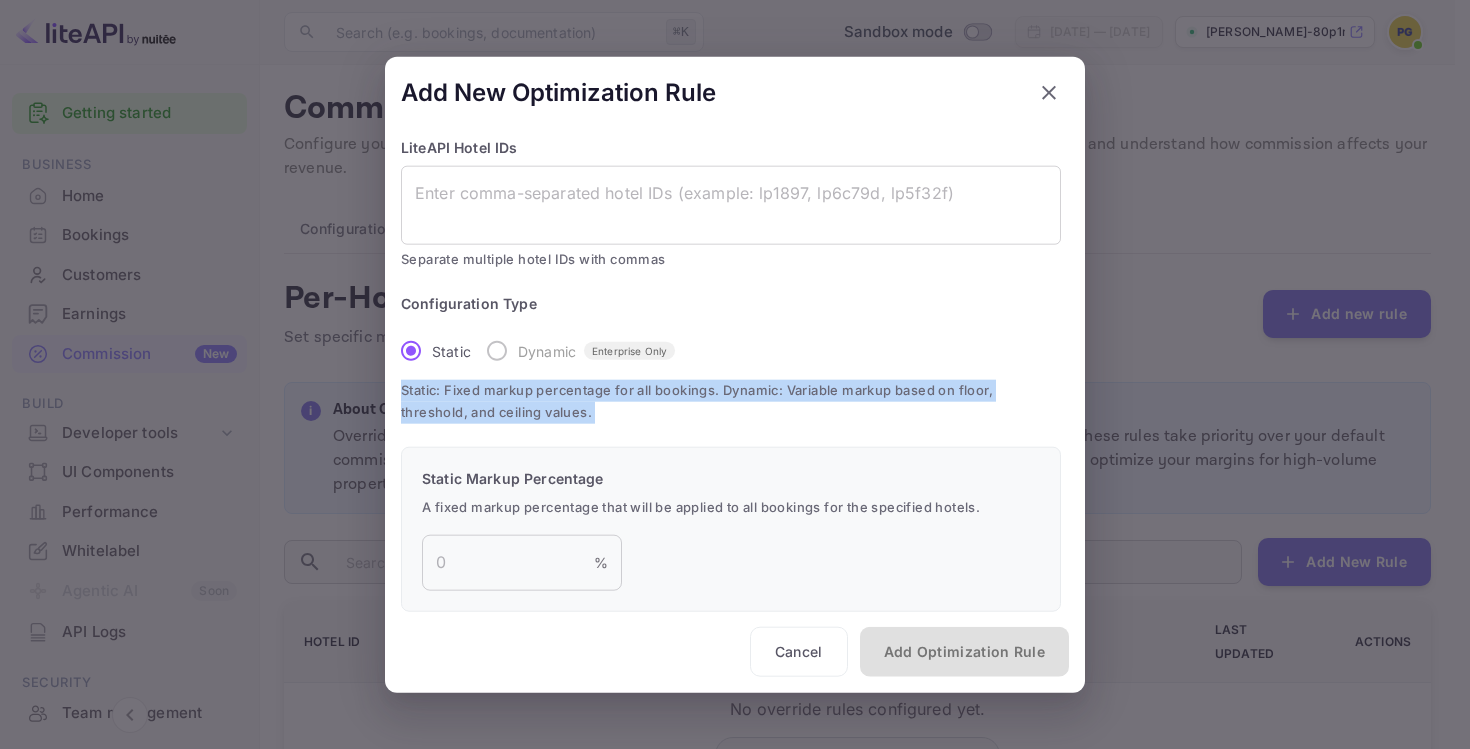
click at [505, 418] on span "Static: Fixed markup percentage for all bookings. Dynamic: Variable markup base…" at bounding box center [731, 401] width 660 height 43
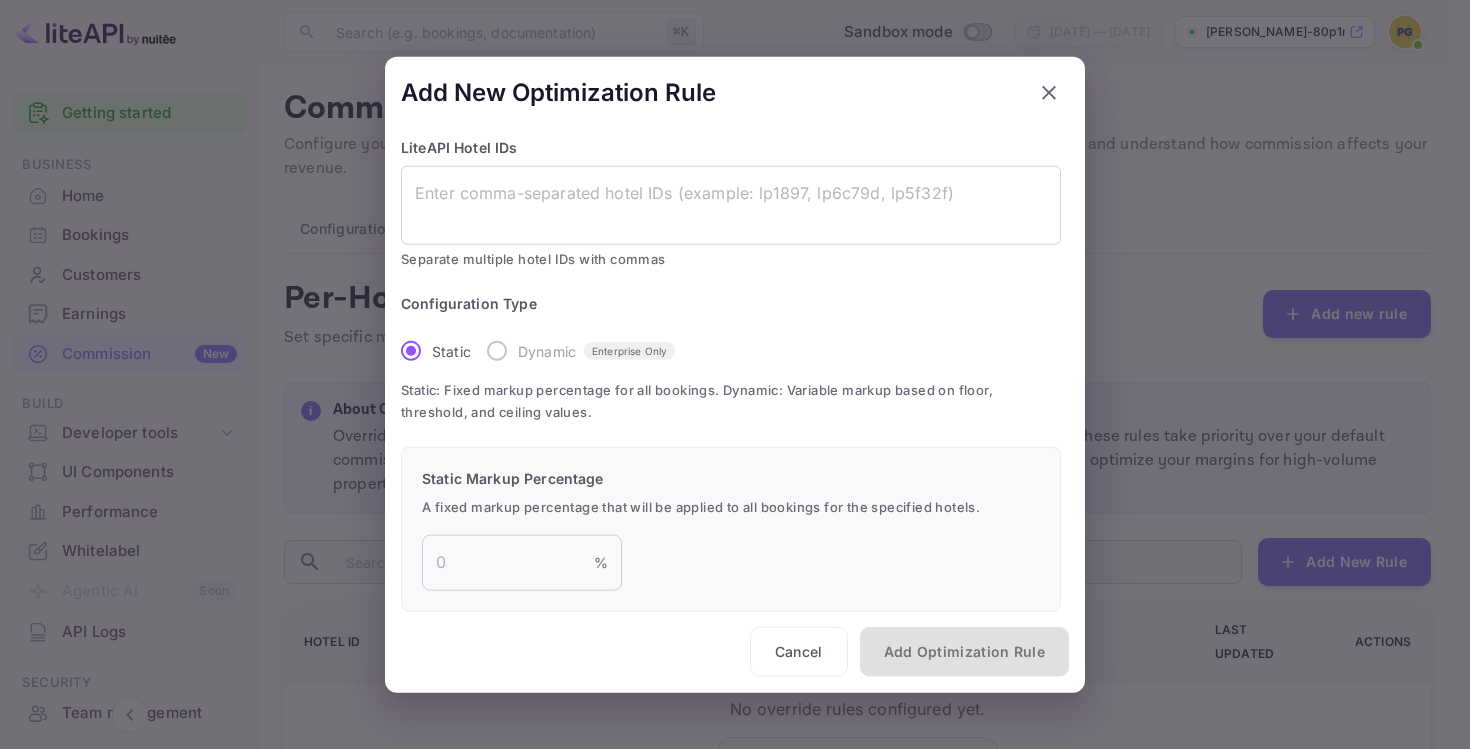
click at [498, 489] on div "Static Markup Percentage A fixed markup percentage that will be applied to all …" at bounding box center [731, 529] width 660 height 165
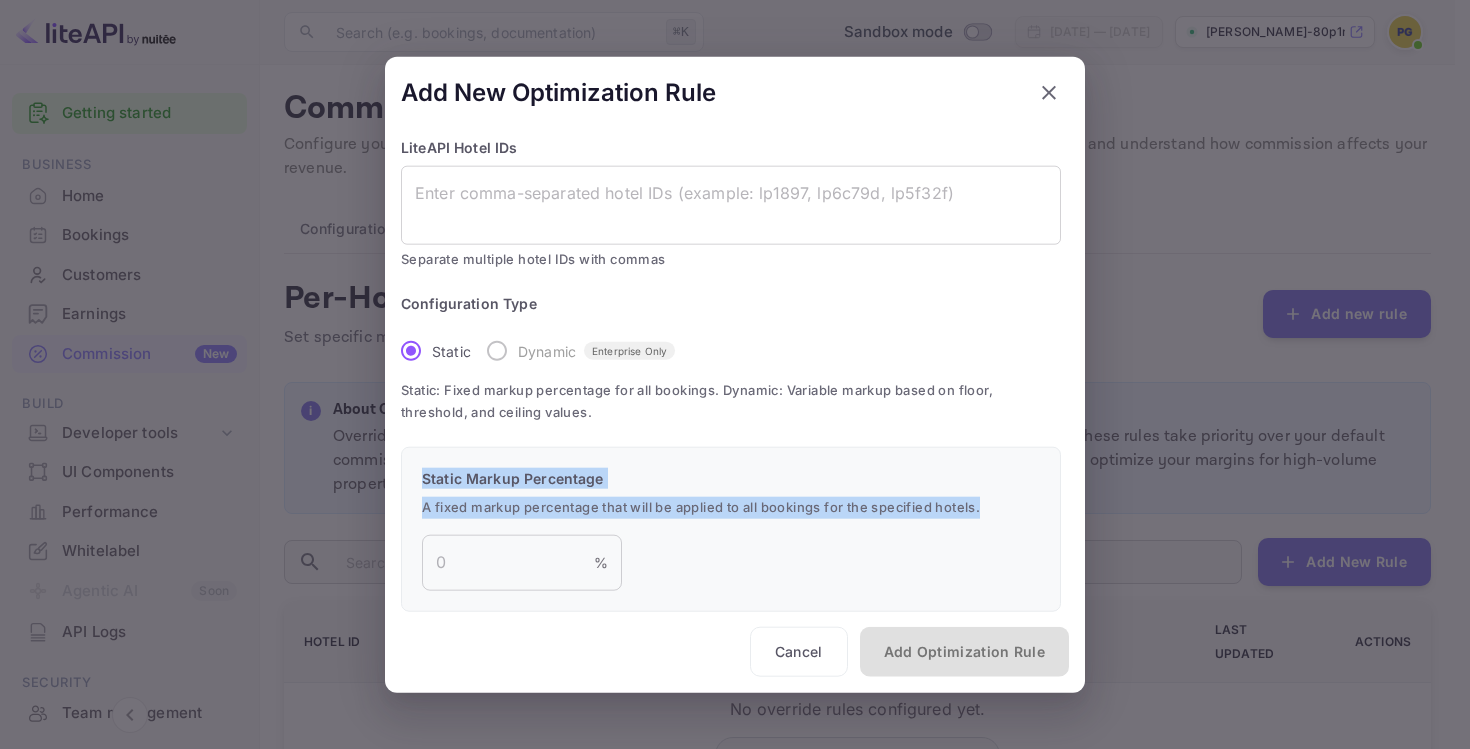
drag, startPoint x: 498, startPoint y: 489, endPoint x: 474, endPoint y: 470, distance: 30.6
click at [474, 470] on div "Static Markup Percentage A fixed markup percentage that will be applied to all …" at bounding box center [731, 529] width 660 height 165
click at [474, 470] on p "Static Markup Percentage" at bounding box center [731, 478] width 618 height 21
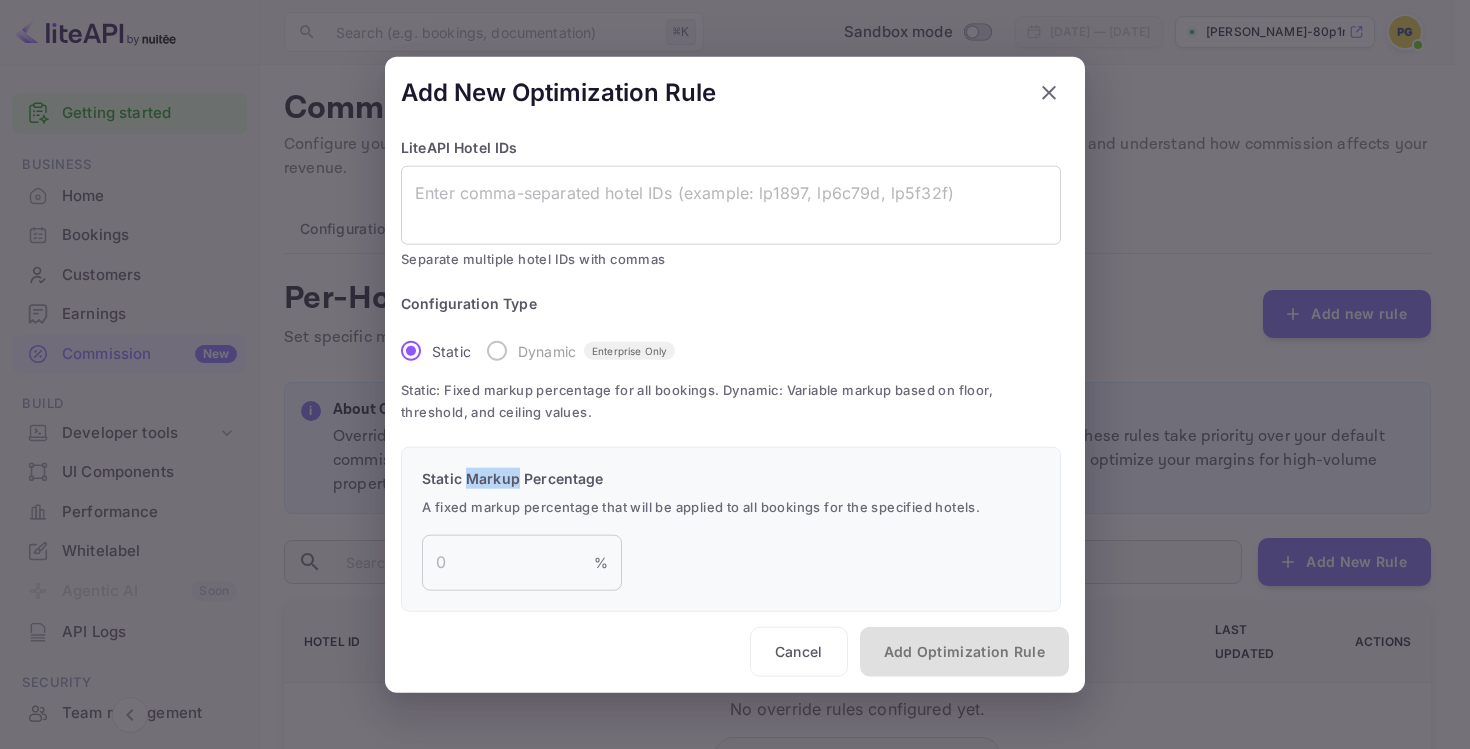
click at [474, 470] on p "Static Markup Percentage" at bounding box center [731, 478] width 618 height 21
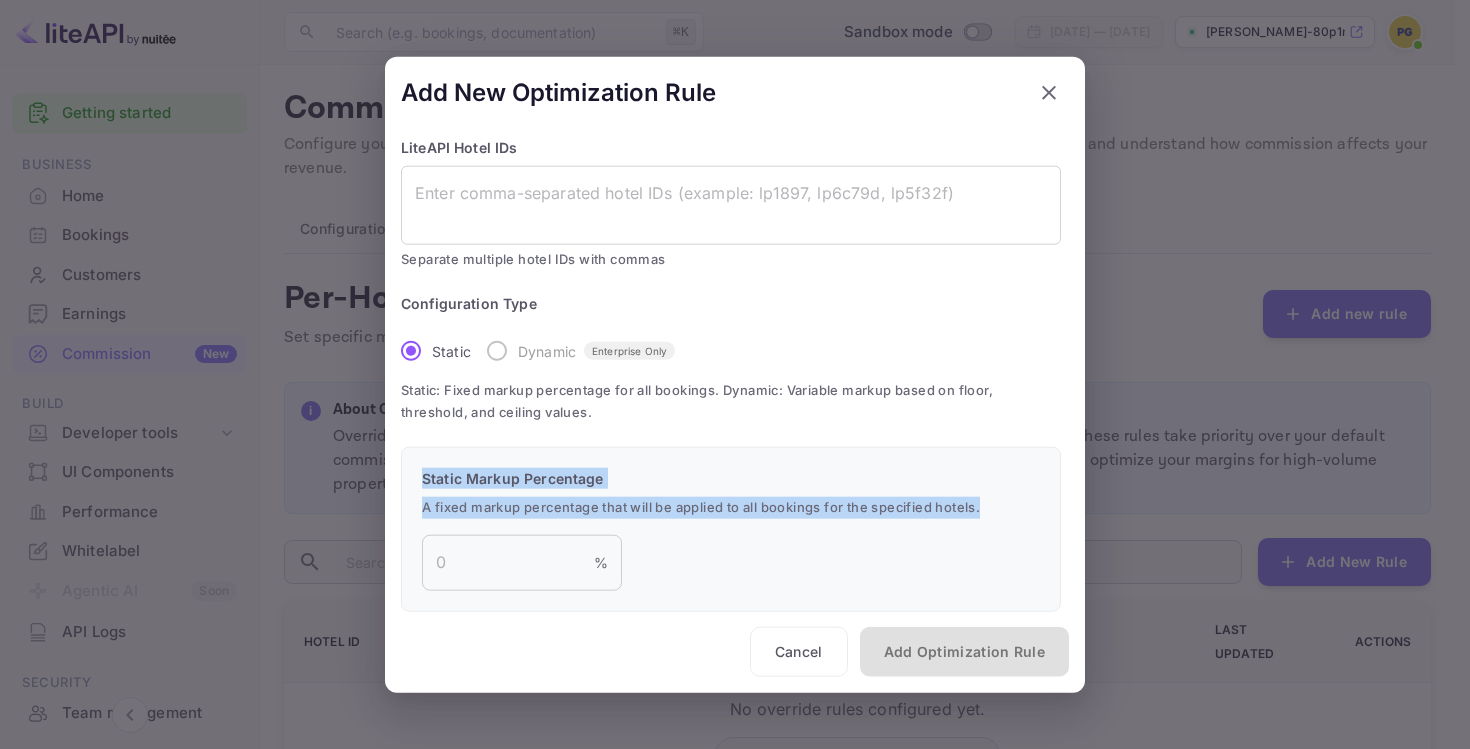
drag, startPoint x: 474, startPoint y: 470, endPoint x: 524, endPoint y: 500, distance: 58.3
click at [524, 500] on div "Static Markup Percentage A fixed markup percentage that will be applied to all …" at bounding box center [731, 529] width 660 height 165
click at [524, 500] on span "A fixed markup percentage that will be applied to all bookings for the specifie…" at bounding box center [731, 508] width 618 height 22
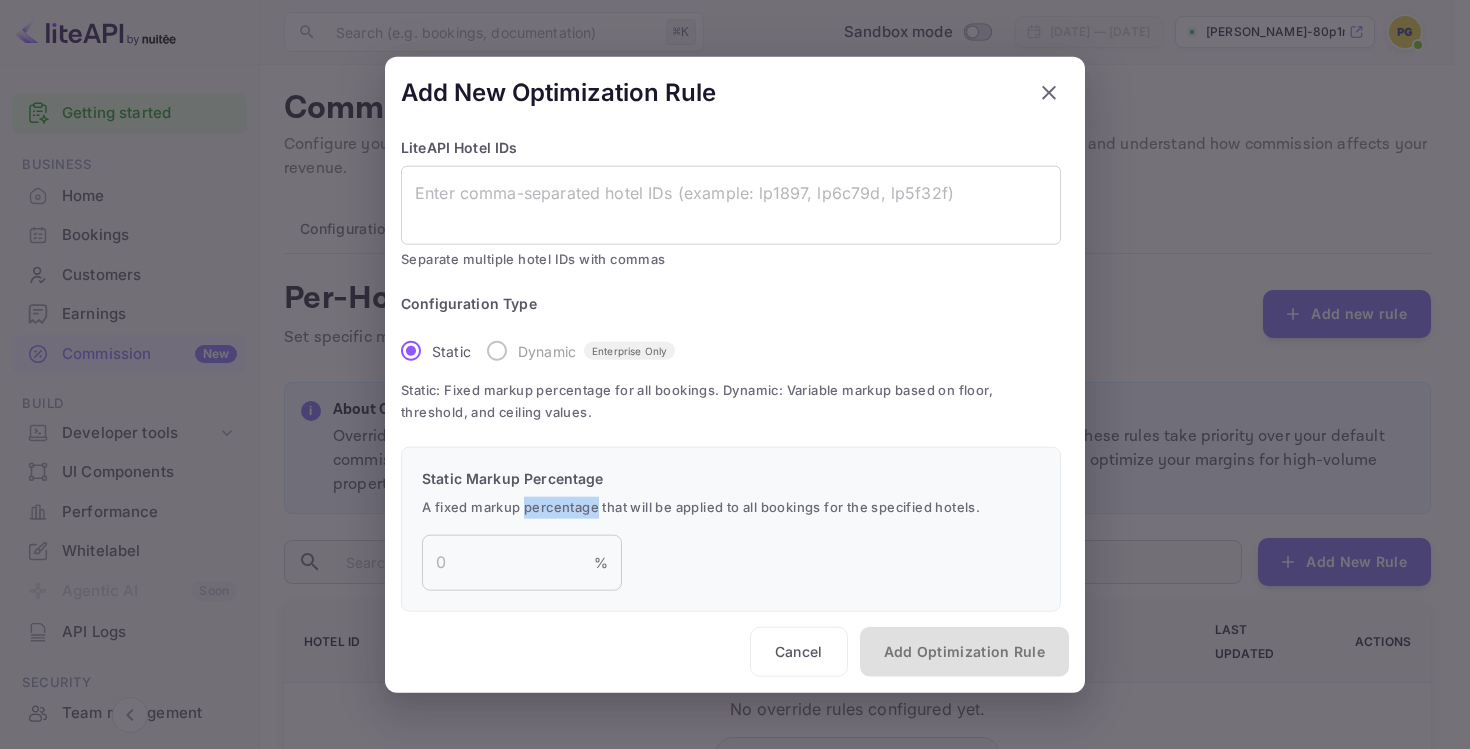
click at [524, 500] on span "A fixed markup percentage that will be applied to all bookings for the specifie…" at bounding box center [731, 508] width 618 height 22
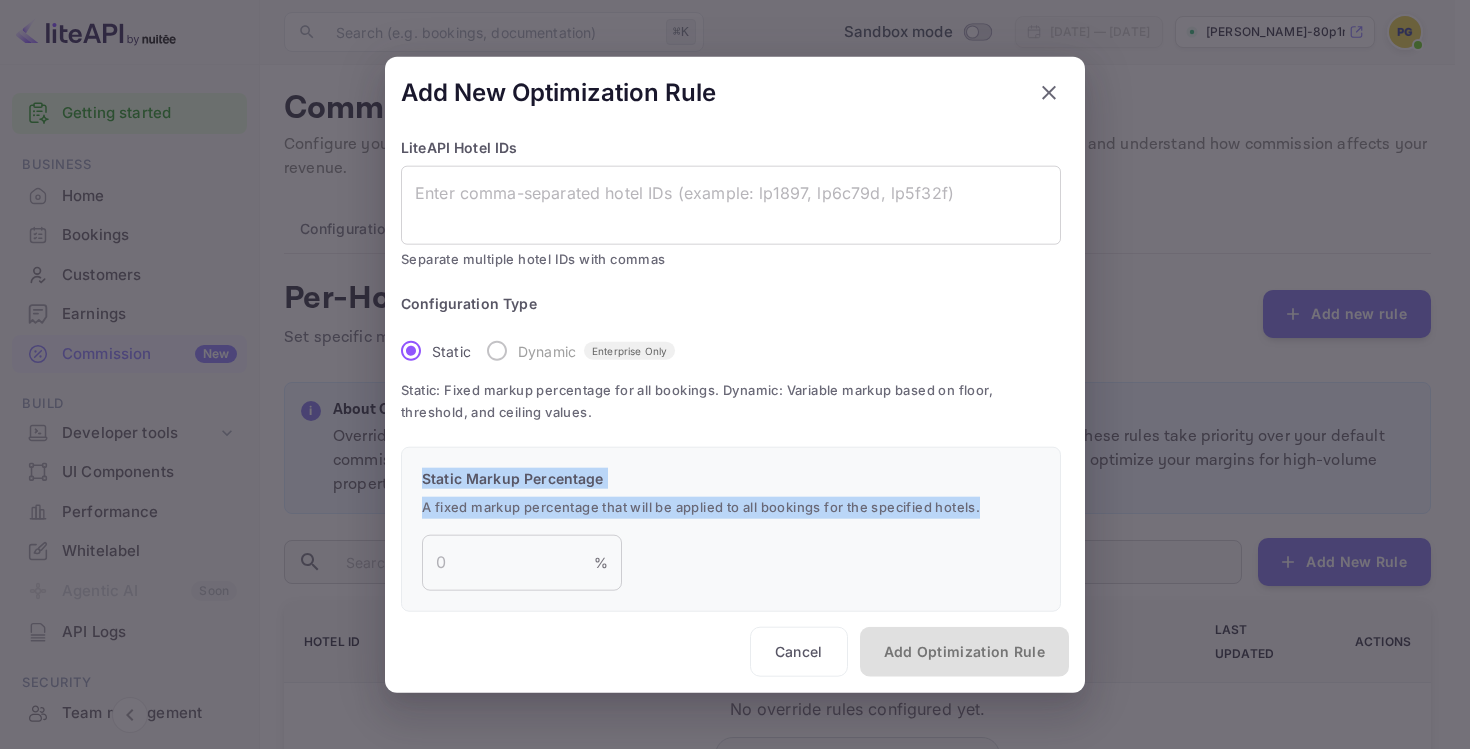
drag, startPoint x: 524, startPoint y: 500, endPoint x: 505, endPoint y: 473, distance: 33.0
click at [505, 473] on div "Static Markup Percentage A fixed markup percentage that will be applied to all …" at bounding box center [731, 529] width 660 height 165
click at [1043, 86] on icon "button" at bounding box center [1049, 92] width 14 height 14
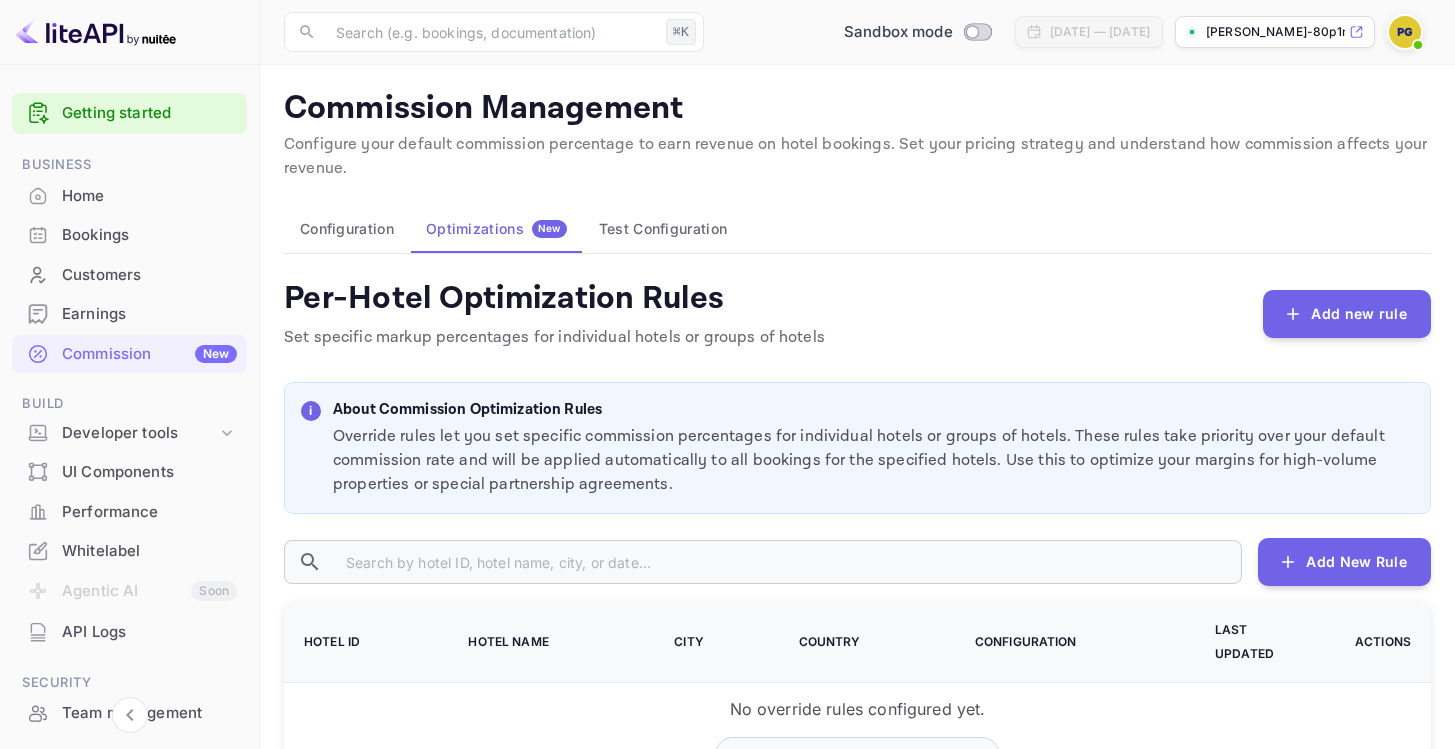
scroll to position [20, 0]
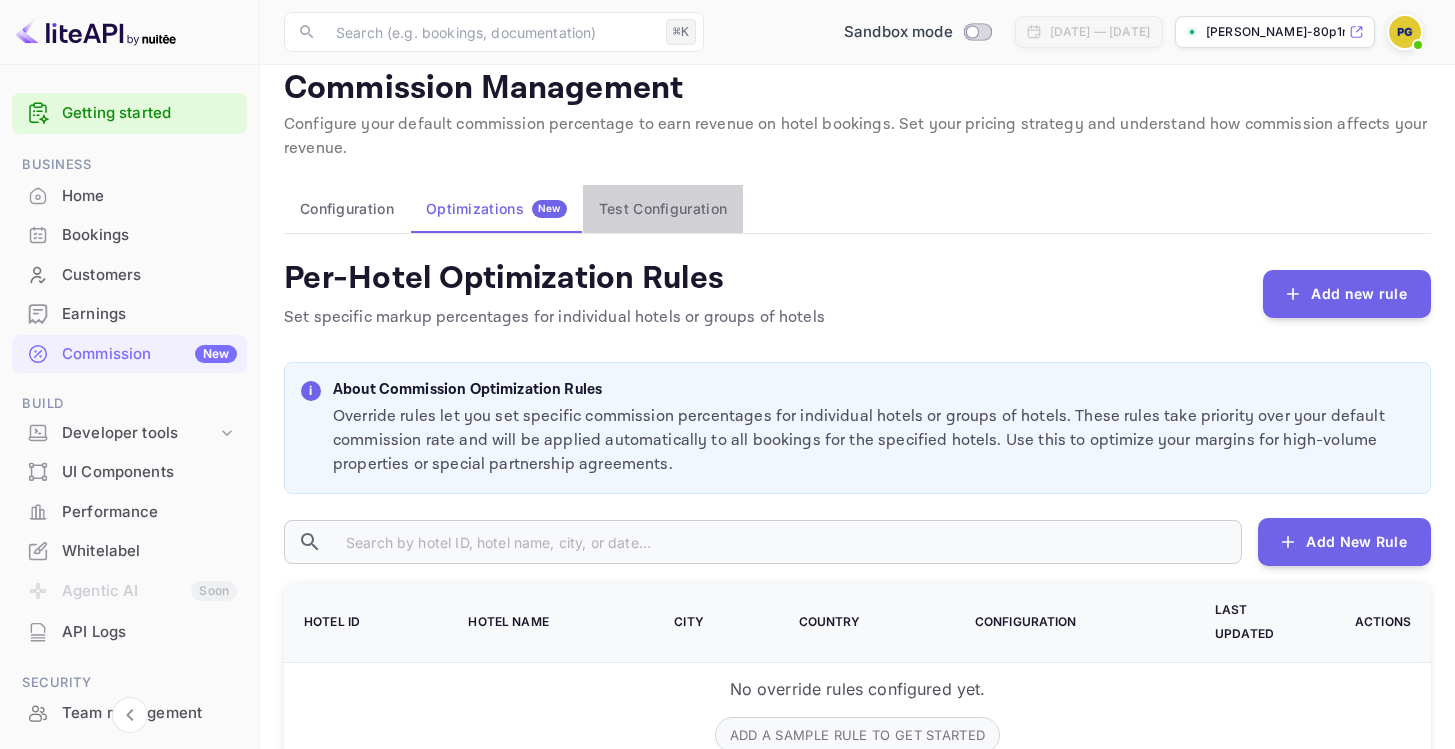
click at [674, 215] on button "Test Configuration" at bounding box center [663, 209] width 160 height 48
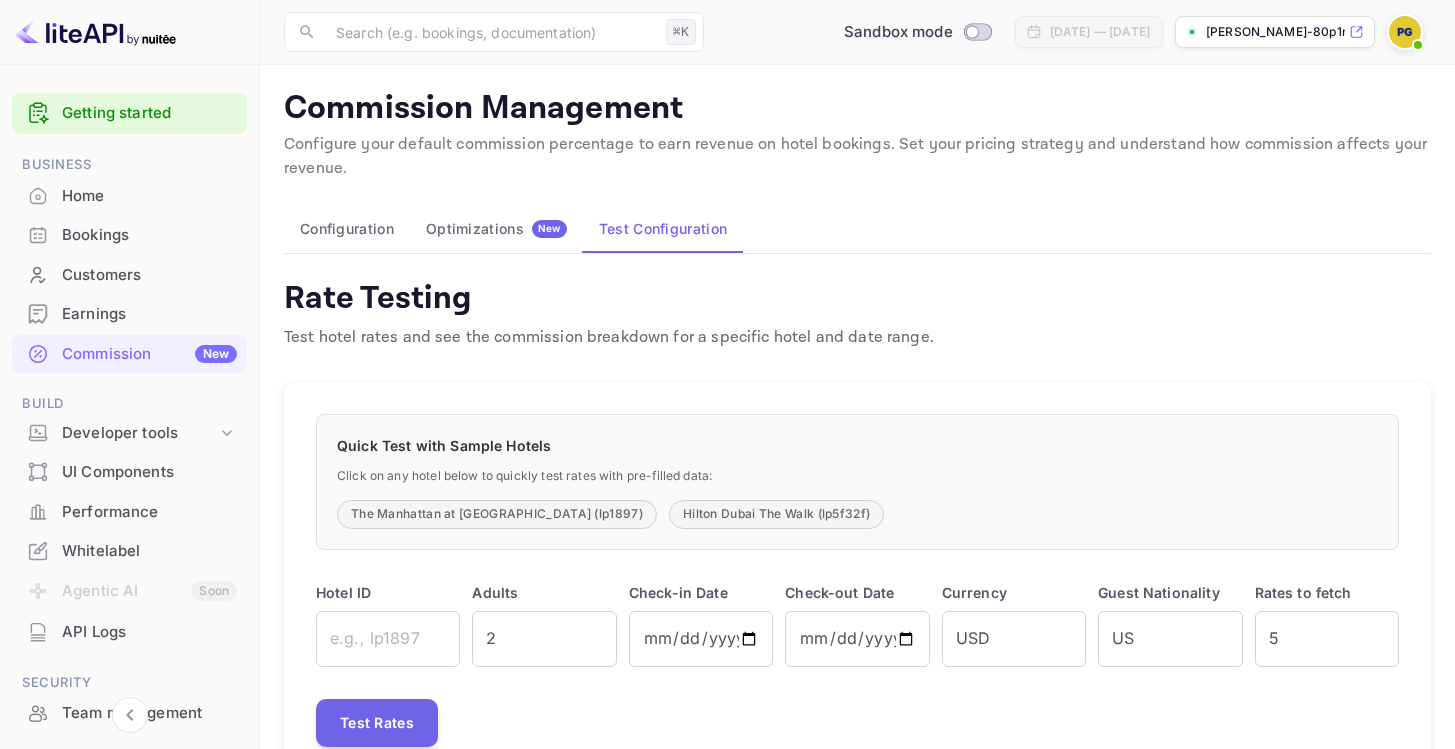
scroll to position [86, 0]
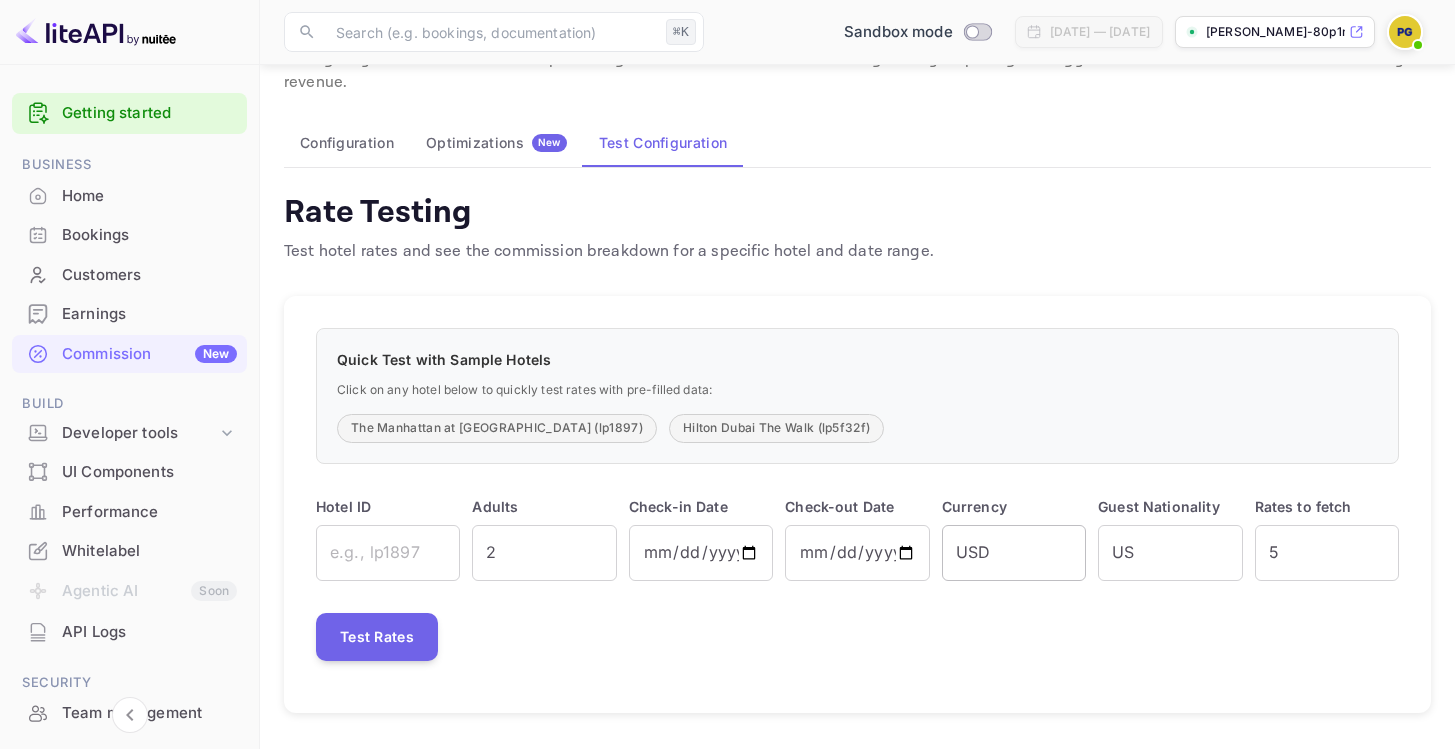
click at [1009, 557] on input "USD" at bounding box center [1014, 553] width 144 height 56
click at [1209, 553] on input "US" at bounding box center [1170, 553] width 144 height 56
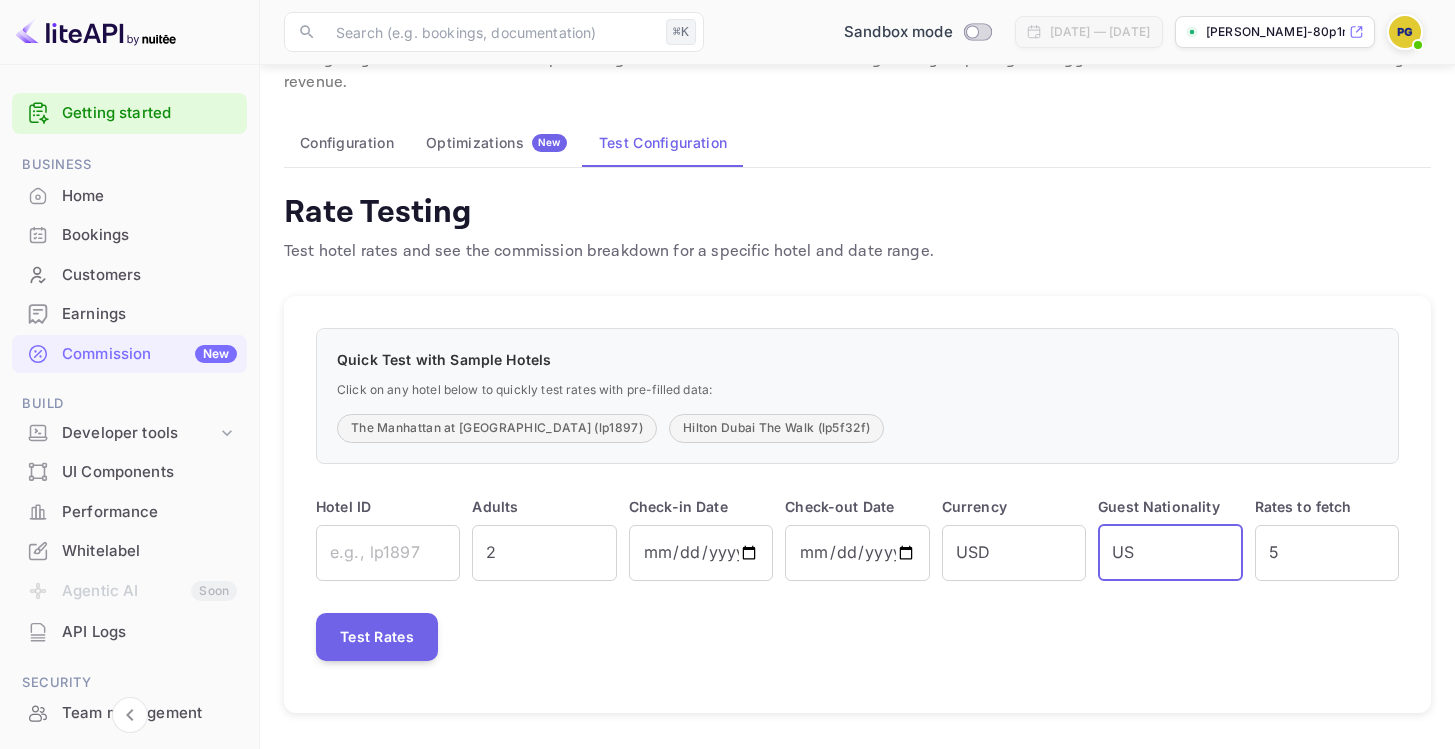
click at [1209, 553] on input "US" at bounding box center [1170, 553] width 144 height 56
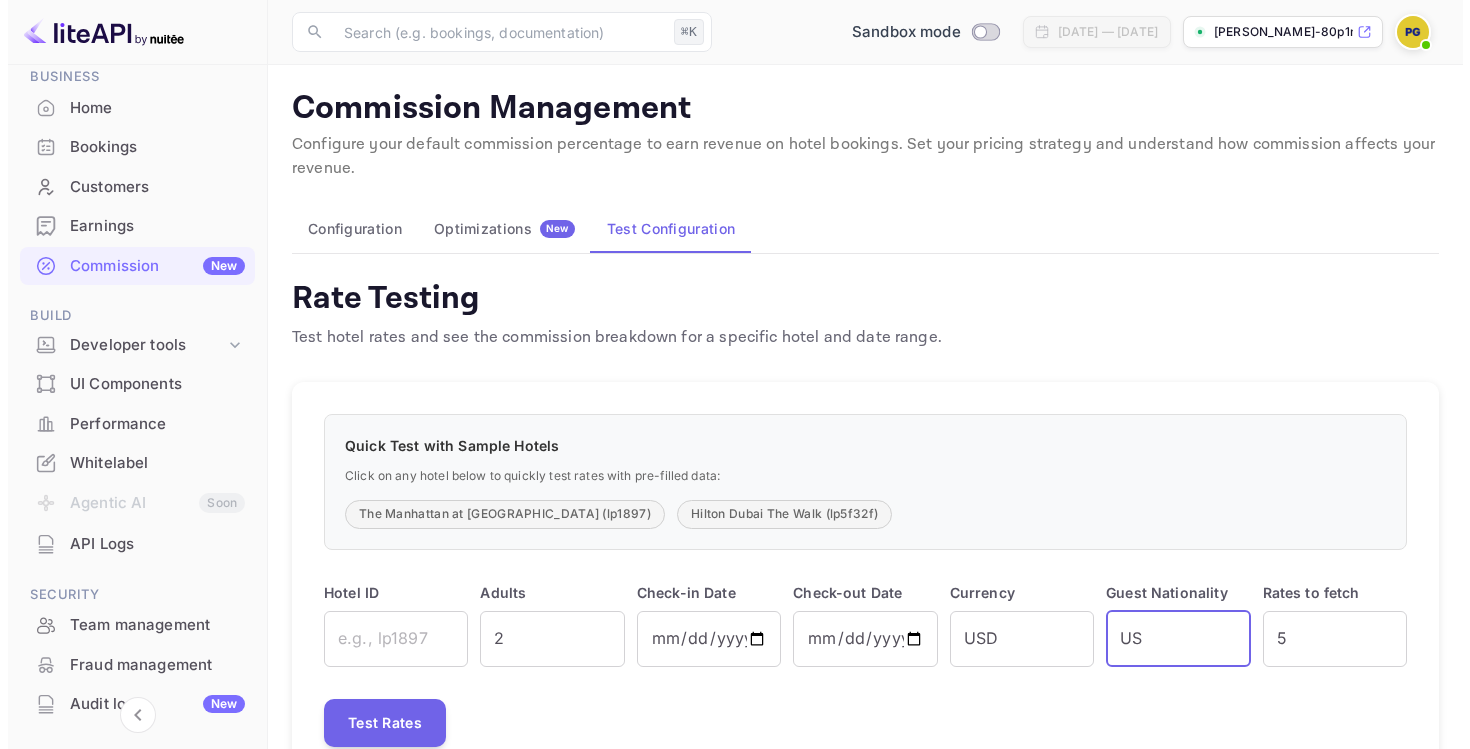
scroll to position [89, 0]
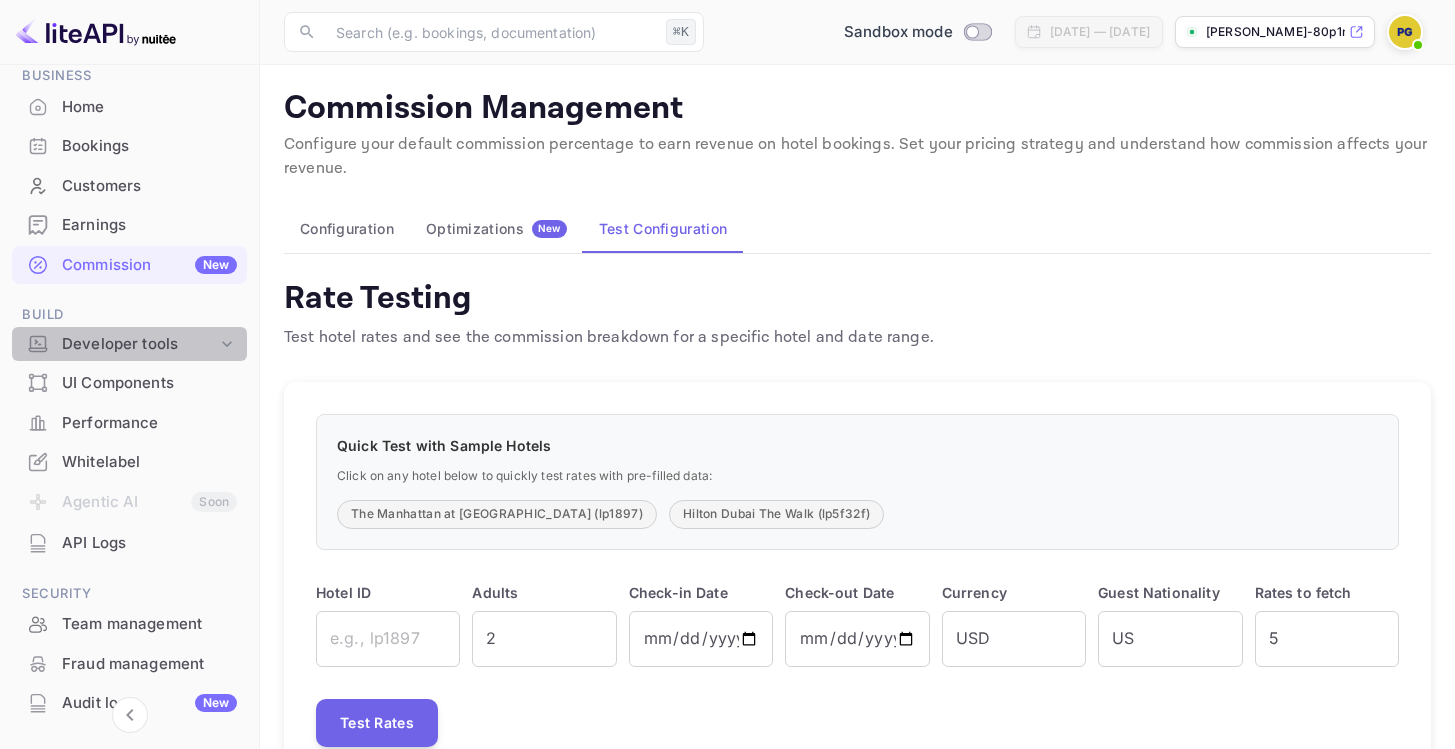
click at [129, 340] on div "Developer tools" at bounding box center [139, 344] width 155 height 23
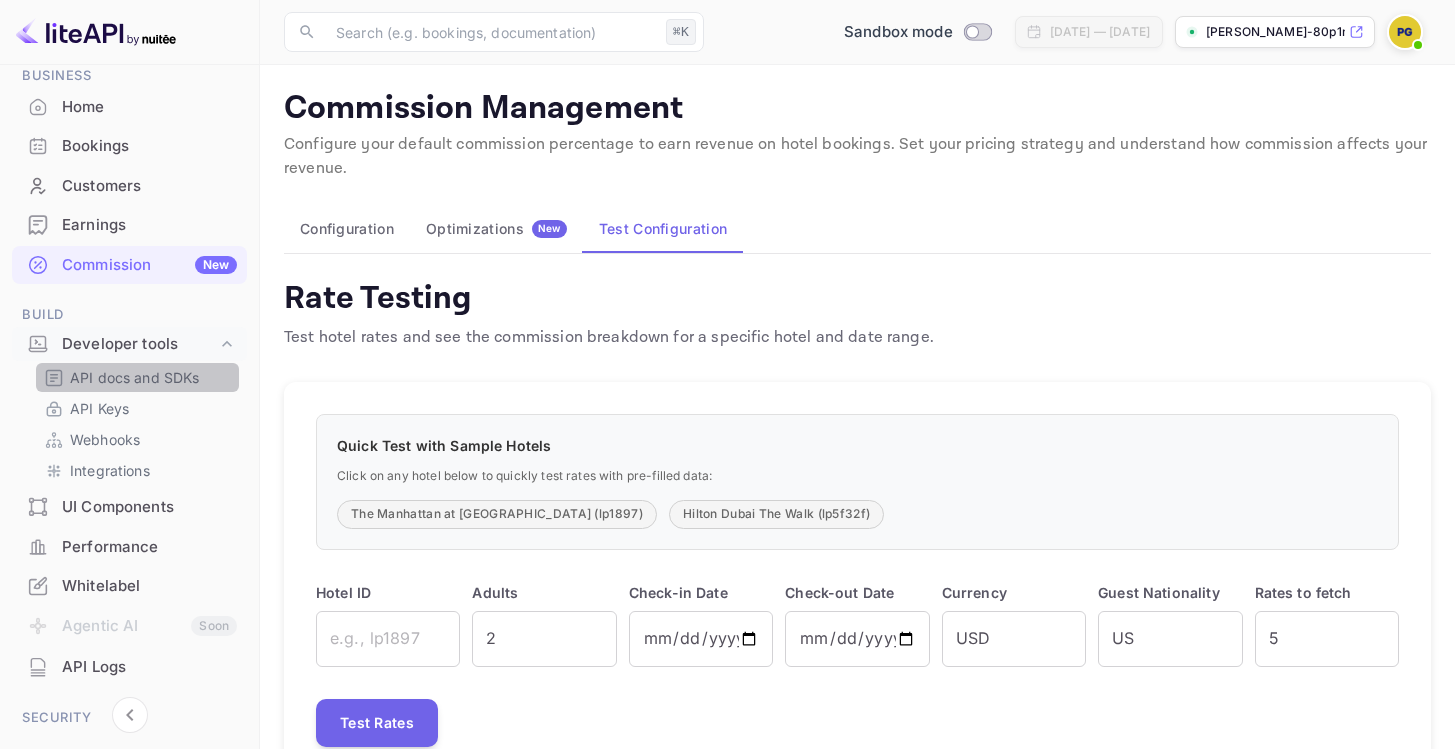
click at [157, 374] on p "API docs and SDKs" at bounding box center [135, 377] width 130 height 21
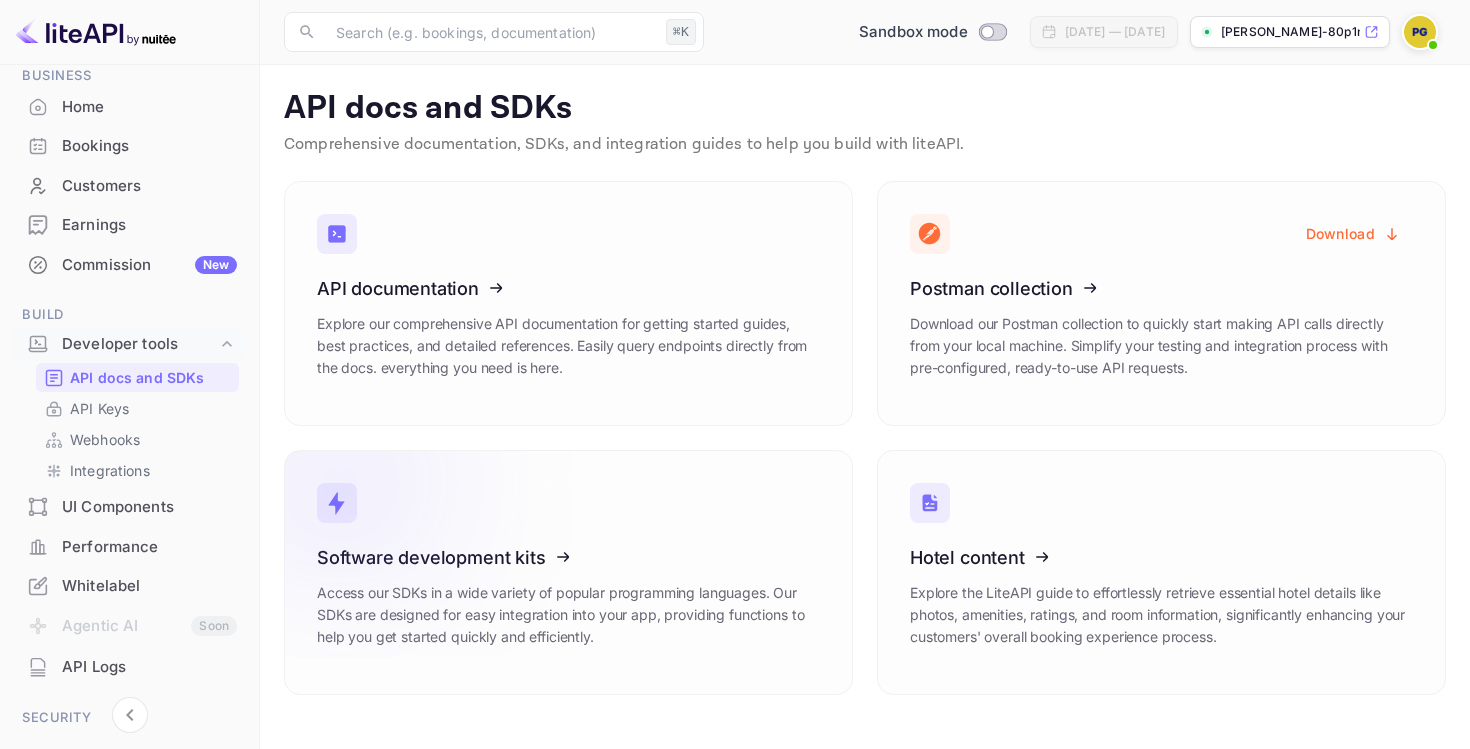
click at [522, 614] on icon at bounding box center [440, 554] width 311 height 206
